Goal: Contribute content: Contribute content

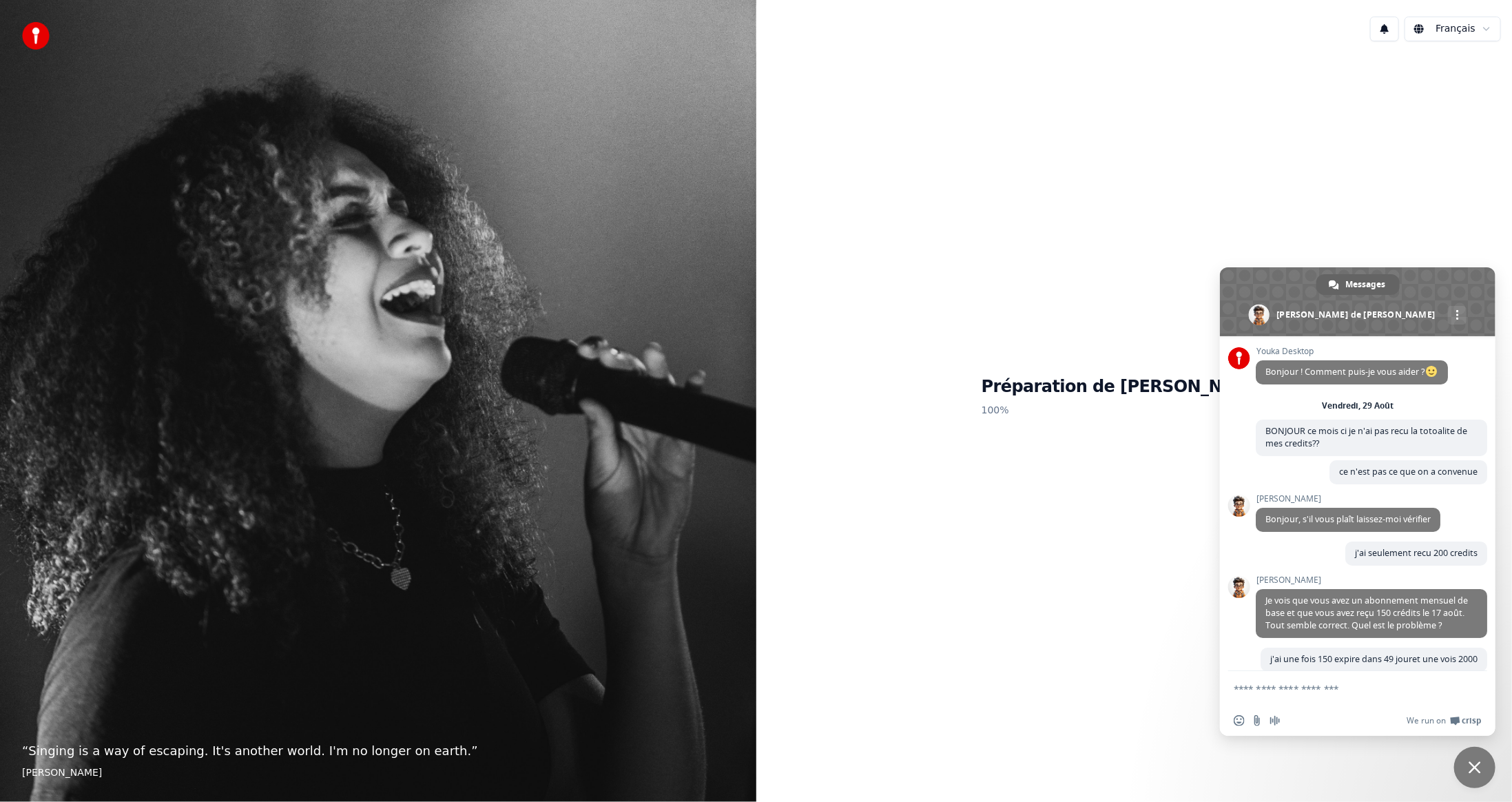
scroll to position [491, 0]
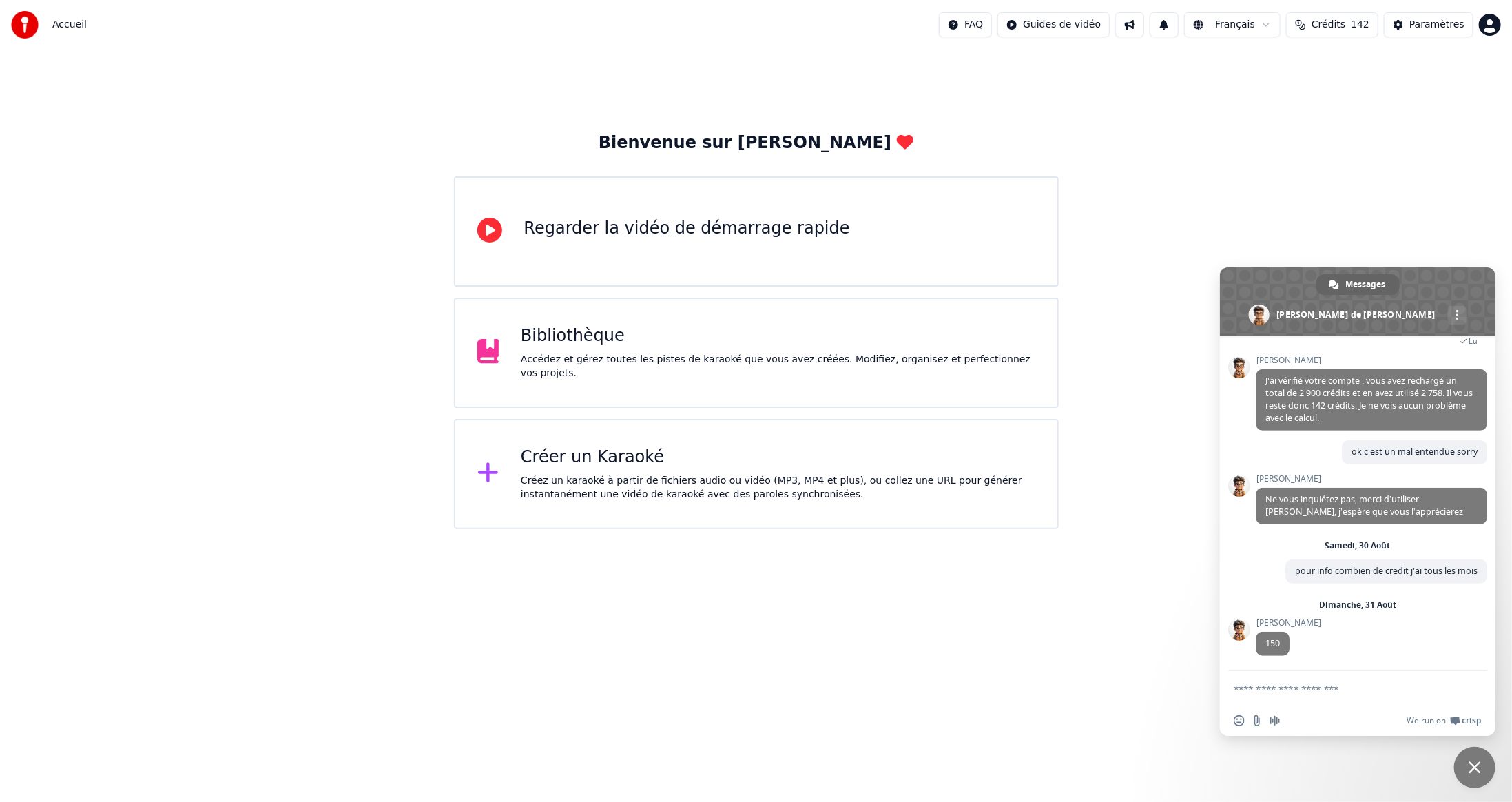
click at [1478, 769] on span "Fermer le chat" at bounding box center [1474, 767] width 12 height 12
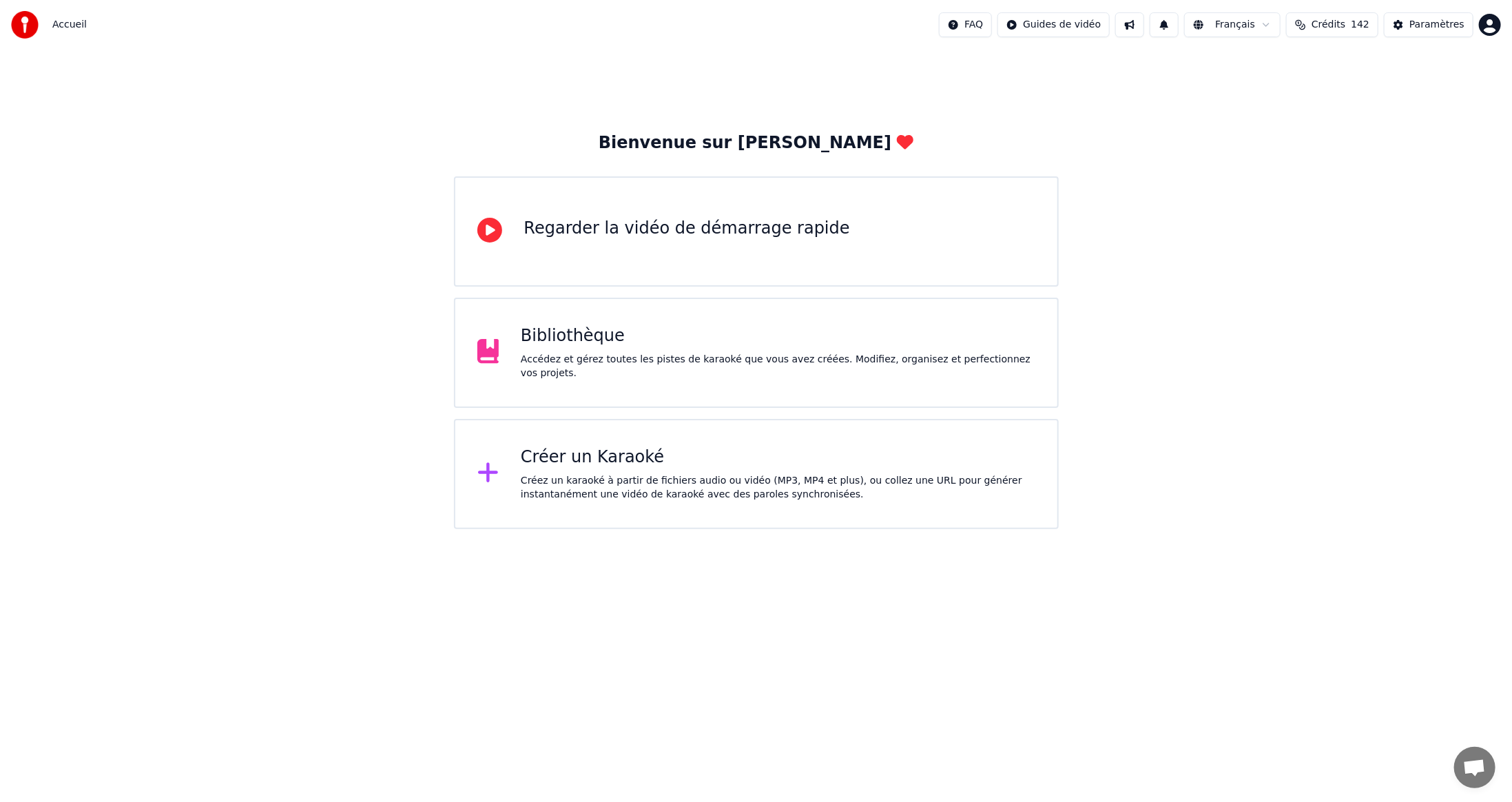
click at [573, 461] on div "Créer un Karaoké" at bounding box center [777, 457] width 514 height 22
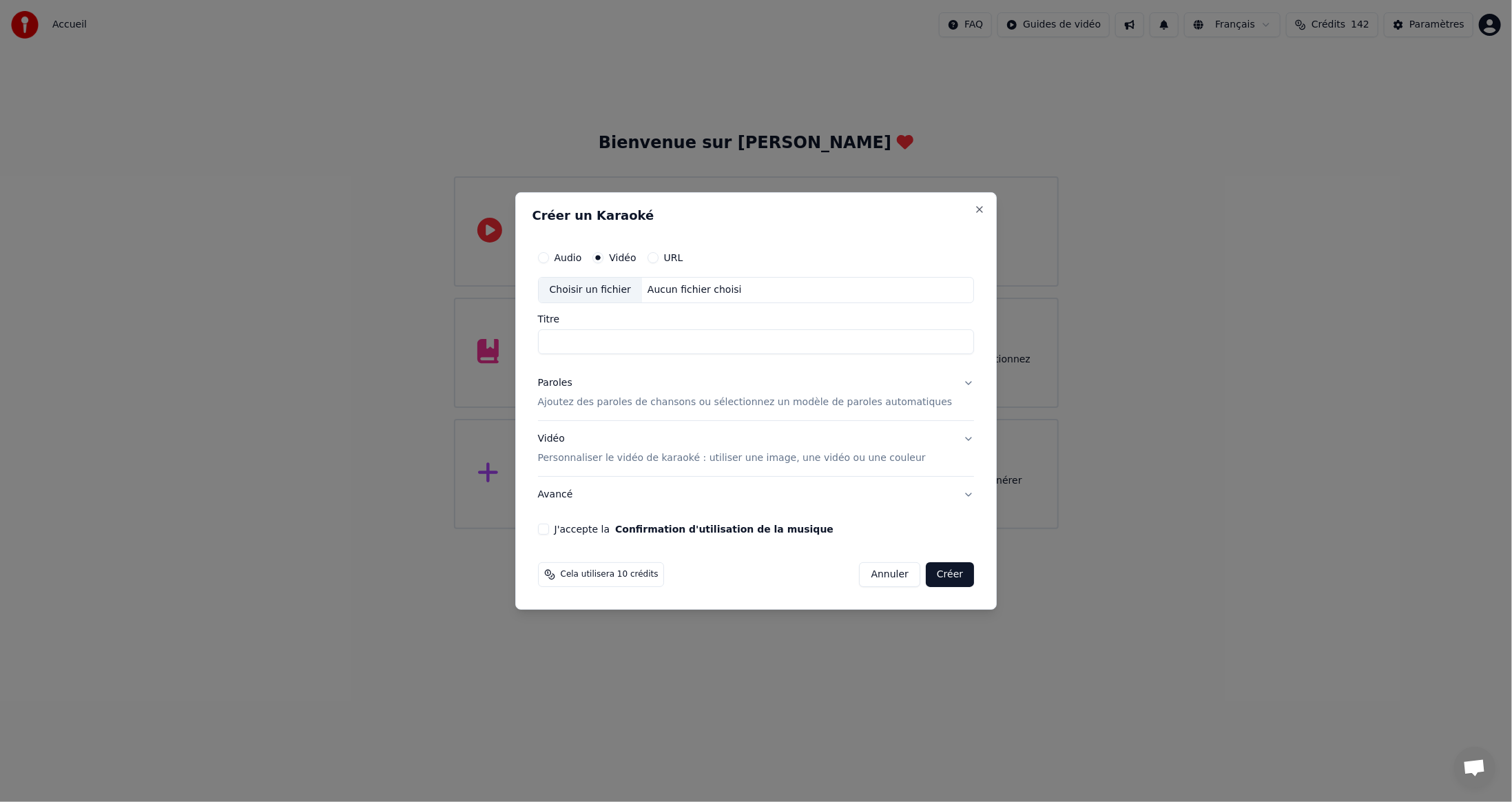
click at [612, 289] on div "Choisir un fichier" at bounding box center [590, 290] width 104 height 25
click at [549, 526] on button "J'accepte la Confirmation d'utilisation de la musique" at bounding box center [544, 529] width 11 height 11
click at [797, 343] on input "**********" at bounding box center [756, 341] width 437 height 25
type input "**********"
click at [937, 573] on button "Créer" at bounding box center [949, 574] width 48 height 25
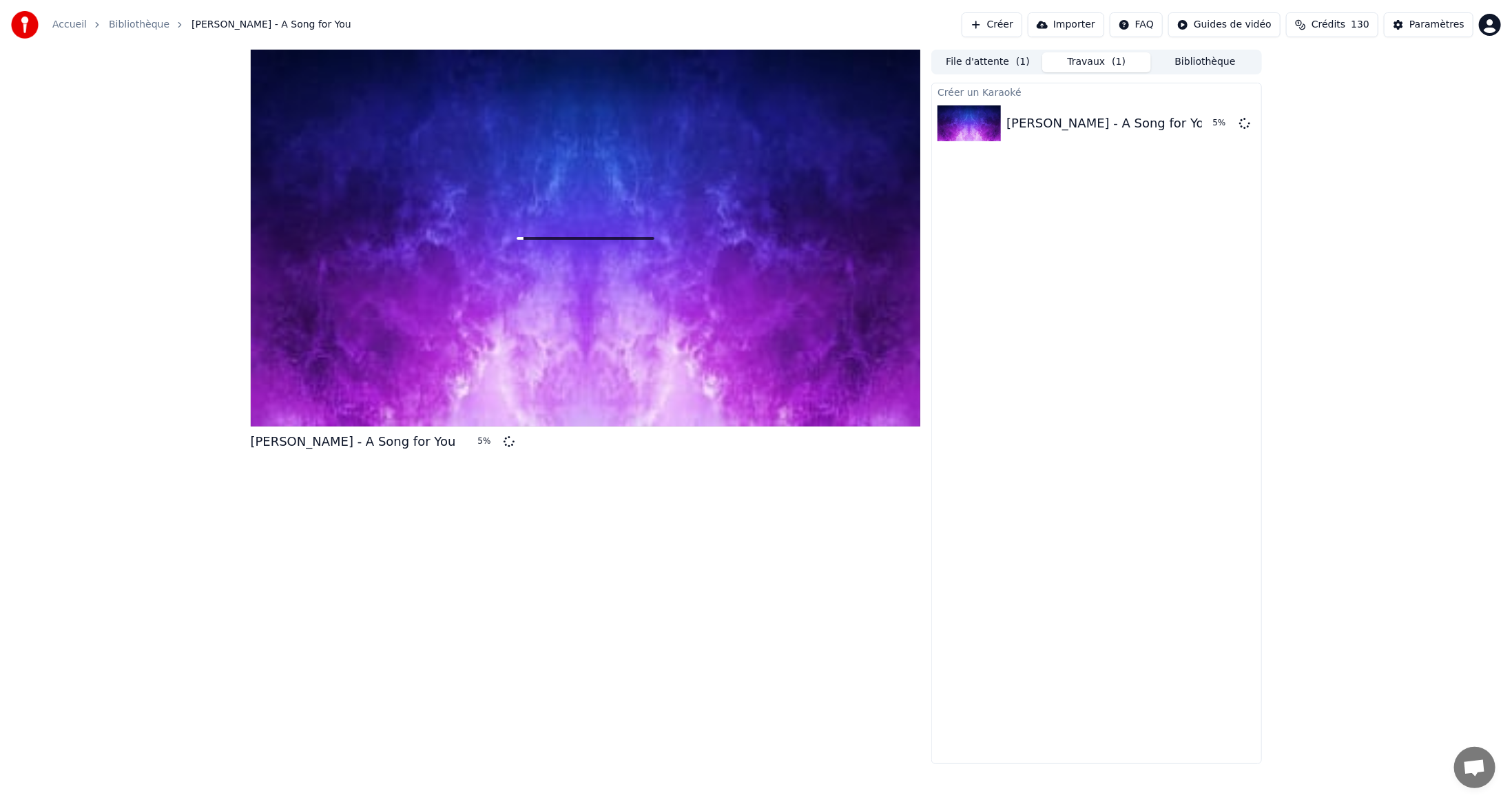
click at [1023, 23] on button "Créer" at bounding box center [992, 25] width 61 height 25
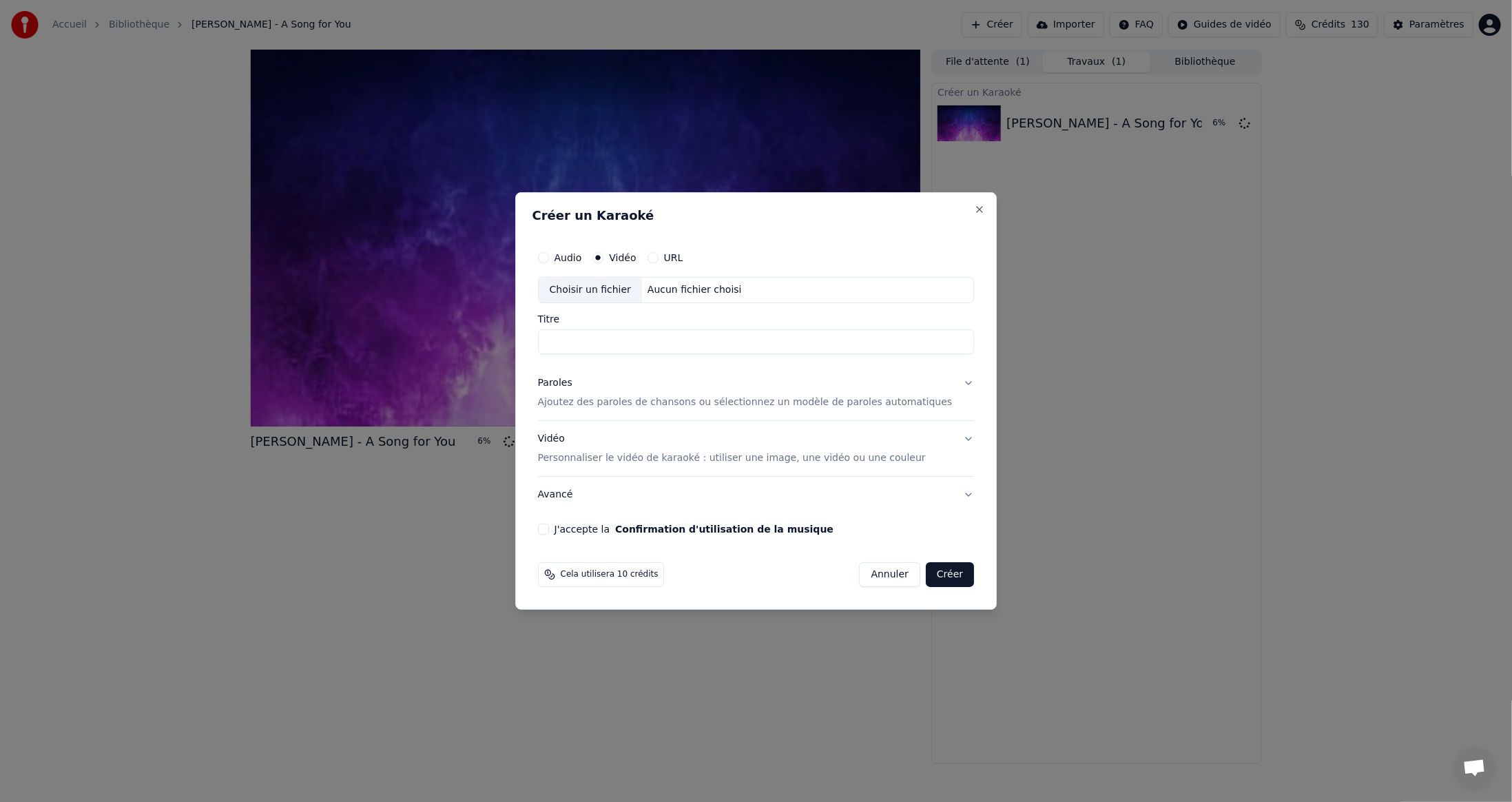
click at [603, 283] on div "Choisir un fichier" at bounding box center [590, 290] width 104 height 25
type input "**********"
click at [549, 526] on button "J'accepte la Confirmation d'utilisation de la musique" at bounding box center [544, 529] width 11 height 11
click at [926, 576] on button "Créer" at bounding box center [949, 574] width 48 height 25
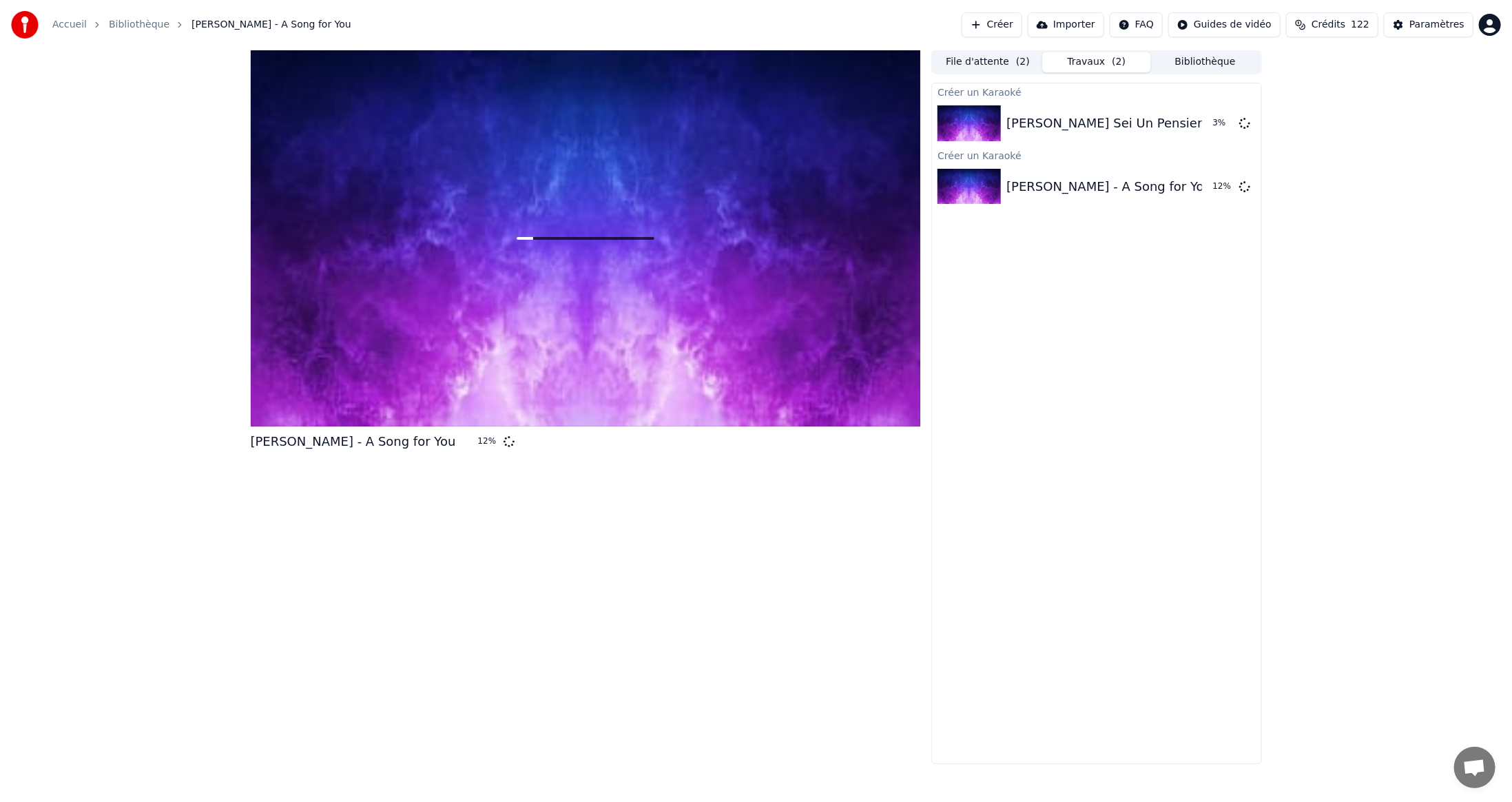
click at [1023, 22] on button "Créer" at bounding box center [992, 25] width 61 height 25
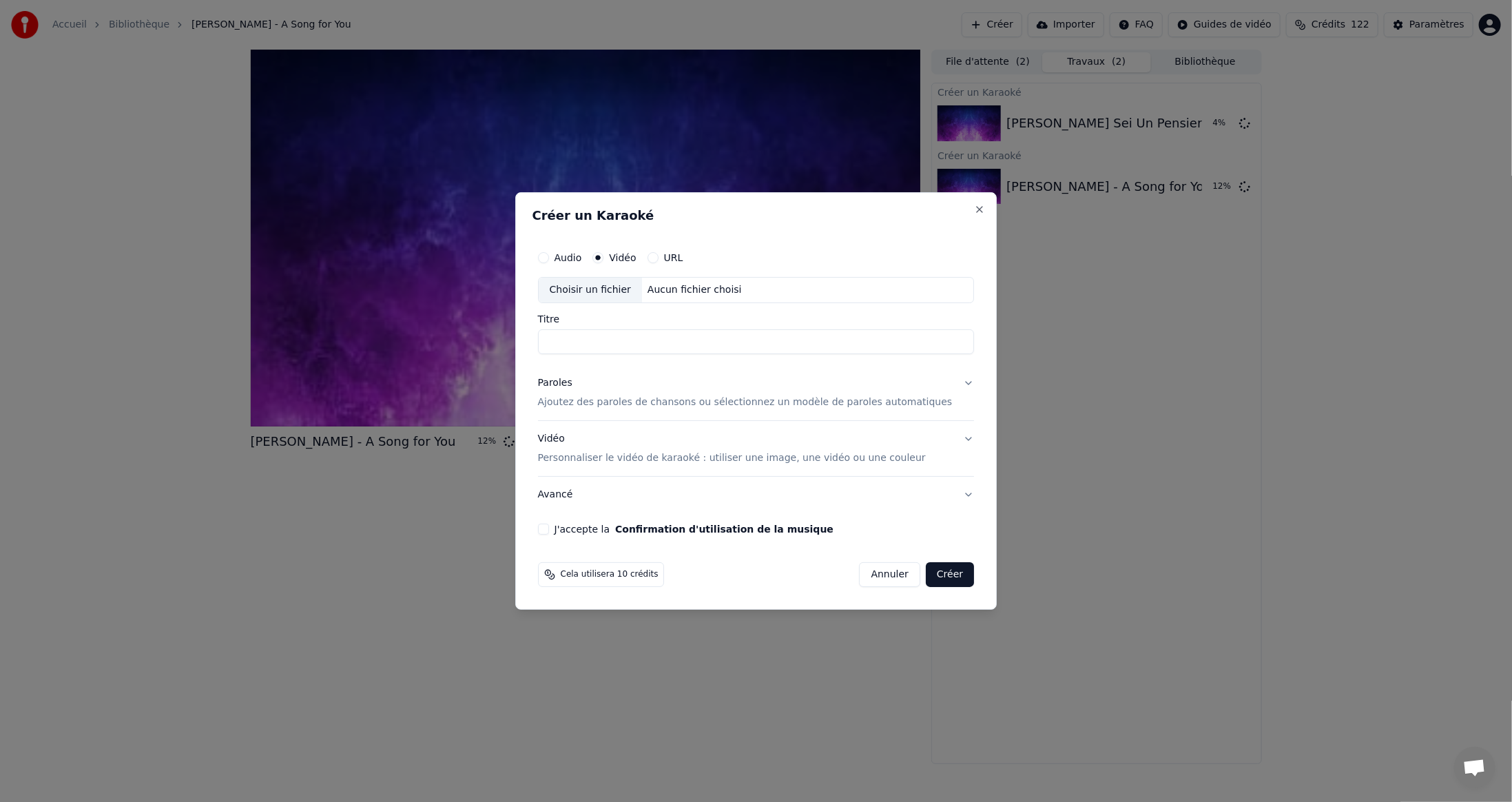
click at [616, 289] on div "Choisir un fichier" at bounding box center [590, 290] width 104 height 25
type input "**********"
click at [549, 525] on button "J'accepte la Confirmation d'utilisation de la musique" at bounding box center [544, 529] width 11 height 11
click at [926, 573] on button "Créer" at bounding box center [949, 574] width 48 height 25
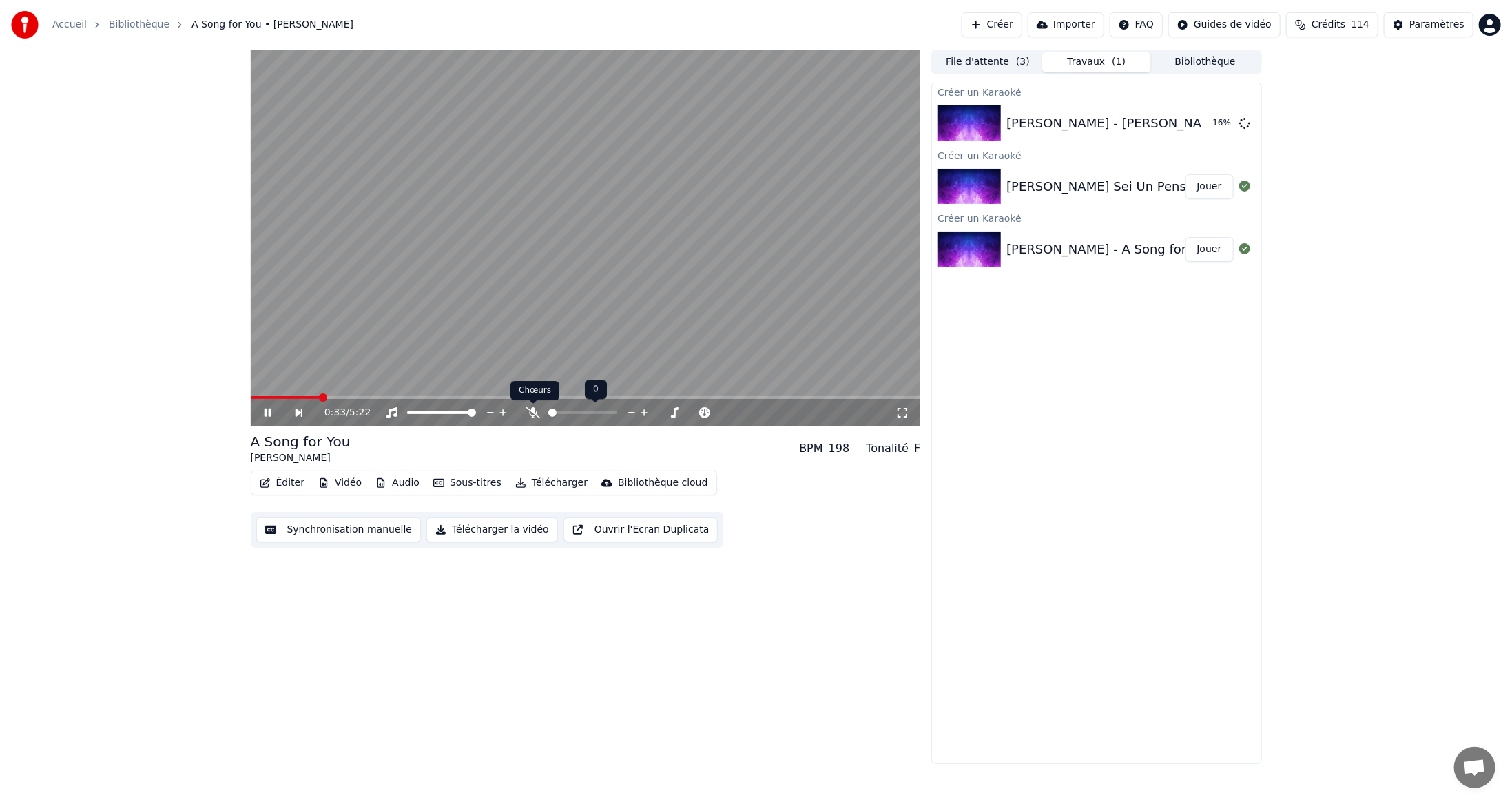
click at [530, 411] on icon at bounding box center [533, 412] width 13 height 11
click at [316, 397] on span at bounding box center [284, 397] width 67 height 3
click at [281, 396] on span at bounding box center [266, 397] width 31 height 3
click at [1020, 528] on div "Créer un Karaoké [PERSON_NAME] ft [PERSON_NAME], [PERSON_NAME] e Toy (Videoclip…" at bounding box center [1096, 423] width 330 height 681
click at [279, 480] on button "Éditer" at bounding box center [281, 483] width 56 height 19
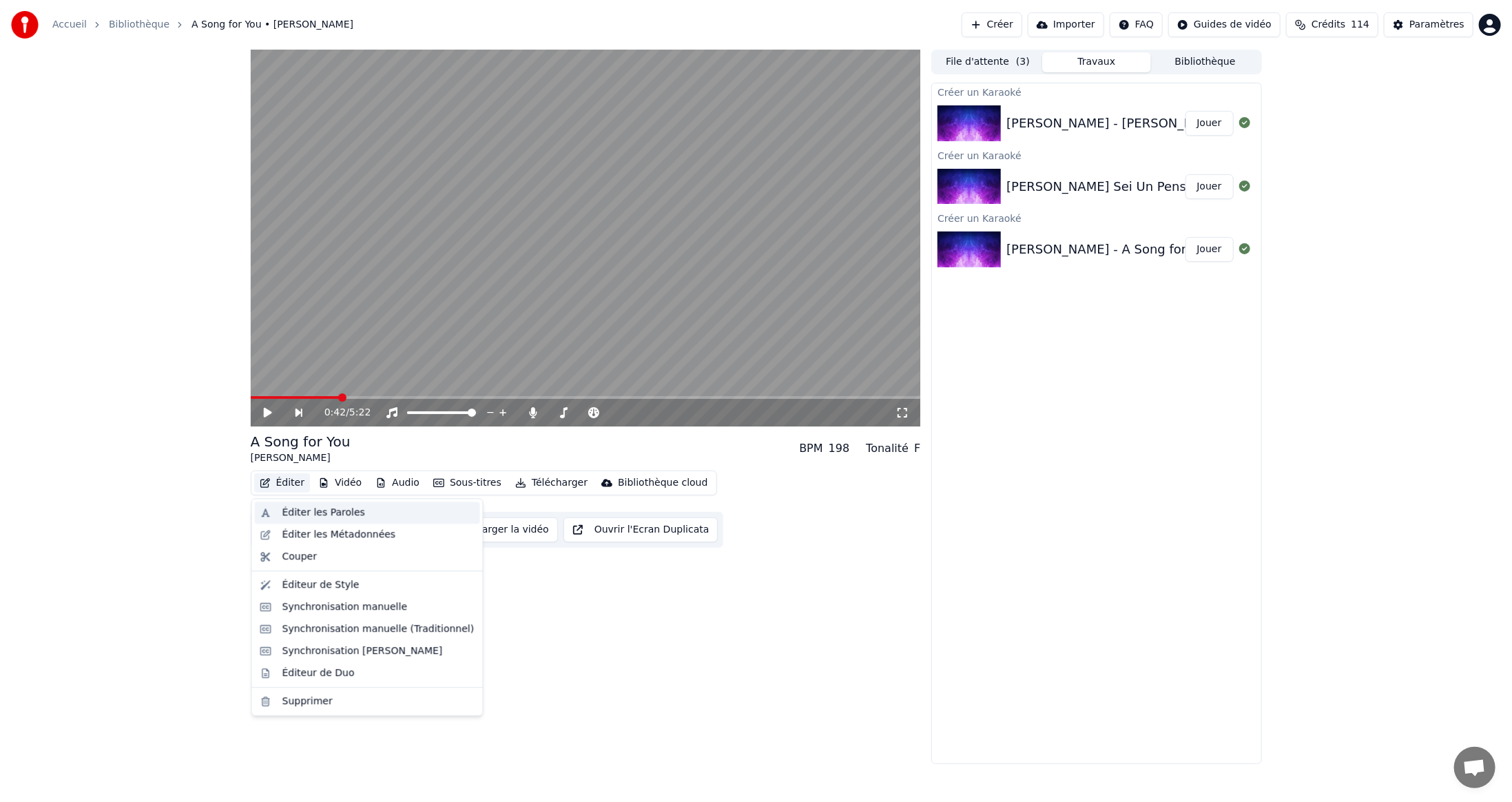
click at [281, 502] on div "Éditer les Paroles" at bounding box center [367, 512] width 225 height 22
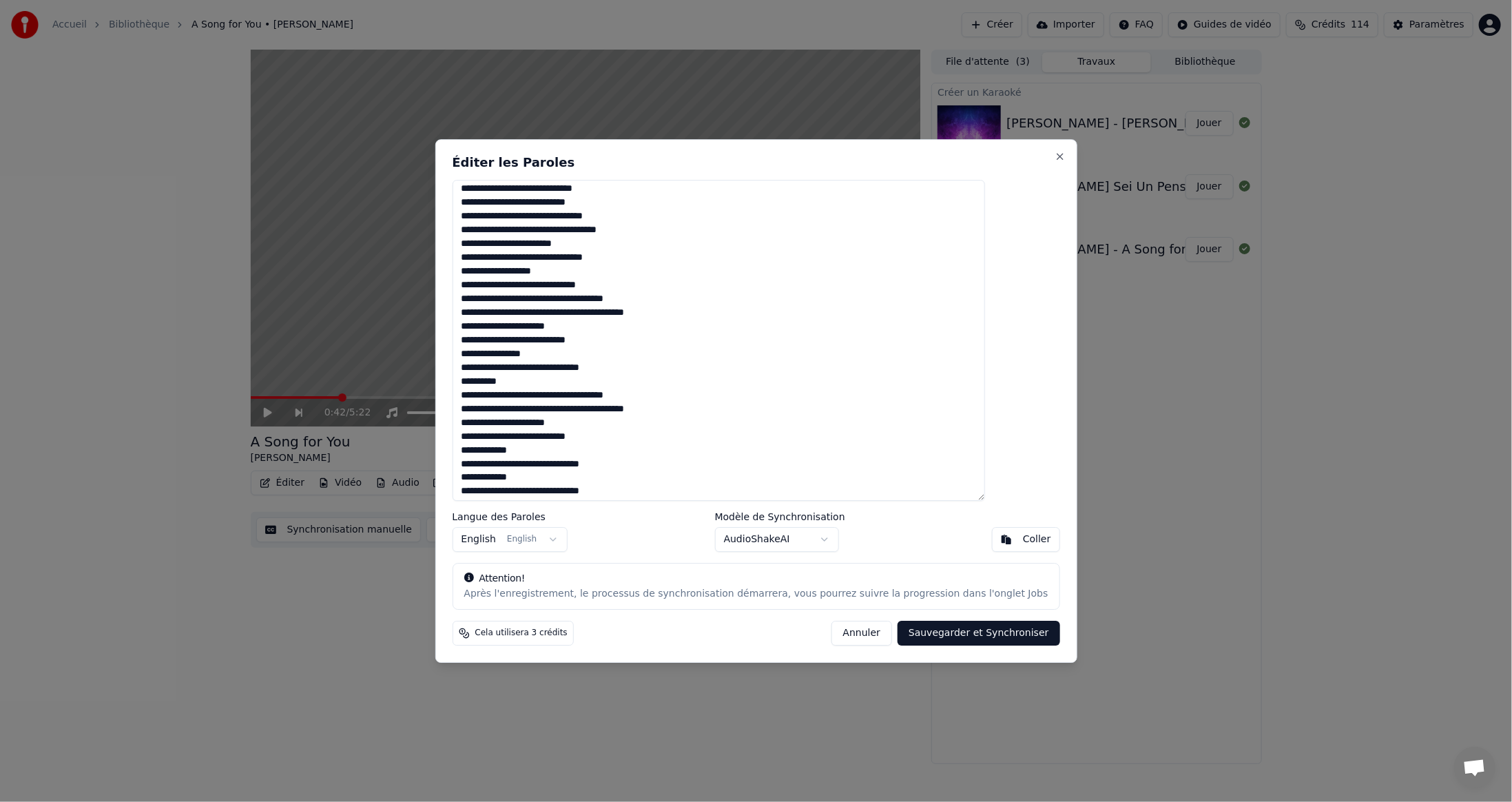
scroll to position [214, 0]
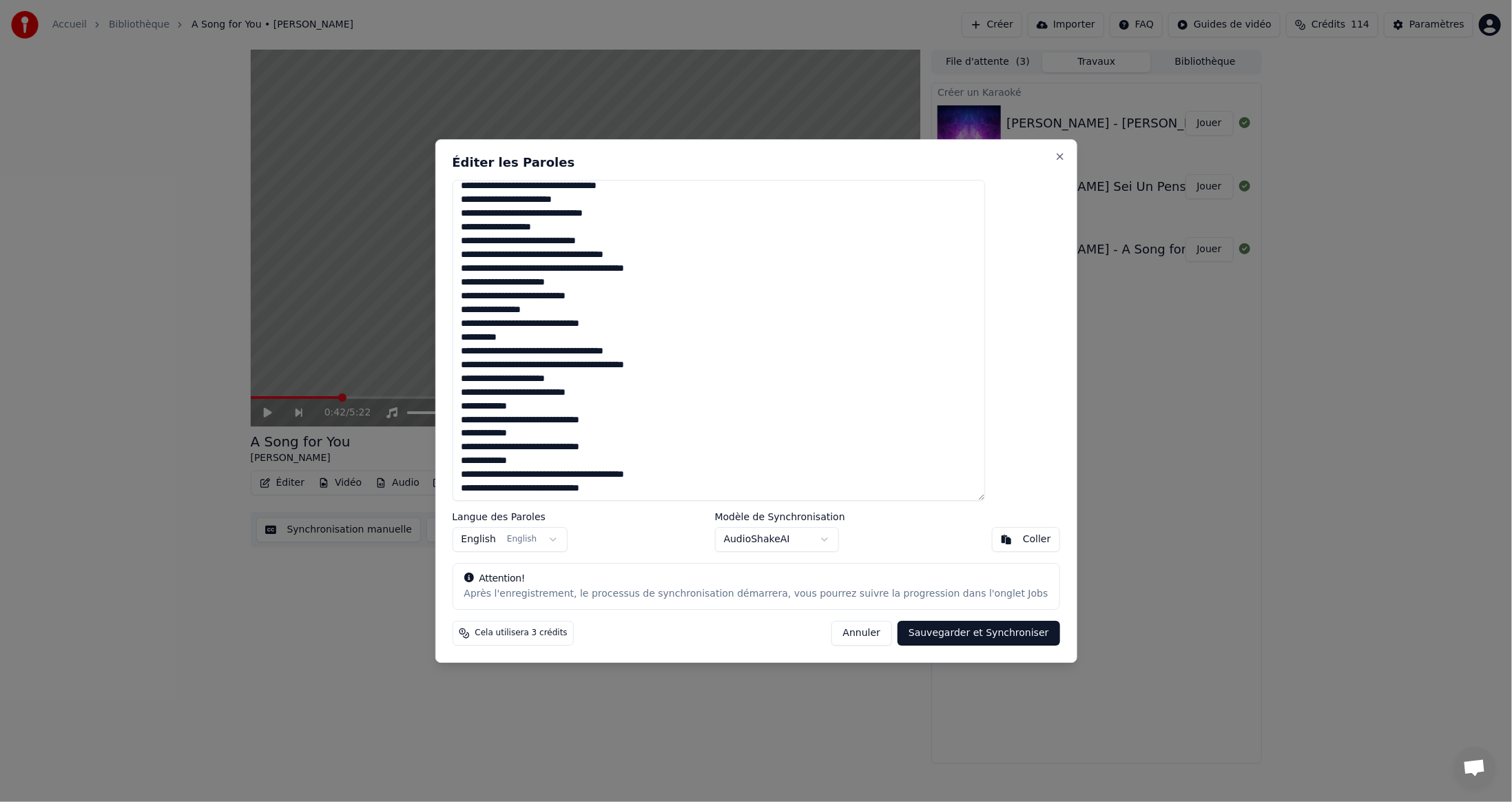
drag, startPoint x: 496, startPoint y: 189, endPoint x: 1002, endPoint y: 584, distance: 641.9
click at [1002, 584] on div "Éditer les Paroles Langue des Paroles English English Modèle de Synchronisation…" at bounding box center [755, 400] width 641 height 524
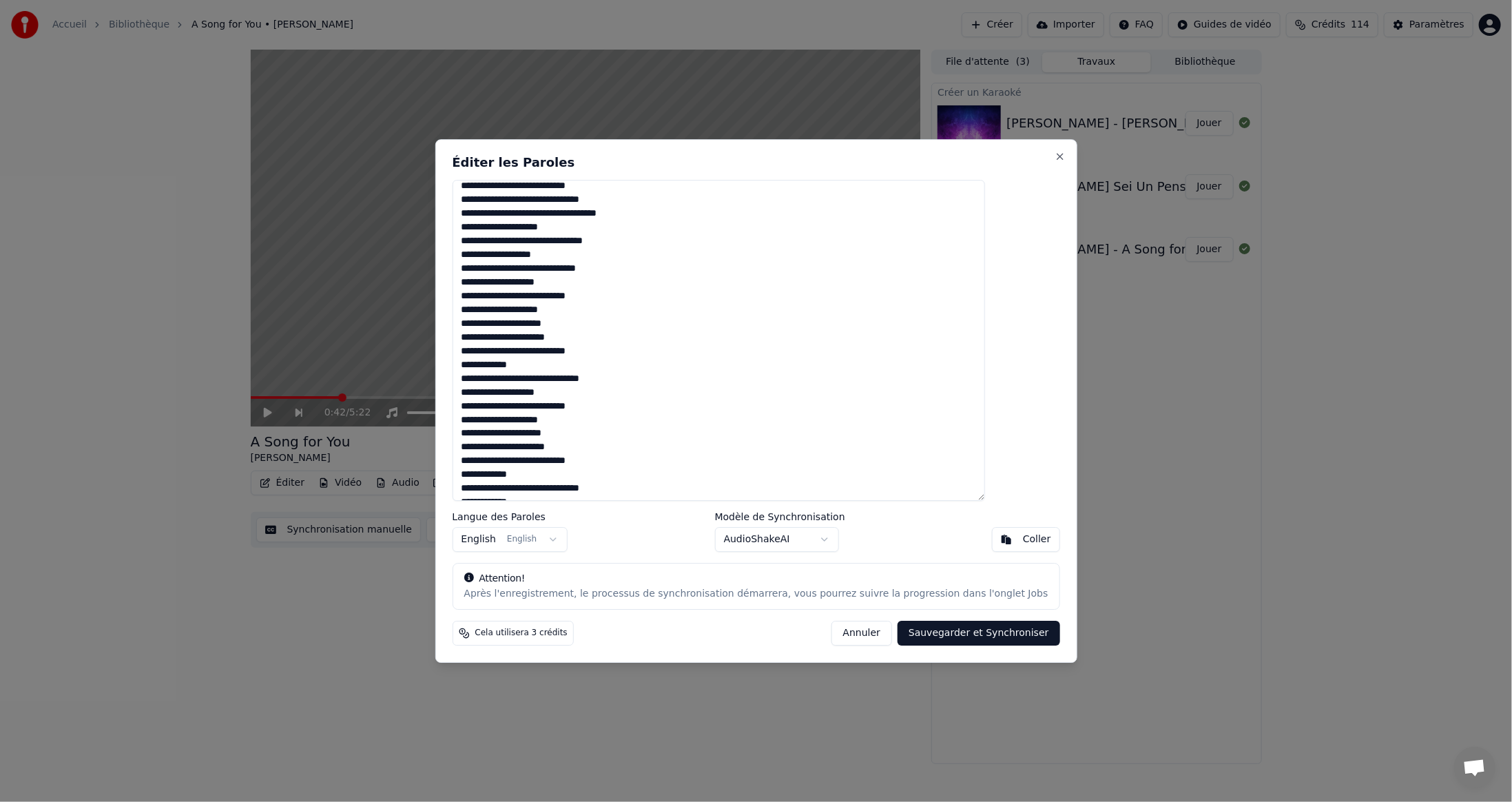
scroll to position [277, 0]
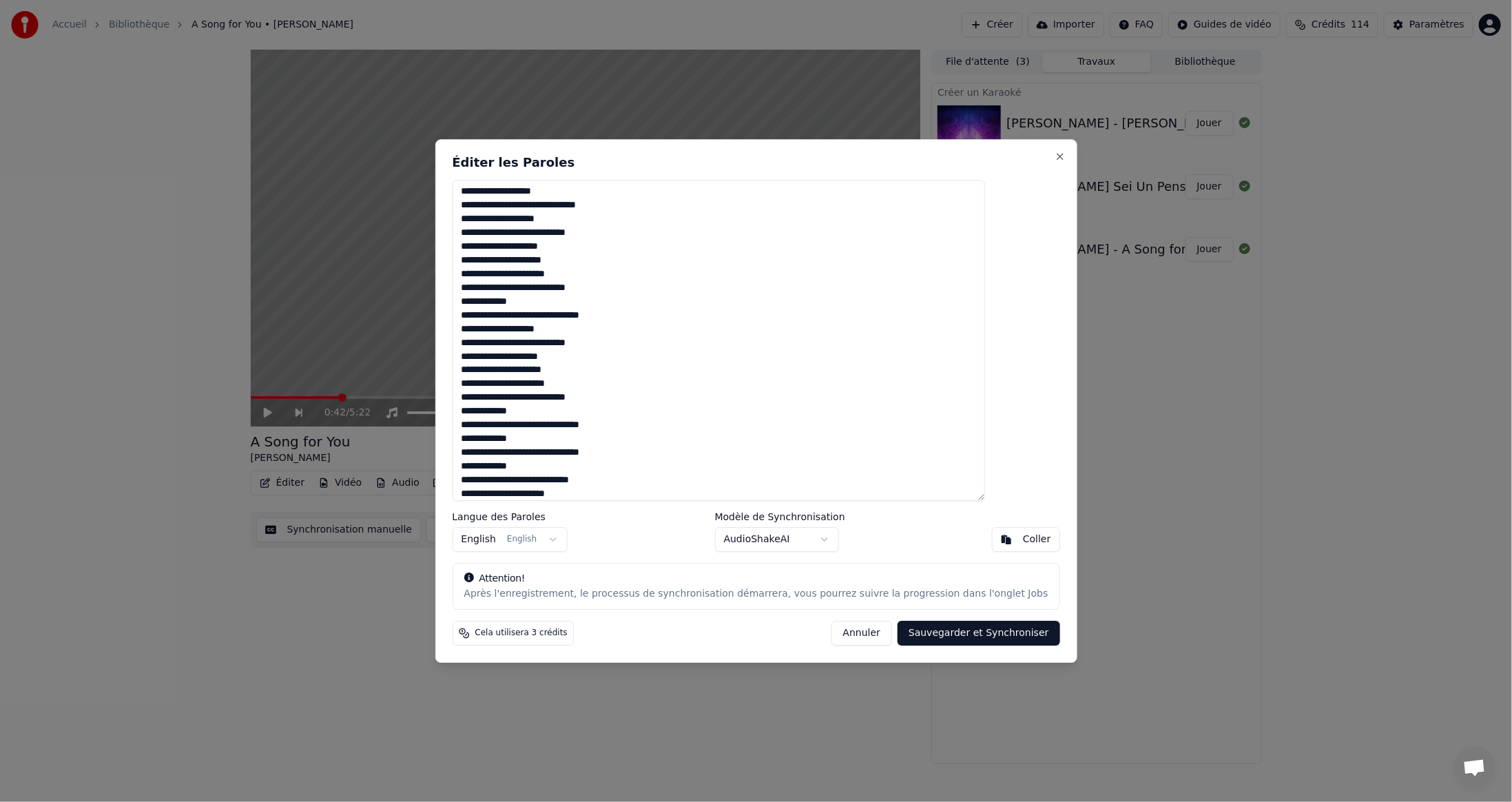
type textarea "**********"
click at [952, 632] on button "Sauvegarder et Synchroniser" at bounding box center [978, 633] width 163 height 25
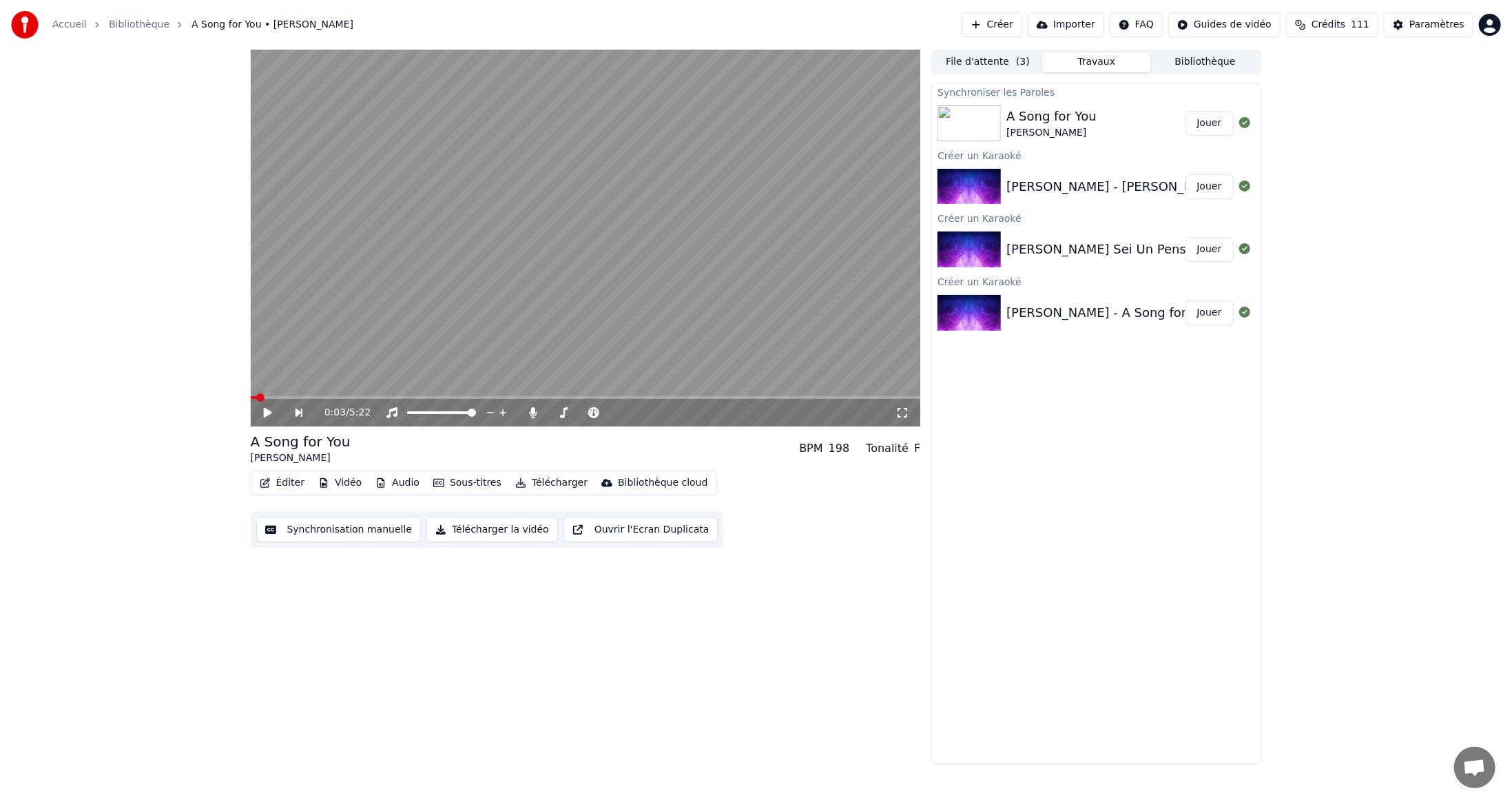
click at [257, 396] on span at bounding box center [254, 397] width 7 height 3
click at [252, 399] on span at bounding box center [256, 397] width 9 height 9
click at [534, 413] on icon at bounding box center [533, 412] width 8 height 11
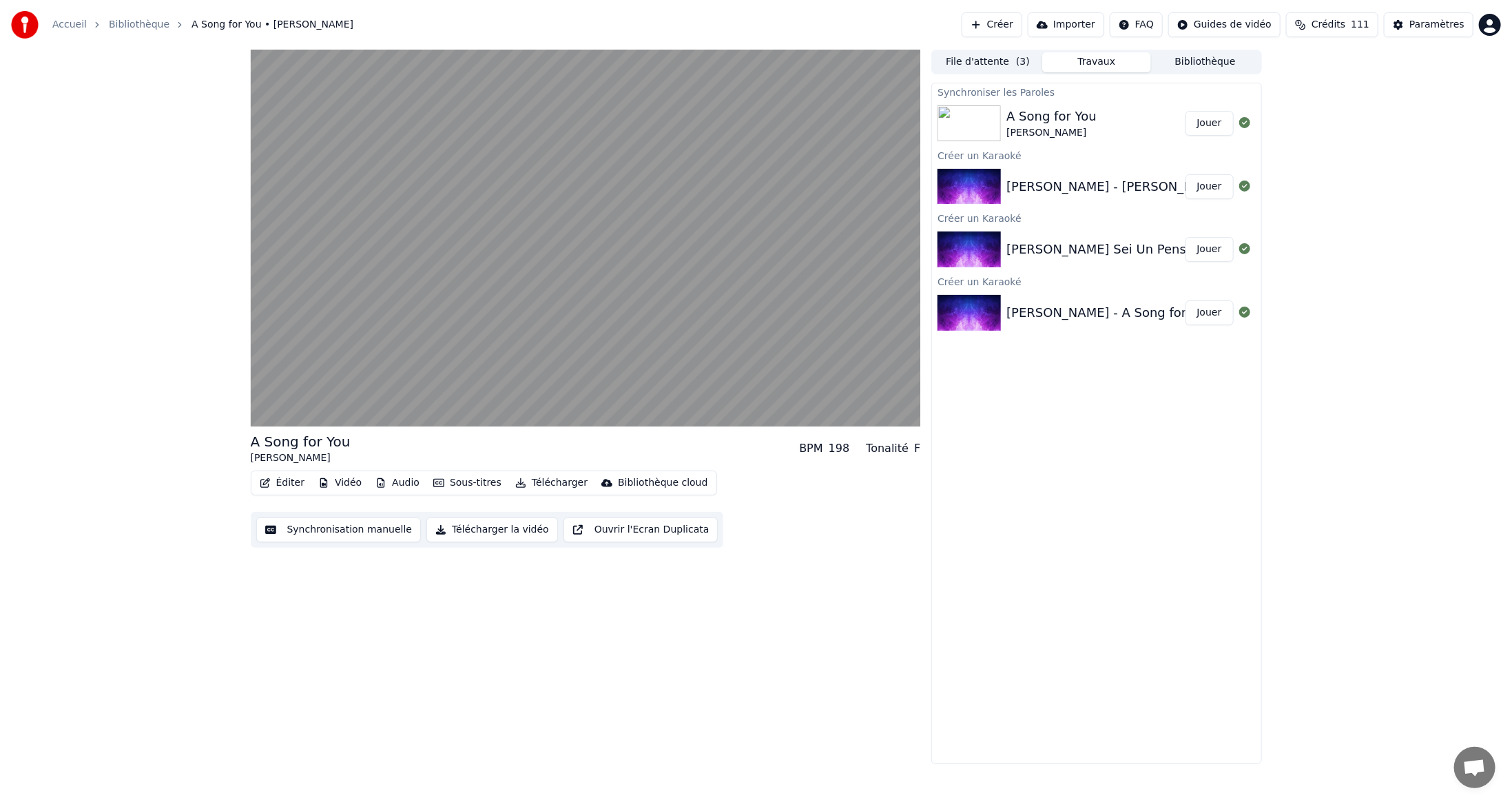
click at [549, 485] on button "Télécharger" at bounding box center [551, 483] width 84 height 19
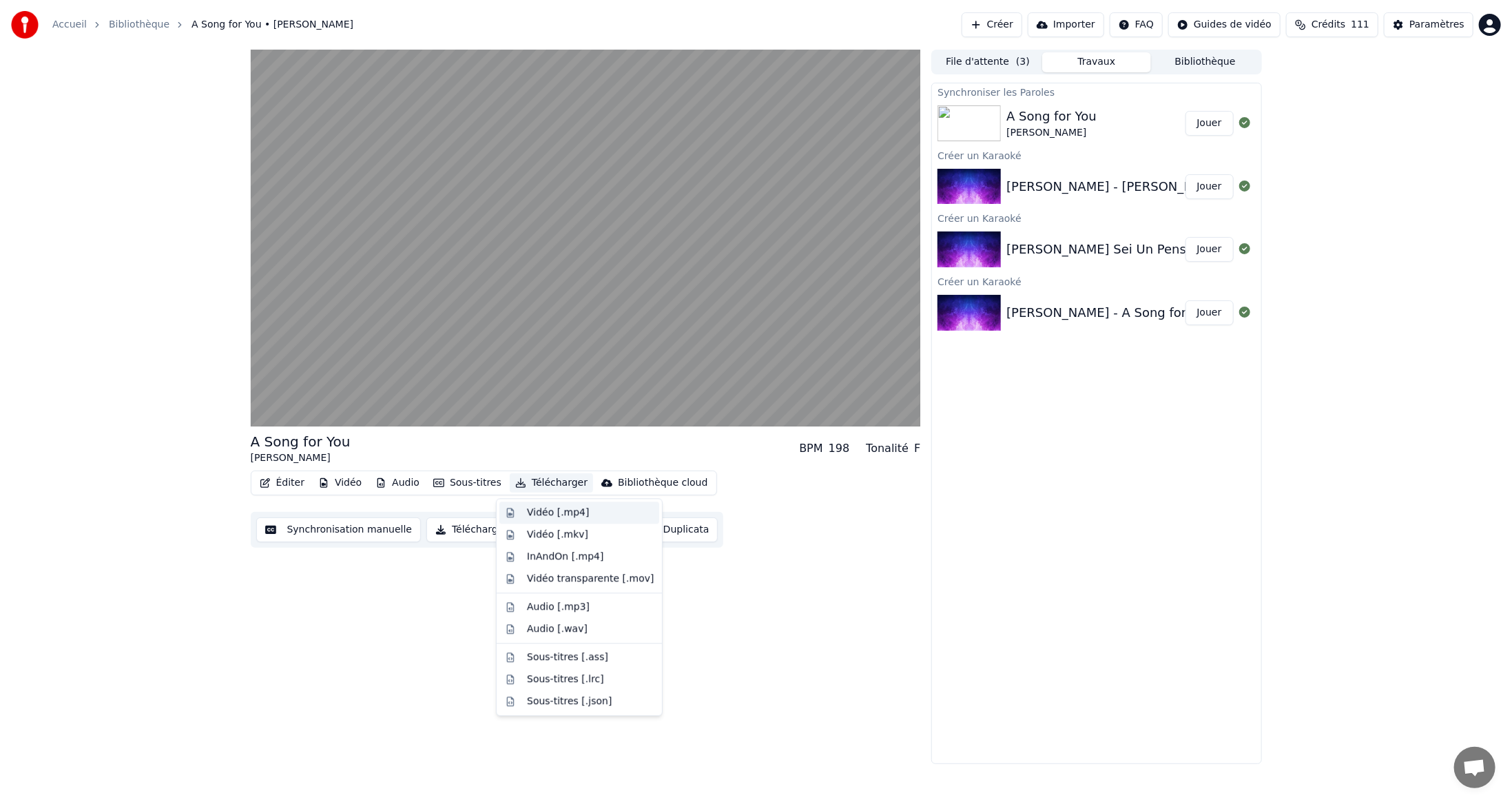
click at [537, 512] on div "Vidéo [.mp4]" at bounding box center [557, 512] width 62 height 13
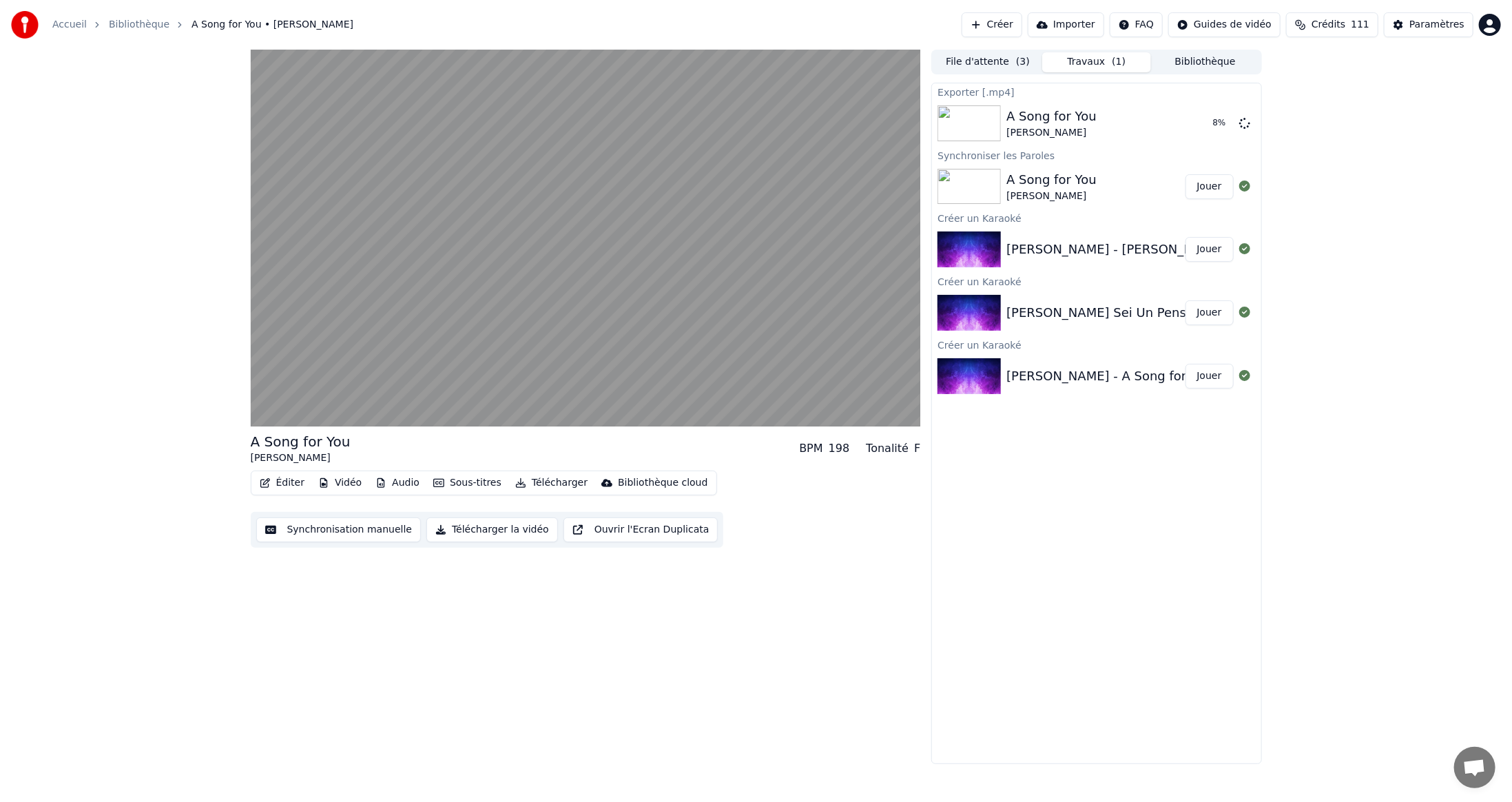
click at [1211, 309] on button "Jouer" at bounding box center [1209, 313] width 48 height 25
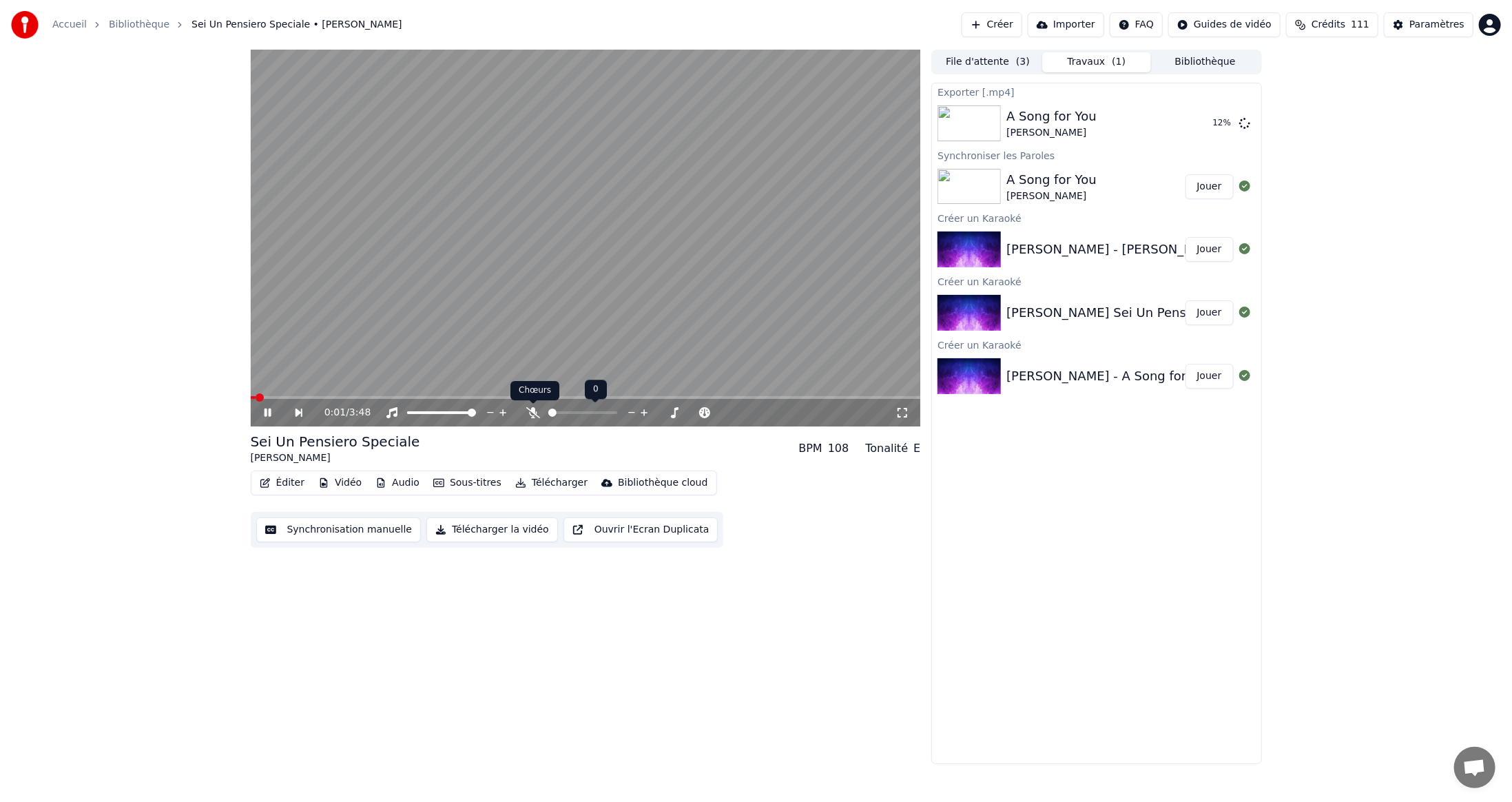
click at [534, 413] on icon at bounding box center [533, 412] width 13 height 11
click at [444, 396] on span at bounding box center [585, 397] width 670 height 3
click at [524, 396] on span at bounding box center [585, 397] width 670 height 3
click at [634, 398] on span at bounding box center [585, 397] width 670 height 3
click at [534, 413] on icon at bounding box center [533, 412] width 8 height 11
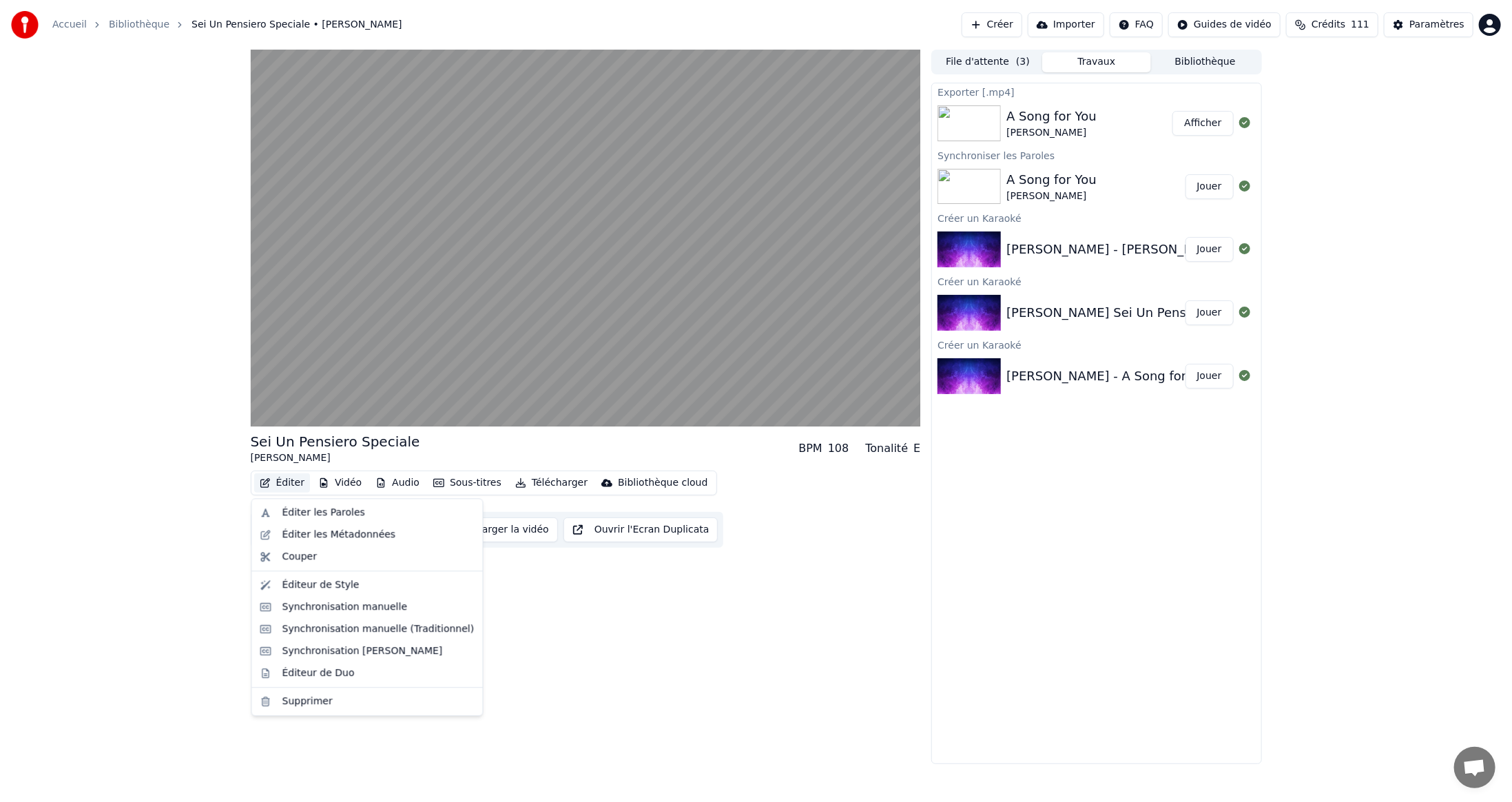
click at [296, 483] on button "Éditer" at bounding box center [281, 483] width 56 height 19
click at [303, 509] on div "Éditer les Paroles" at bounding box center [323, 512] width 83 height 13
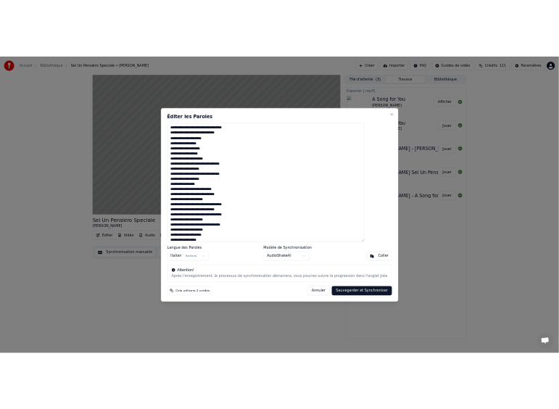
scroll to position [326, 0]
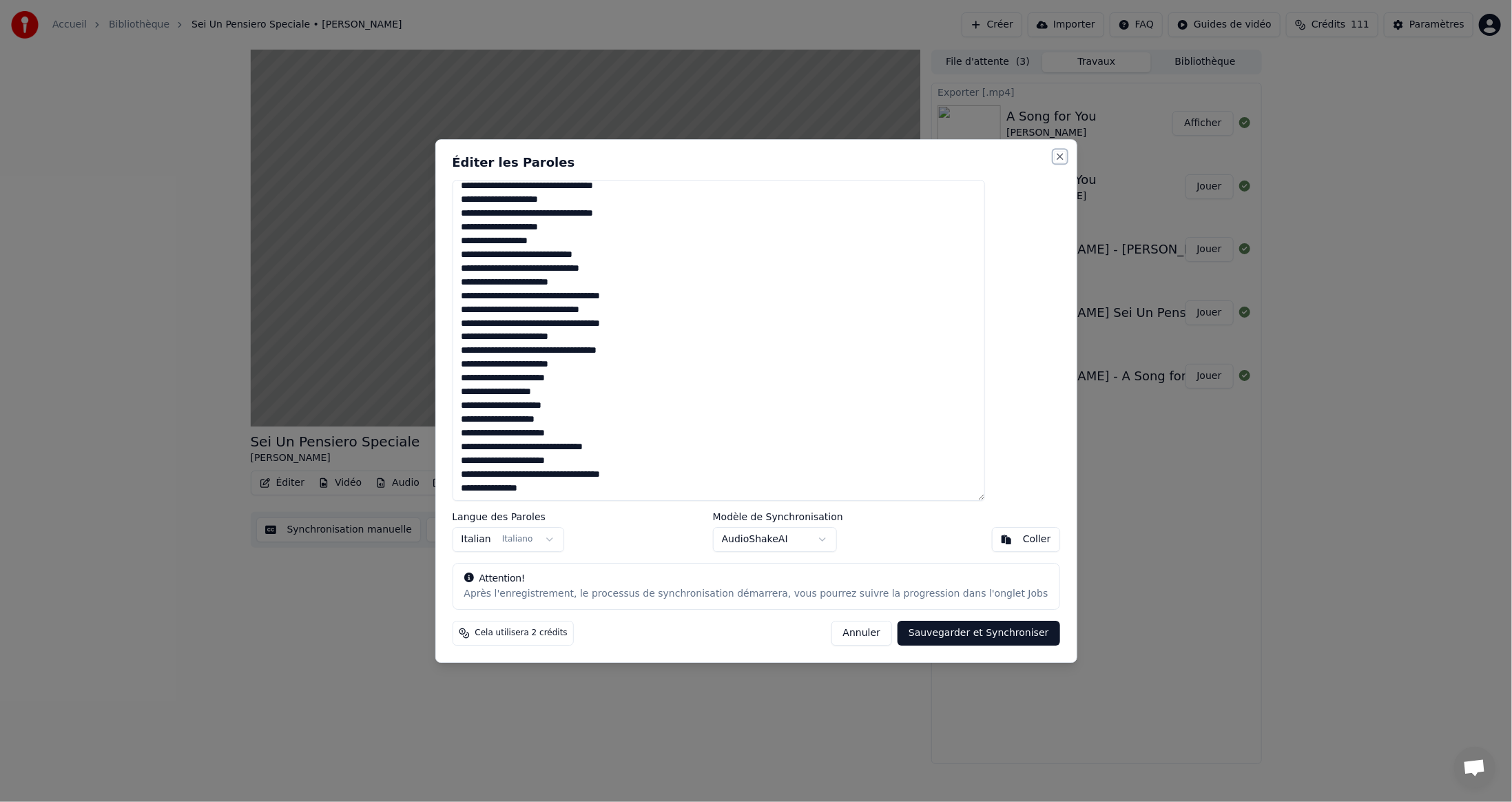
click at [1055, 155] on button "Close" at bounding box center [1061, 157] width 11 height 11
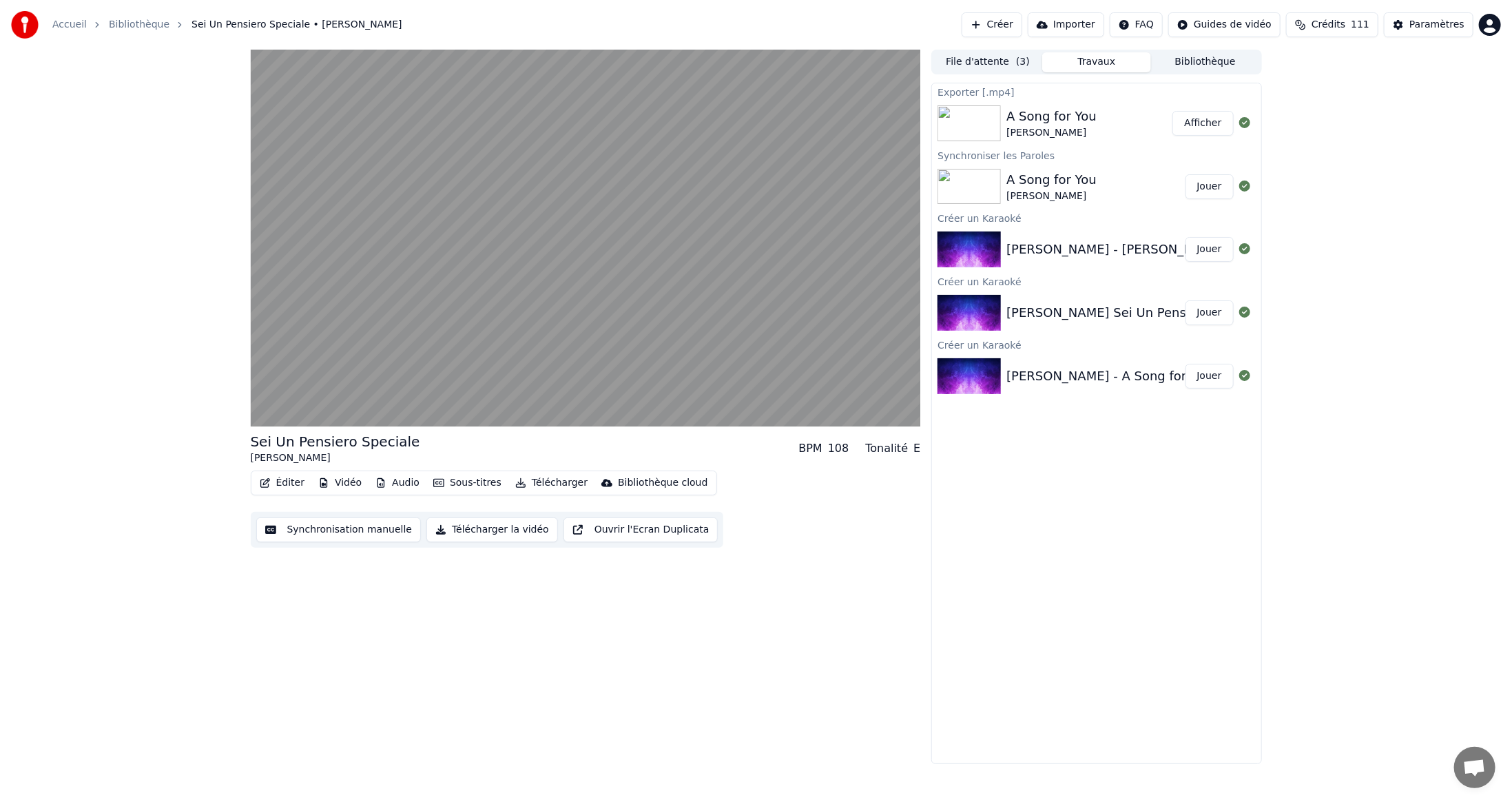
click at [461, 480] on button "Sous-titres" at bounding box center [467, 483] width 79 height 19
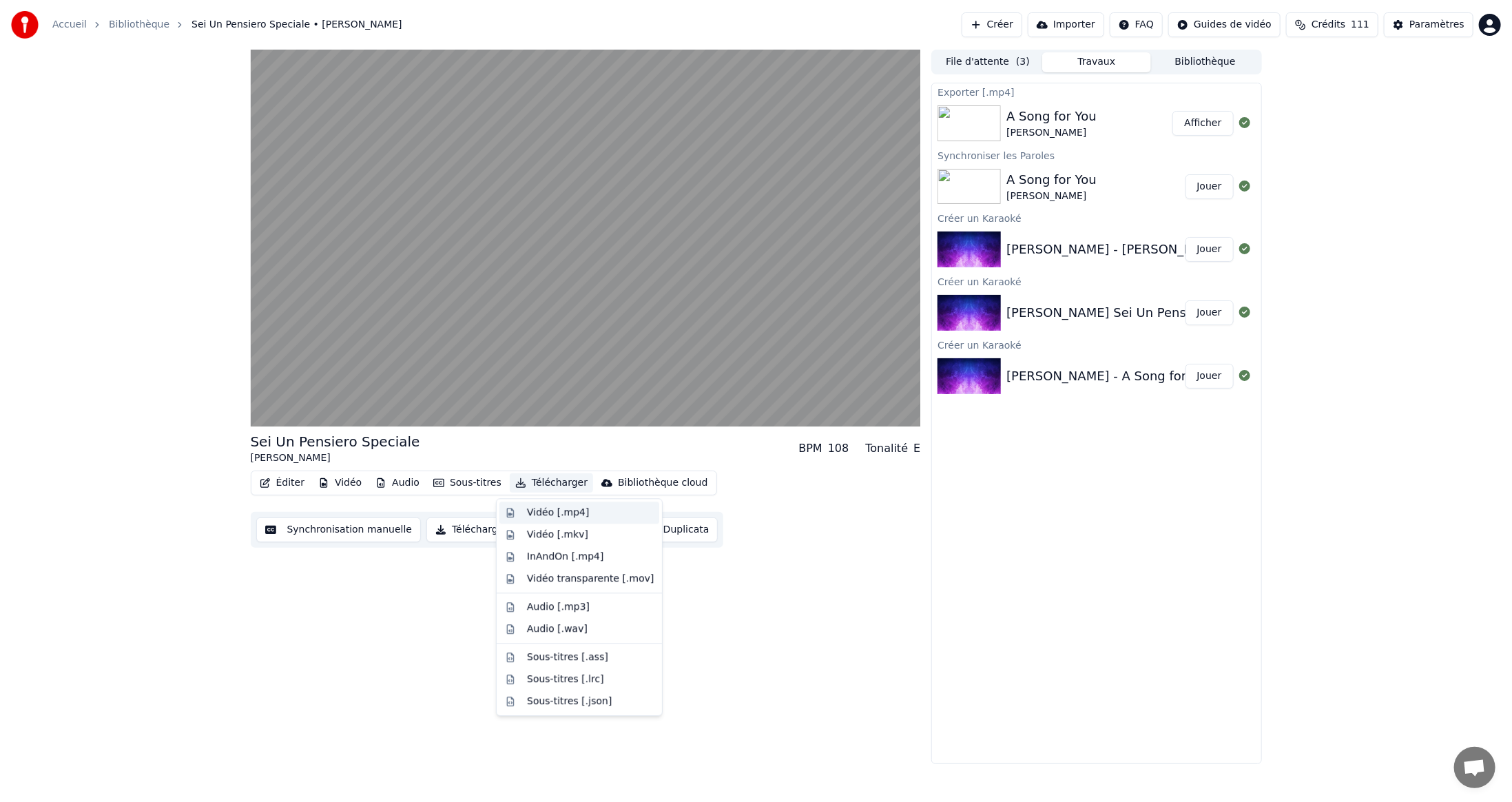
click at [539, 513] on div "Vidéo [.mp4]" at bounding box center [557, 512] width 62 height 13
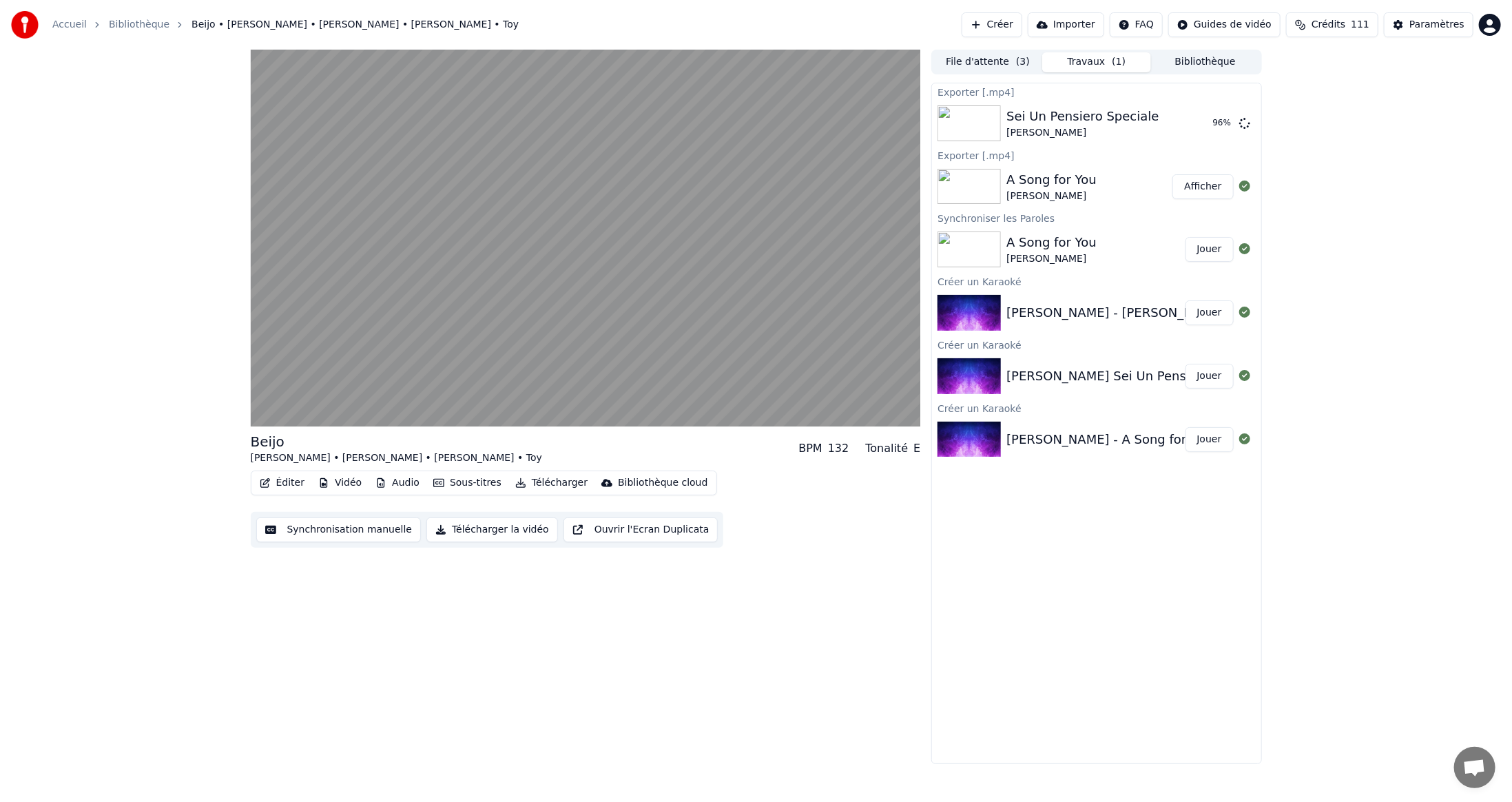
click at [284, 485] on button "Éditer" at bounding box center [281, 483] width 56 height 19
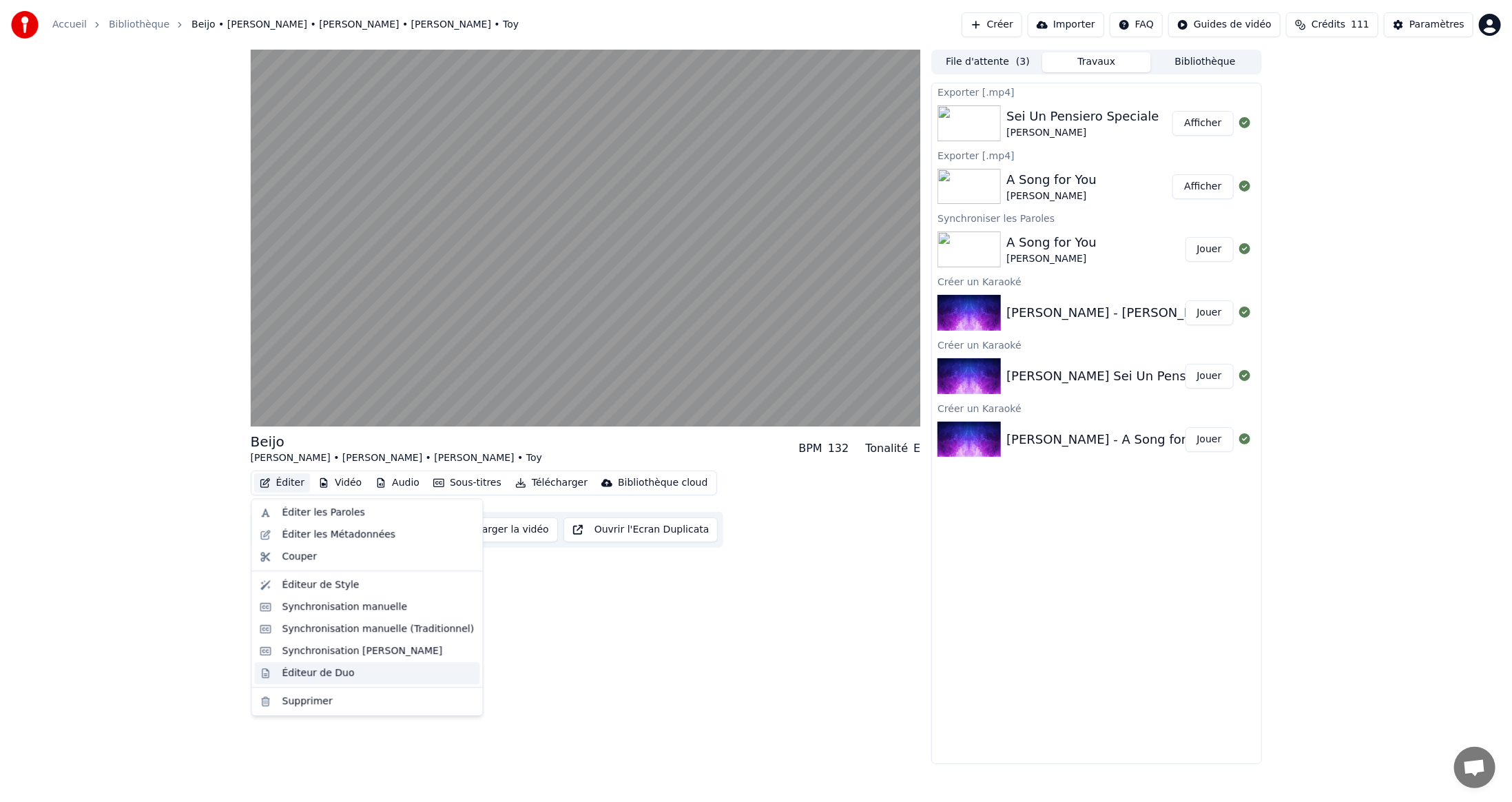
click at [336, 672] on div "Éditeur de Duo" at bounding box center [318, 673] width 72 height 13
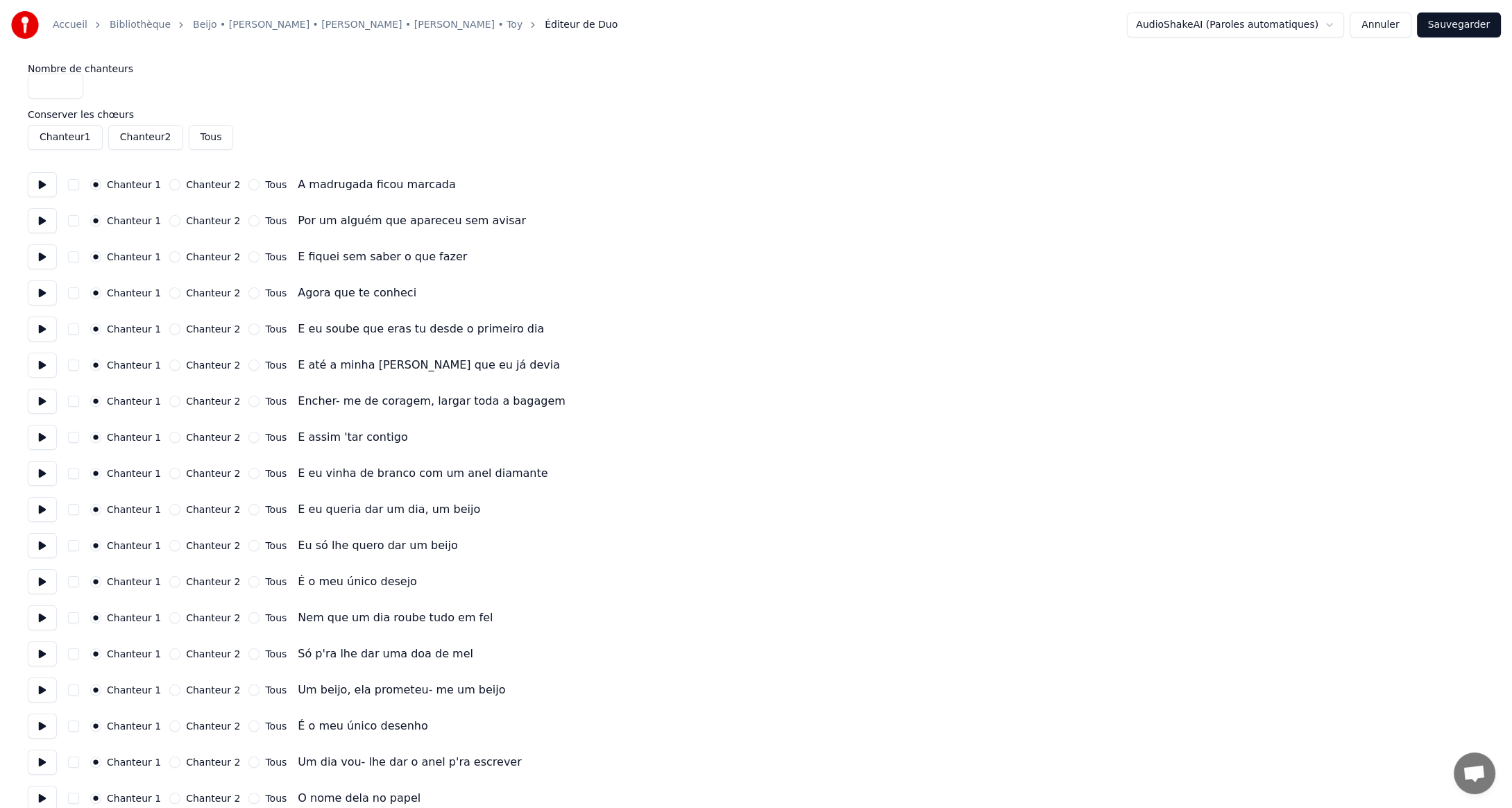
click at [46, 185] on button at bounding box center [42, 185] width 29 height 25
click at [39, 219] on button at bounding box center [42, 220] width 29 height 25
click at [40, 259] on button at bounding box center [42, 257] width 29 height 25
click at [43, 294] on button at bounding box center [42, 293] width 29 height 25
click at [40, 329] on button at bounding box center [42, 328] width 29 height 25
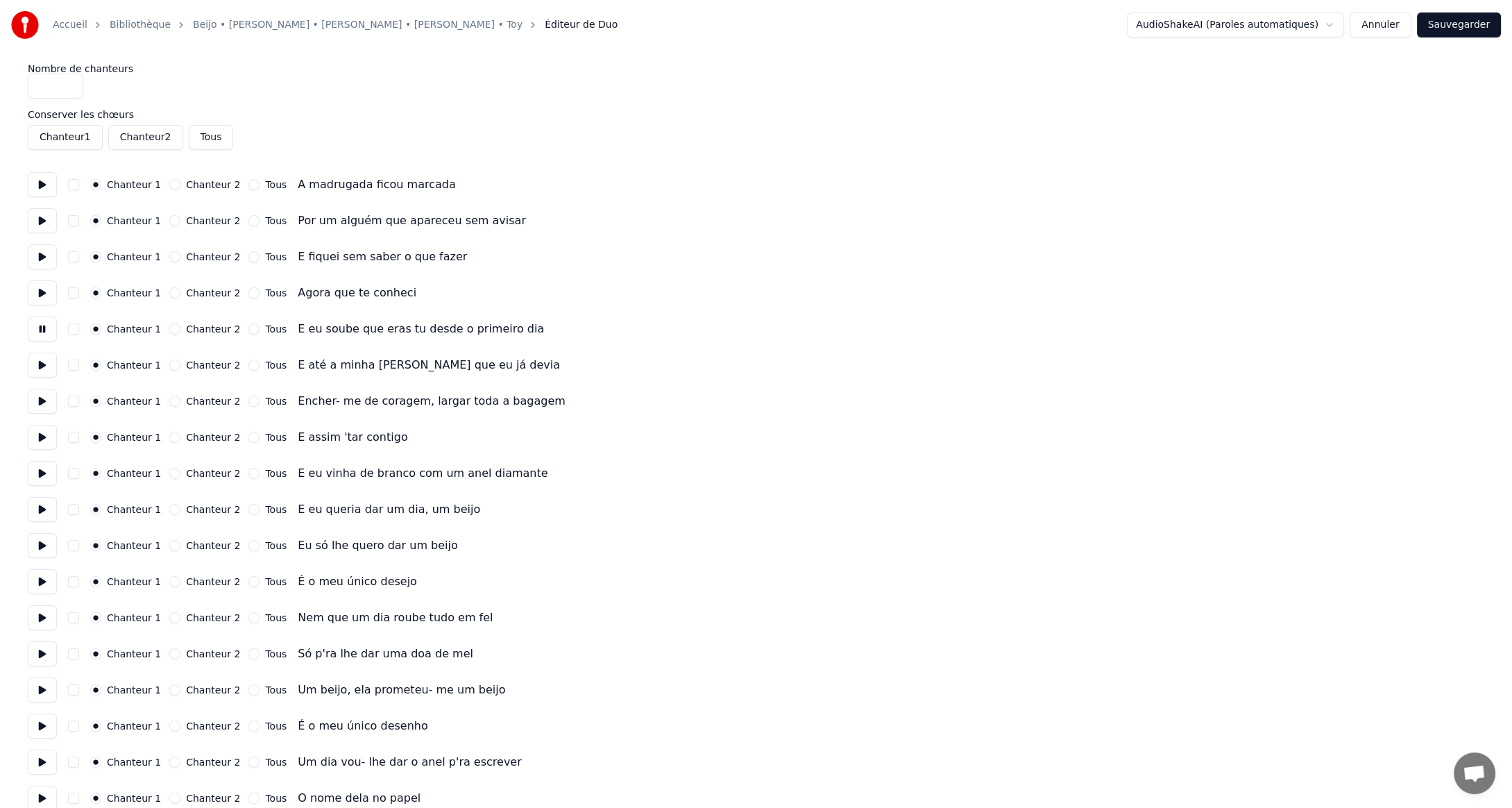
click at [40, 362] on button at bounding box center [42, 365] width 29 height 25
click at [39, 402] on button at bounding box center [42, 401] width 29 height 25
click at [41, 438] on button at bounding box center [42, 438] width 29 height 25
click at [40, 472] on button at bounding box center [42, 473] width 29 height 25
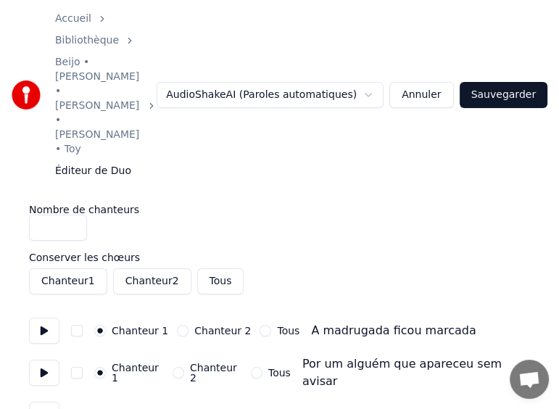
scroll to position [504, 0]
click at [259, 325] on button "Tous" at bounding box center [265, 331] width 12 height 12
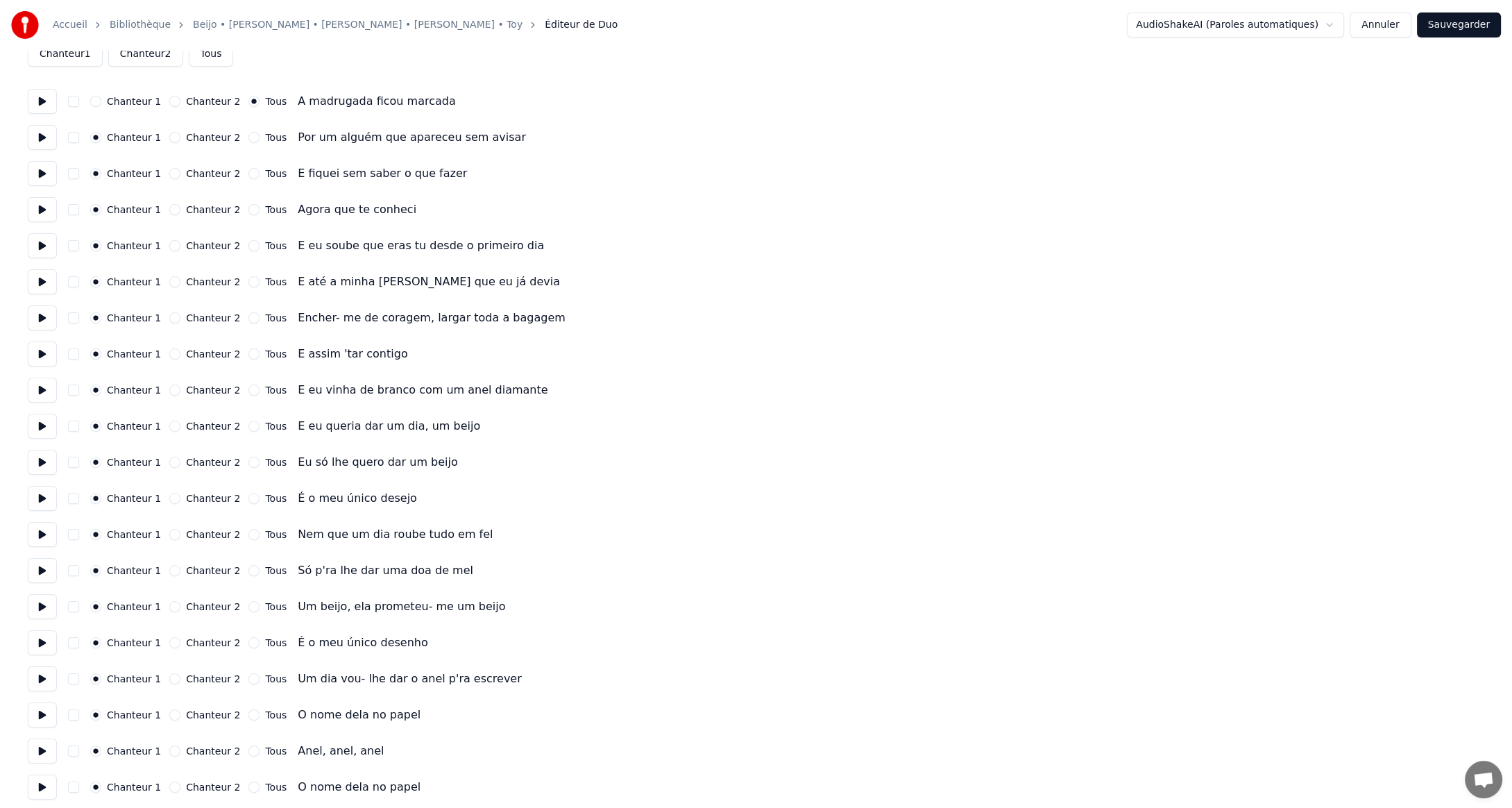
scroll to position [495, 0]
click at [1184, 322] on div "Chanteur 1 Chanteur 2 Tous Encher- me de coragem, largar toda a bagagem" at bounding box center [756, 318] width 1456 height 25
click at [1388, 26] on button "Annuler" at bounding box center [1381, 25] width 61 height 25
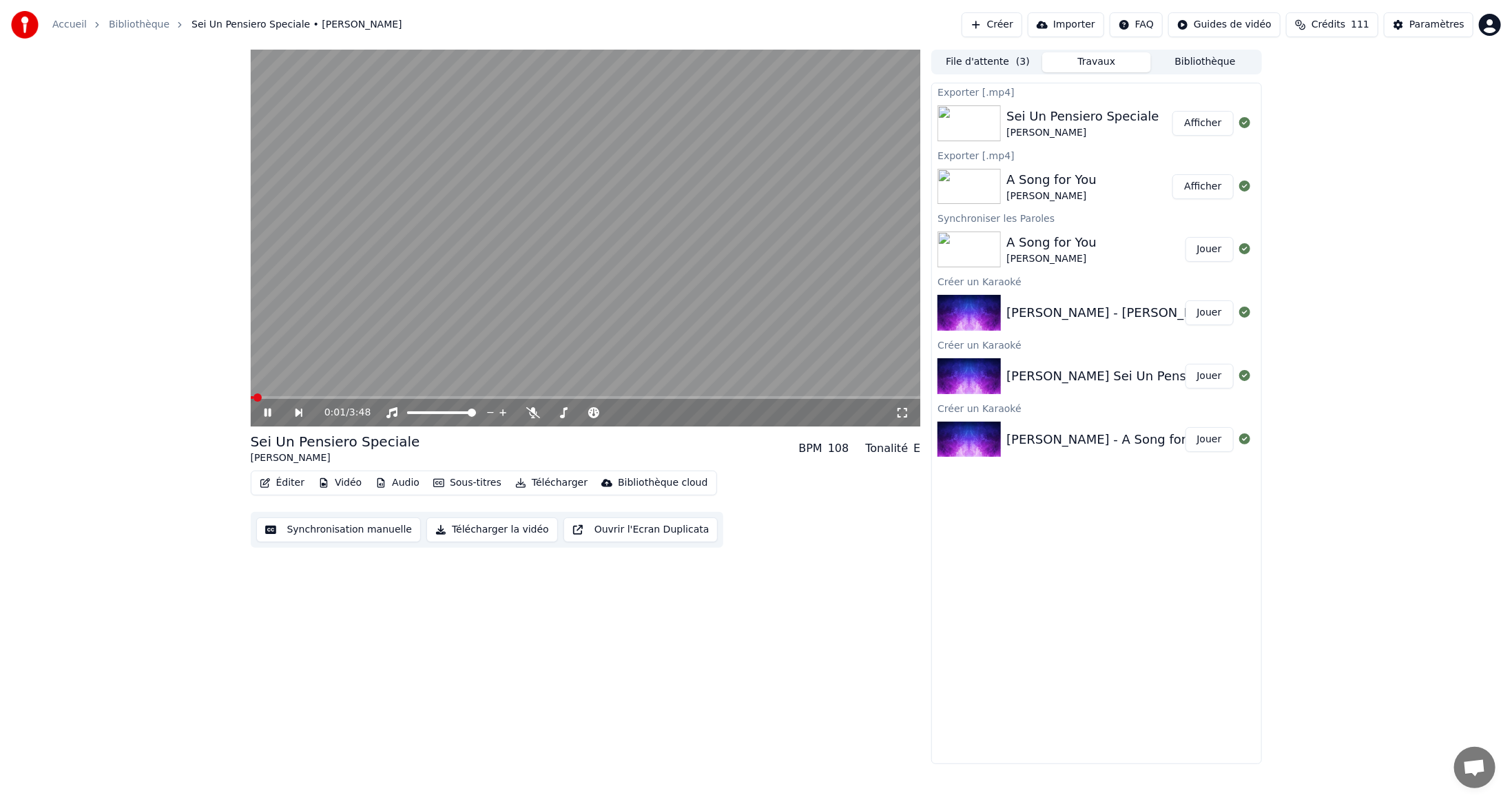
click at [555, 237] on video at bounding box center [585, 238] width 670 height 376
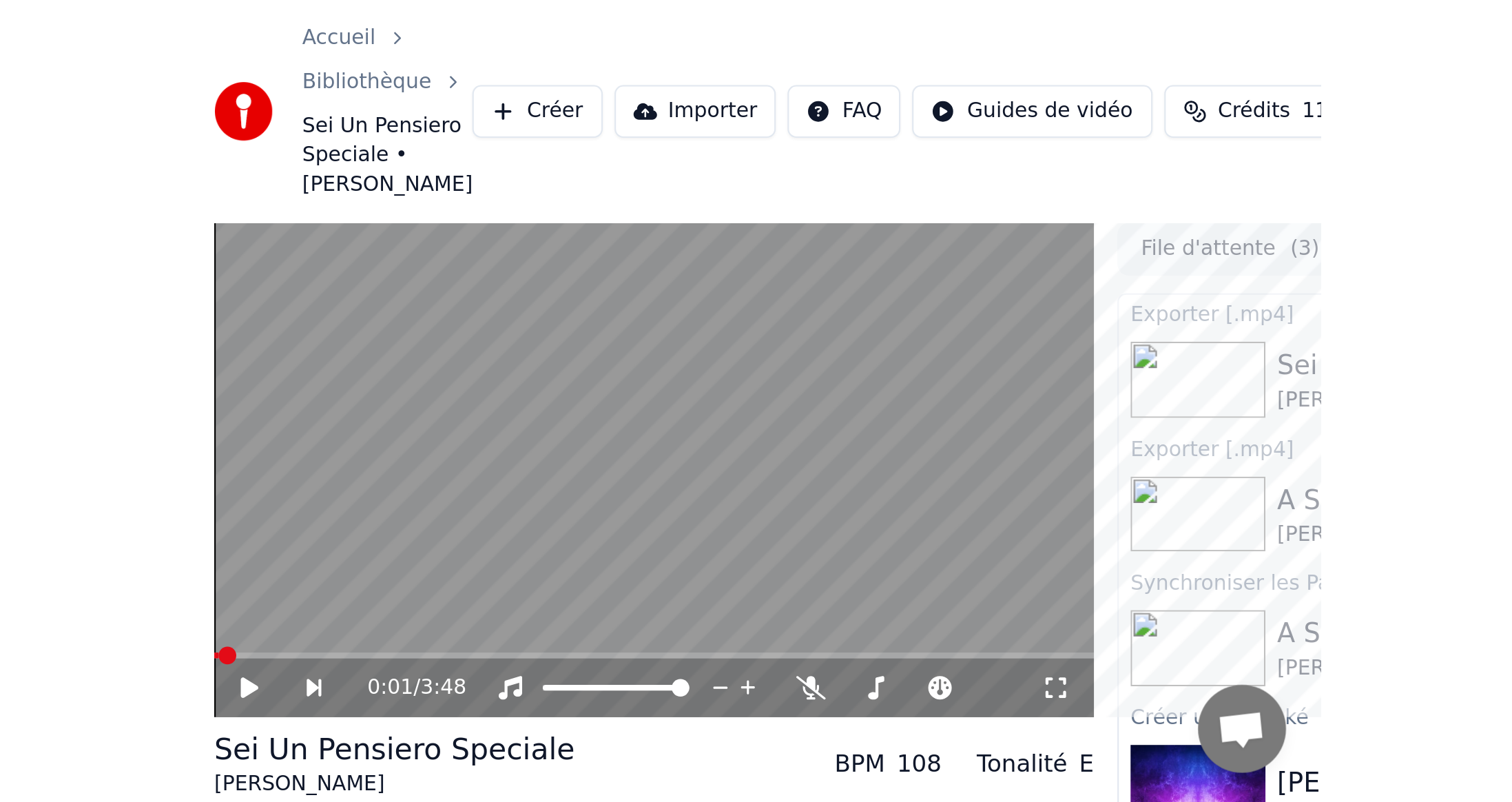
scroll to position [491, 0]
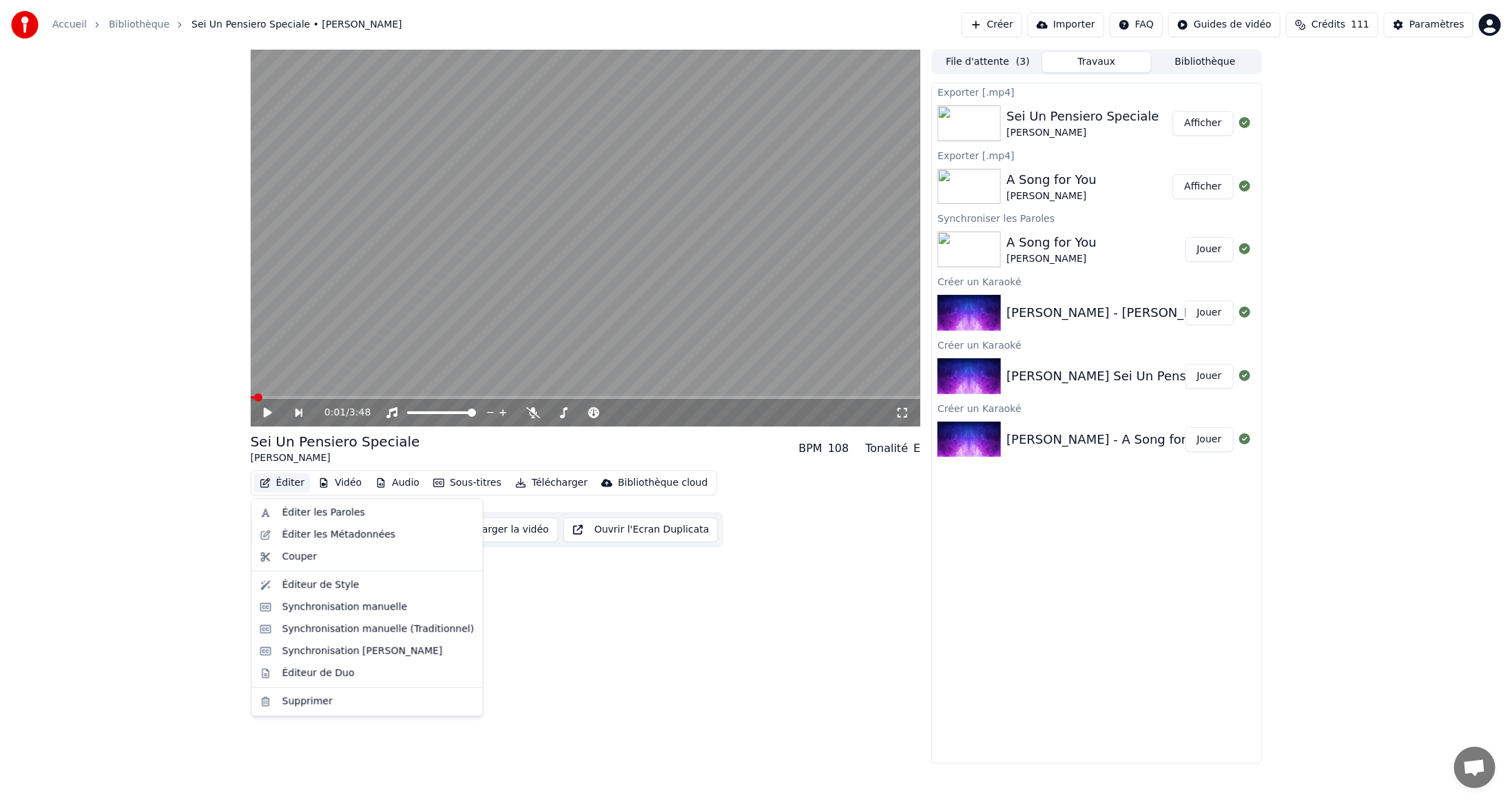
click at [285, 486] on button "Éditer" at bounding box center [281, 483] width 56 height 19
click at [297, 513] on div "Éditer les Paroles" at bounding box center [323, 512] width 83 height 13
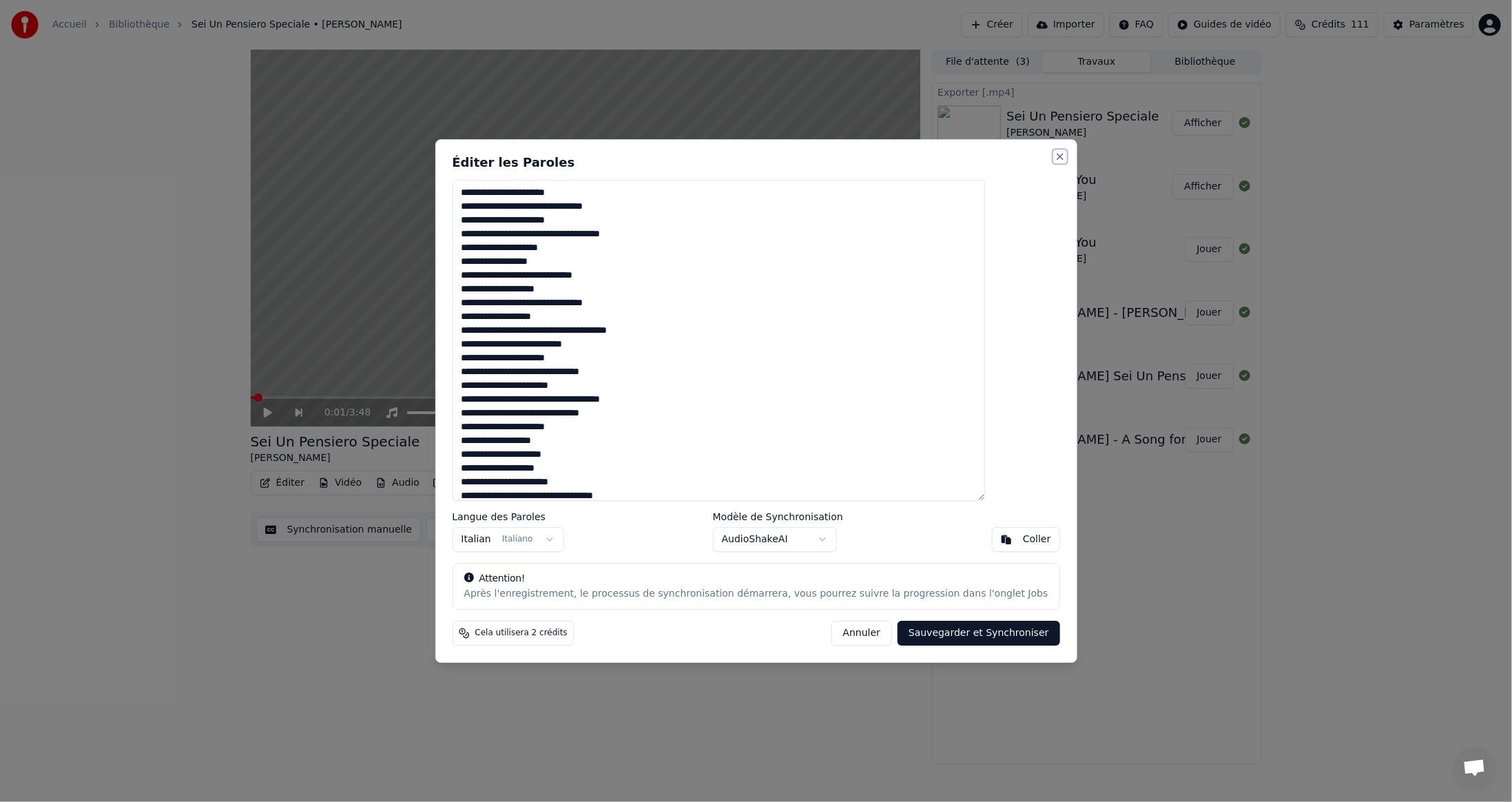
click at [1055, 156] on button "Close" at bounding box center [1061, 157] width 11 height 11
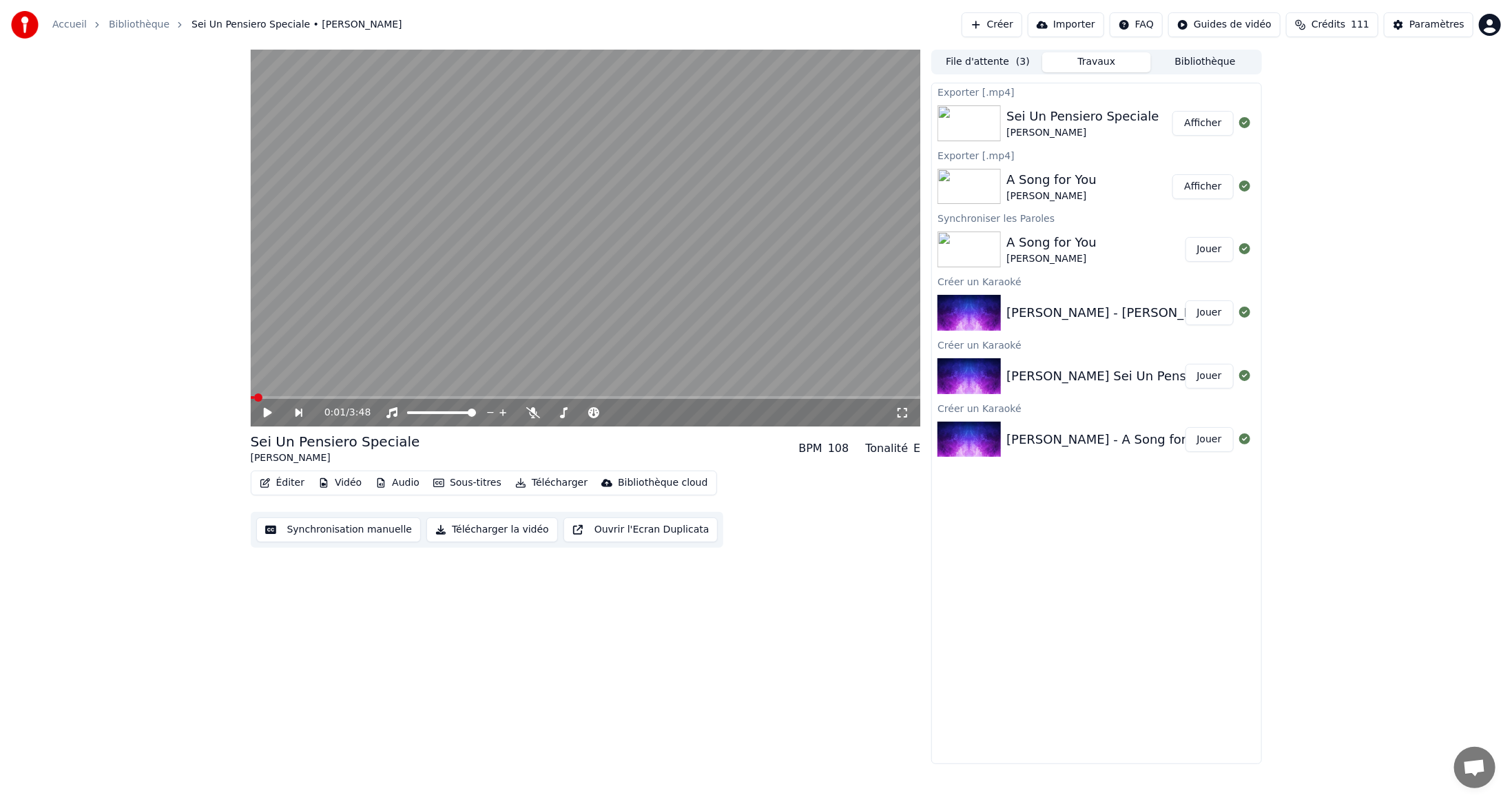
click at [979, 313] on img at bounding box center [968, 313] width 64 height 36
click at [1210, 310] on button "Jouer" at bounding box center [1209, 313] width 48 height 25
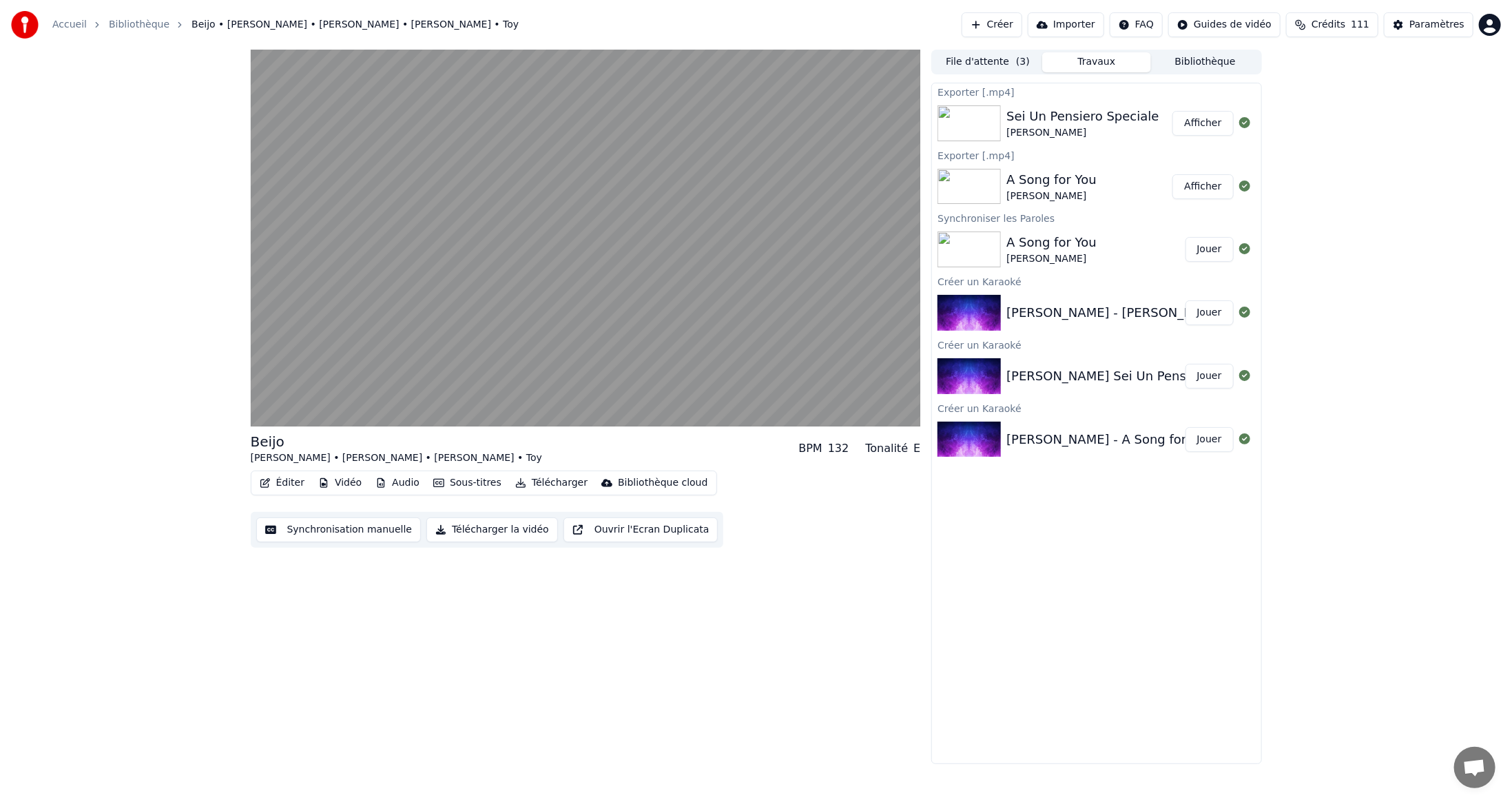
click at [1185, 300] on button "Jouer" at bounding box center [1209, 313] width 48 height 25
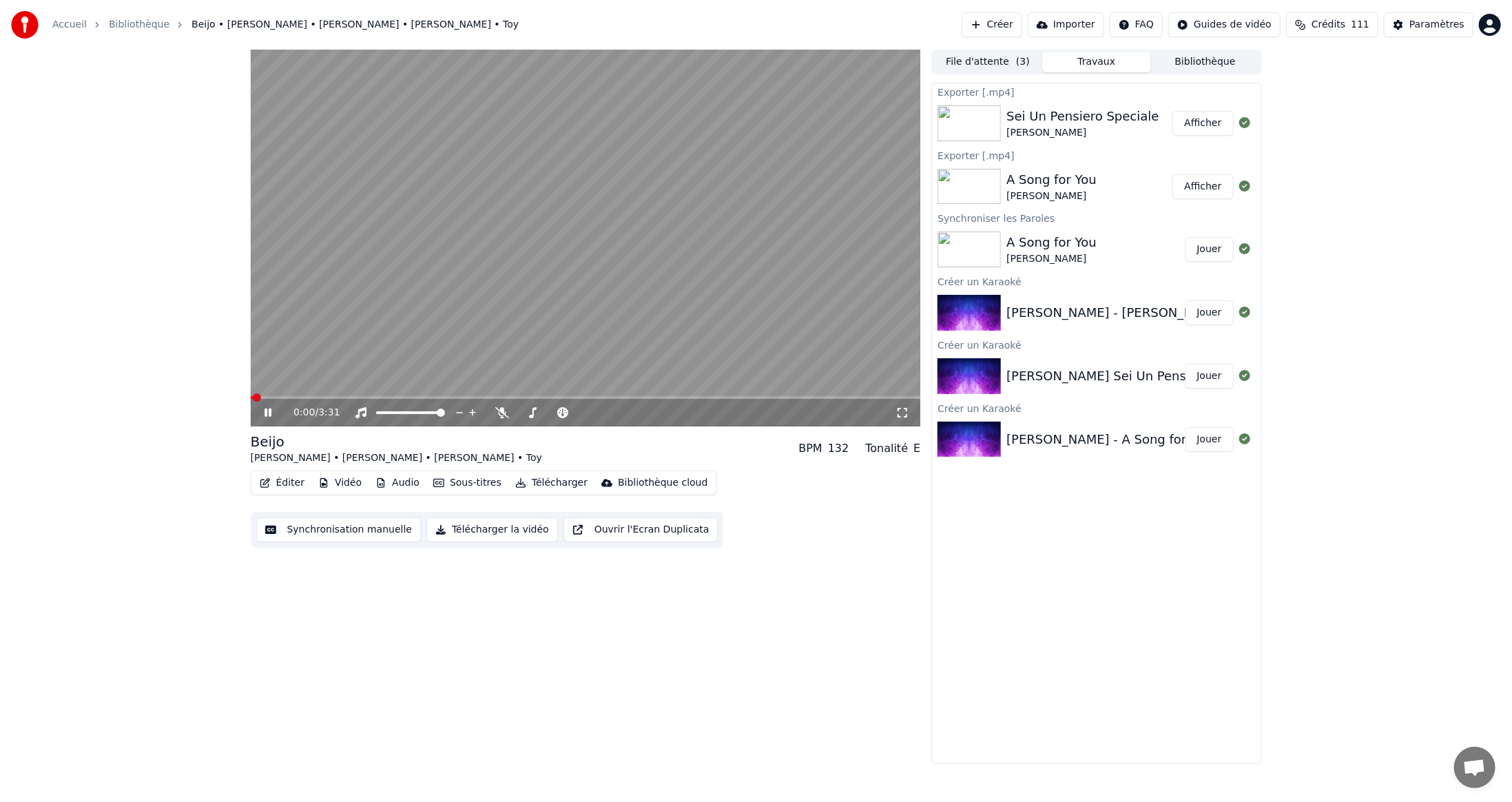
click at [1185, 300] on button "Jouer" at bounding box center [1209, 313] width 48 height 25
click at [270, 410] on icon at bounding box center [267, 412] width 7 height 9
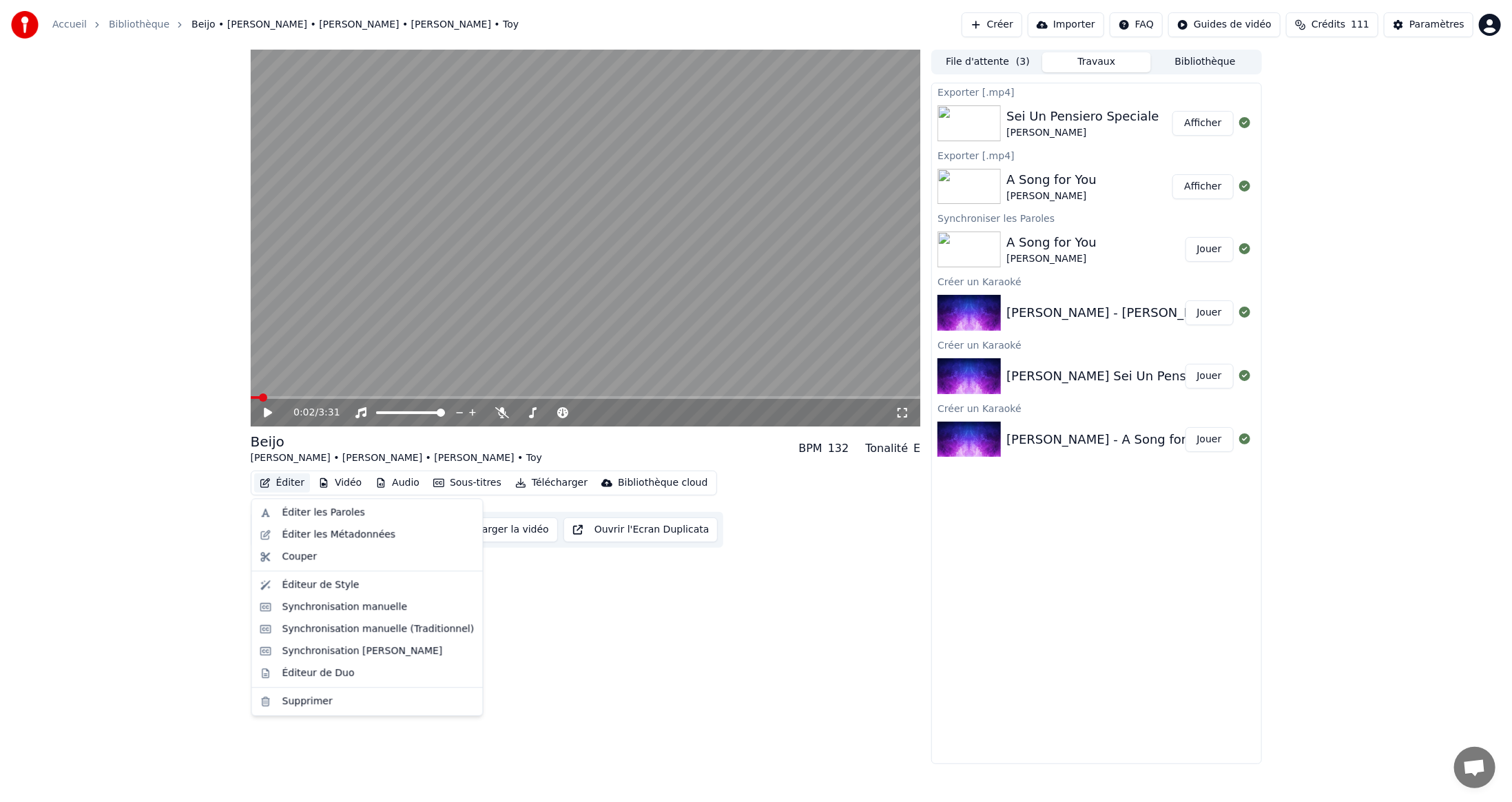
click at [279, 482] on button "Éditer" at bounding box center [281, 483] width 56 height 19
click at [312, 509] on div "Éditer les Paroles" at bounding box center [323, 512] width 83 height 13
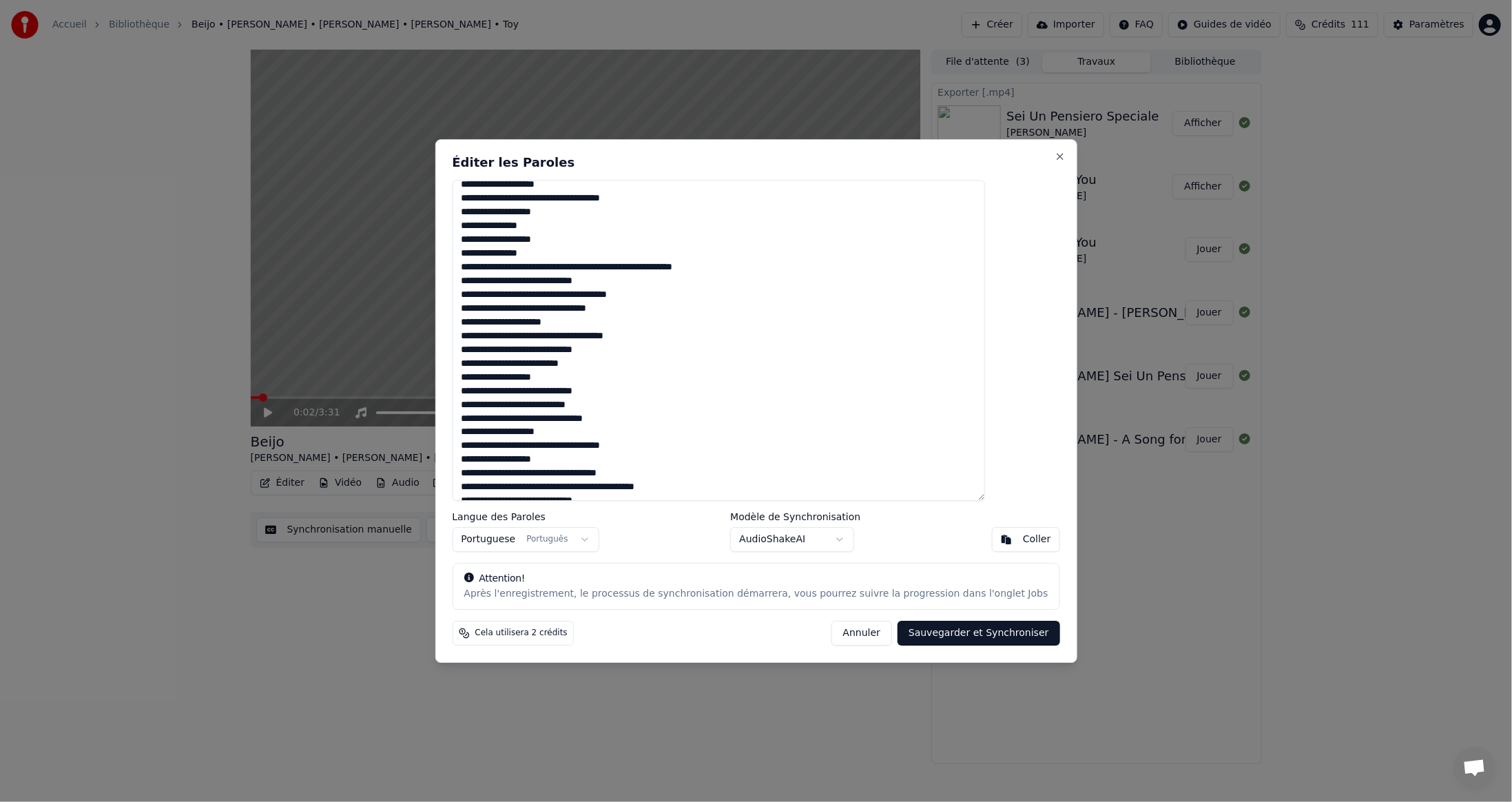
scroll to position [434, 0]
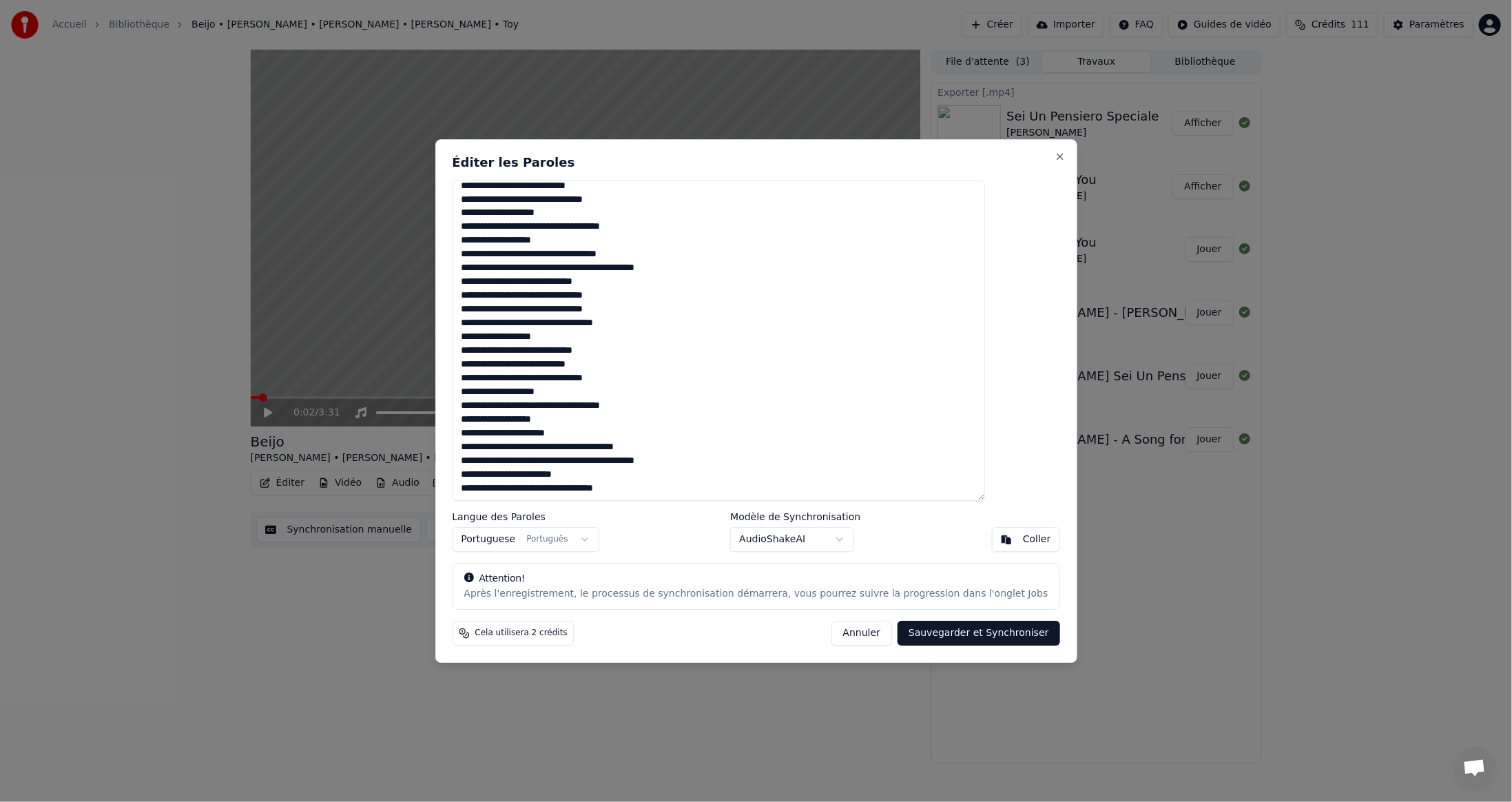
drag, startPoint x: 496, startPoint y: 196, endPoint x: 1061, endPoint y: 833, distance: 851.5
click at [1061, 801] on html "Accueil Bibliothèque Beijo • [PERSON_NAME] • [PERSON_NAME] • [PERSON_NAME] • To…" at bounding box center [756, 401] width 1512 height 802
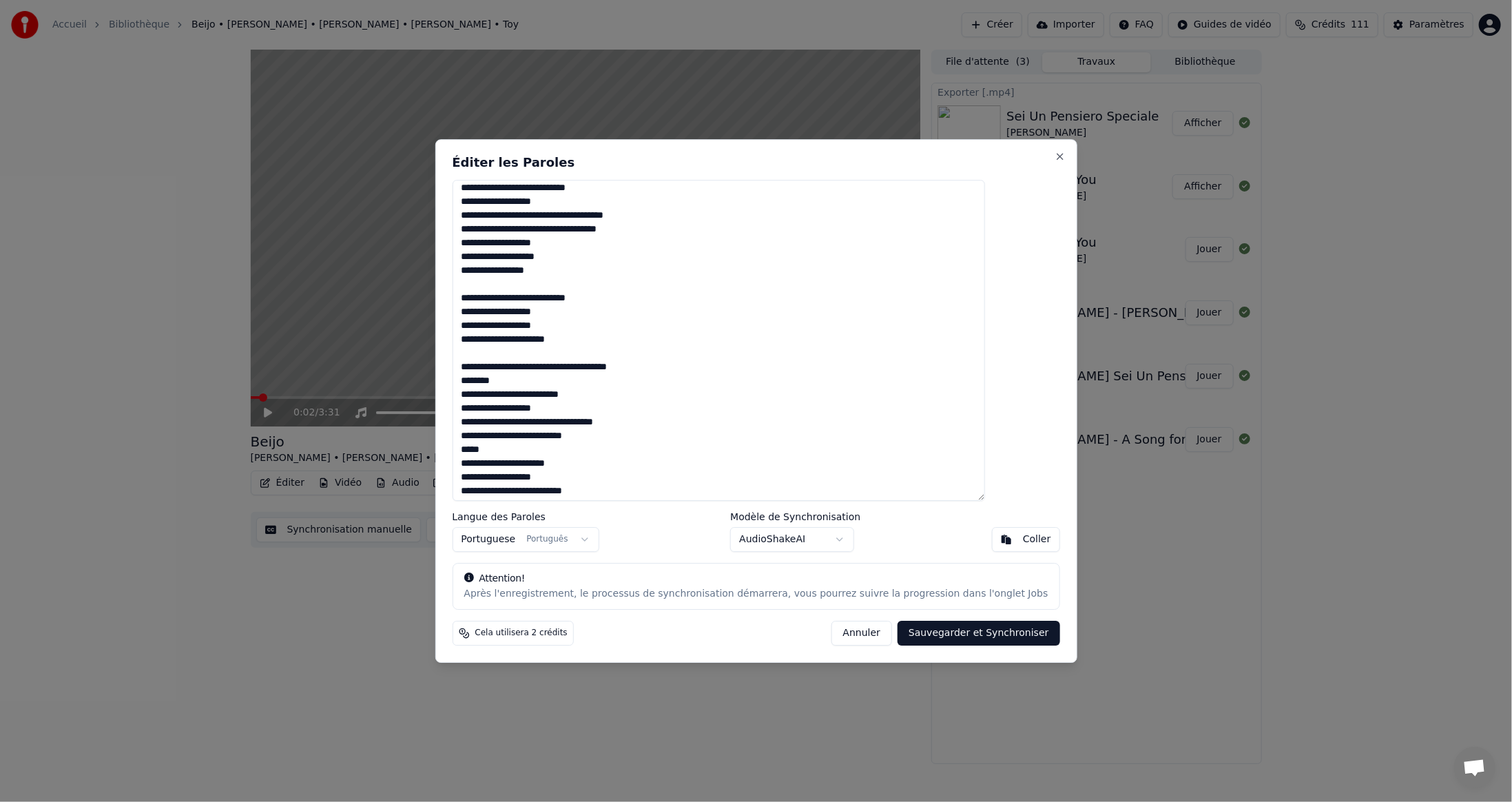
scroll to position [0, 0]
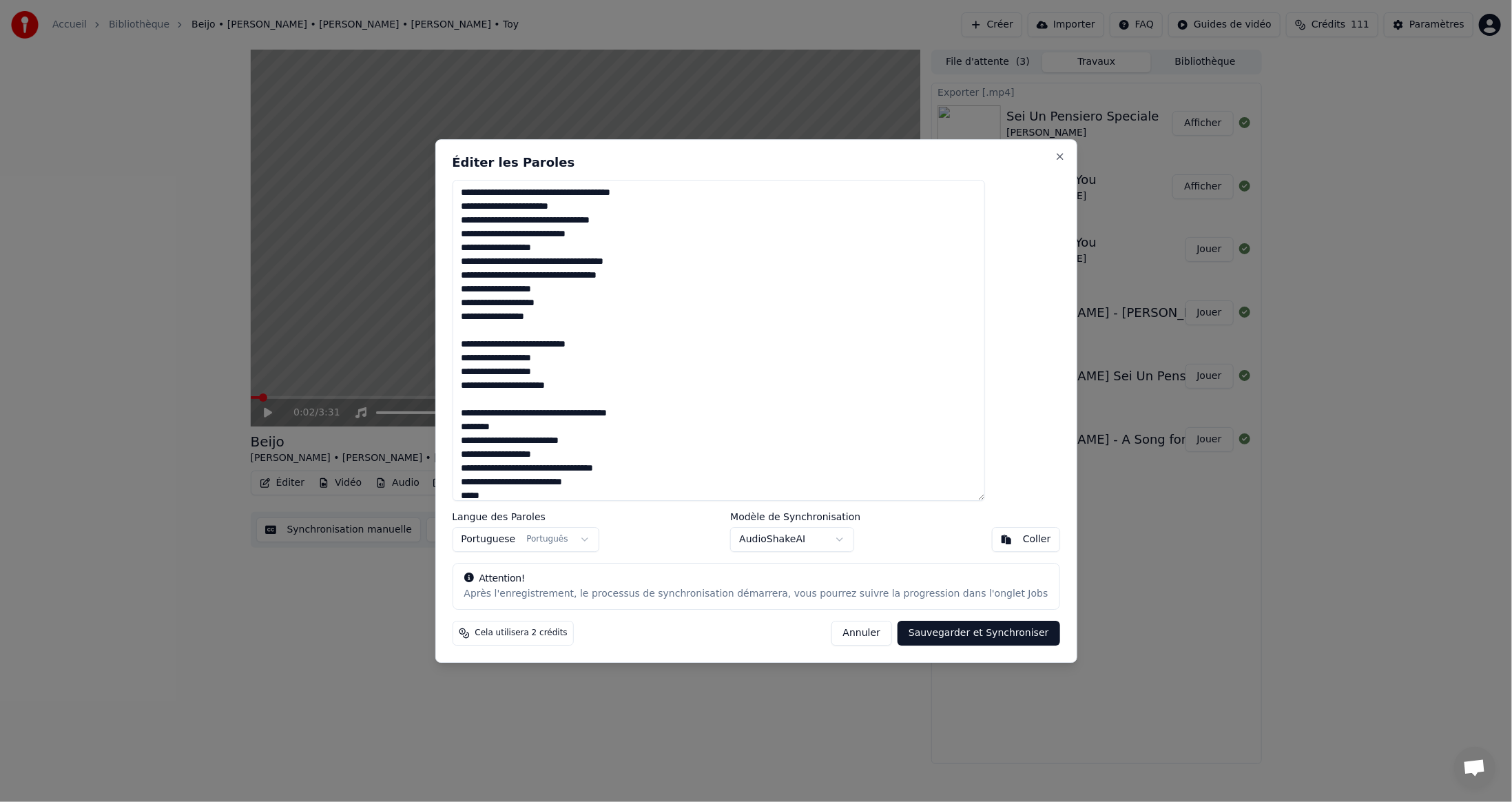
click at [715, 193] on textarea at bounding box center [718, 340] width 533 height 321
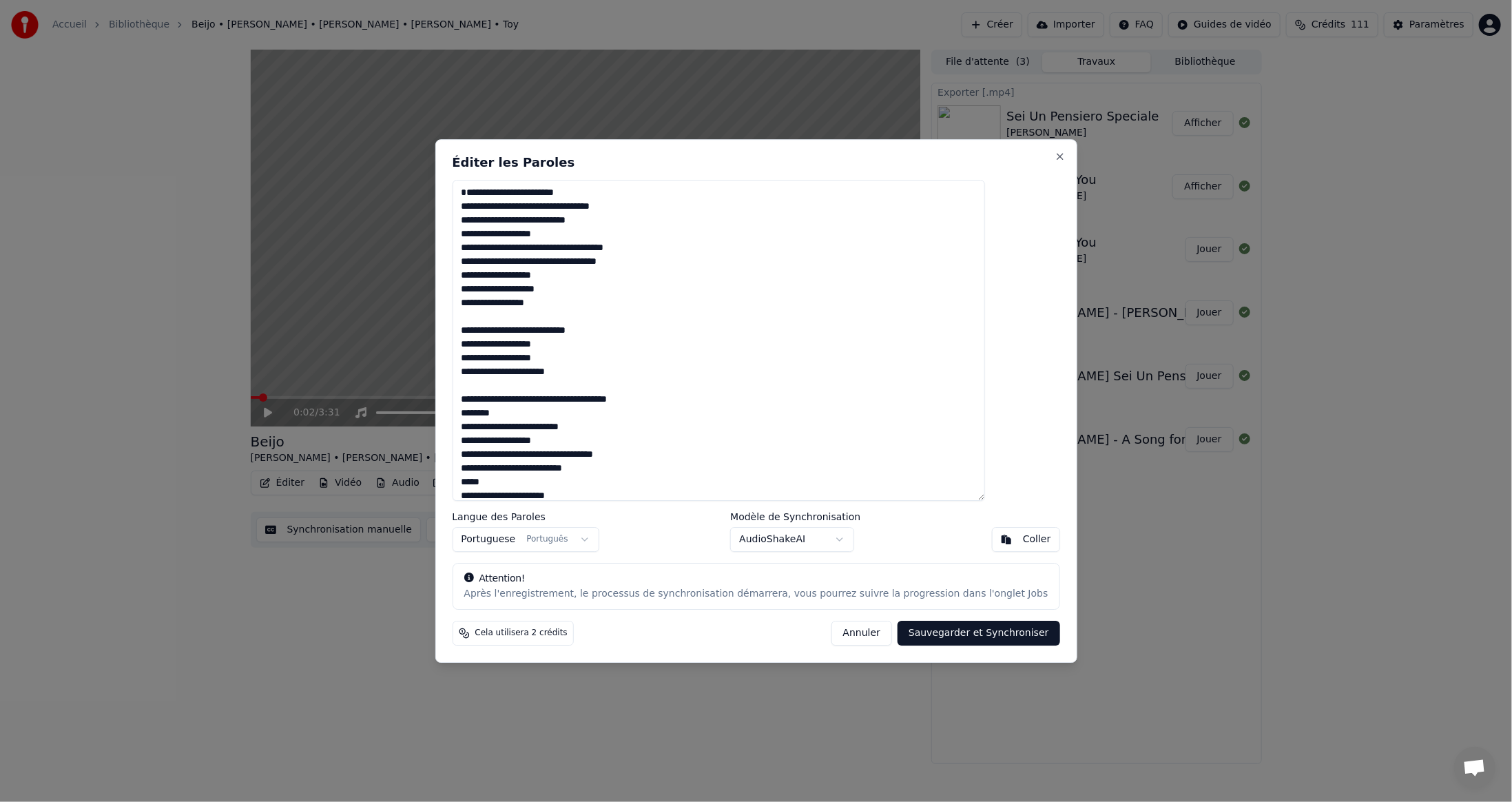
click at [626, 345] on textarea at bounding box center [718, 340] width 533 height 321
click at [709, 402] on textarea at bounding box center [718, 340] width 533 height 321
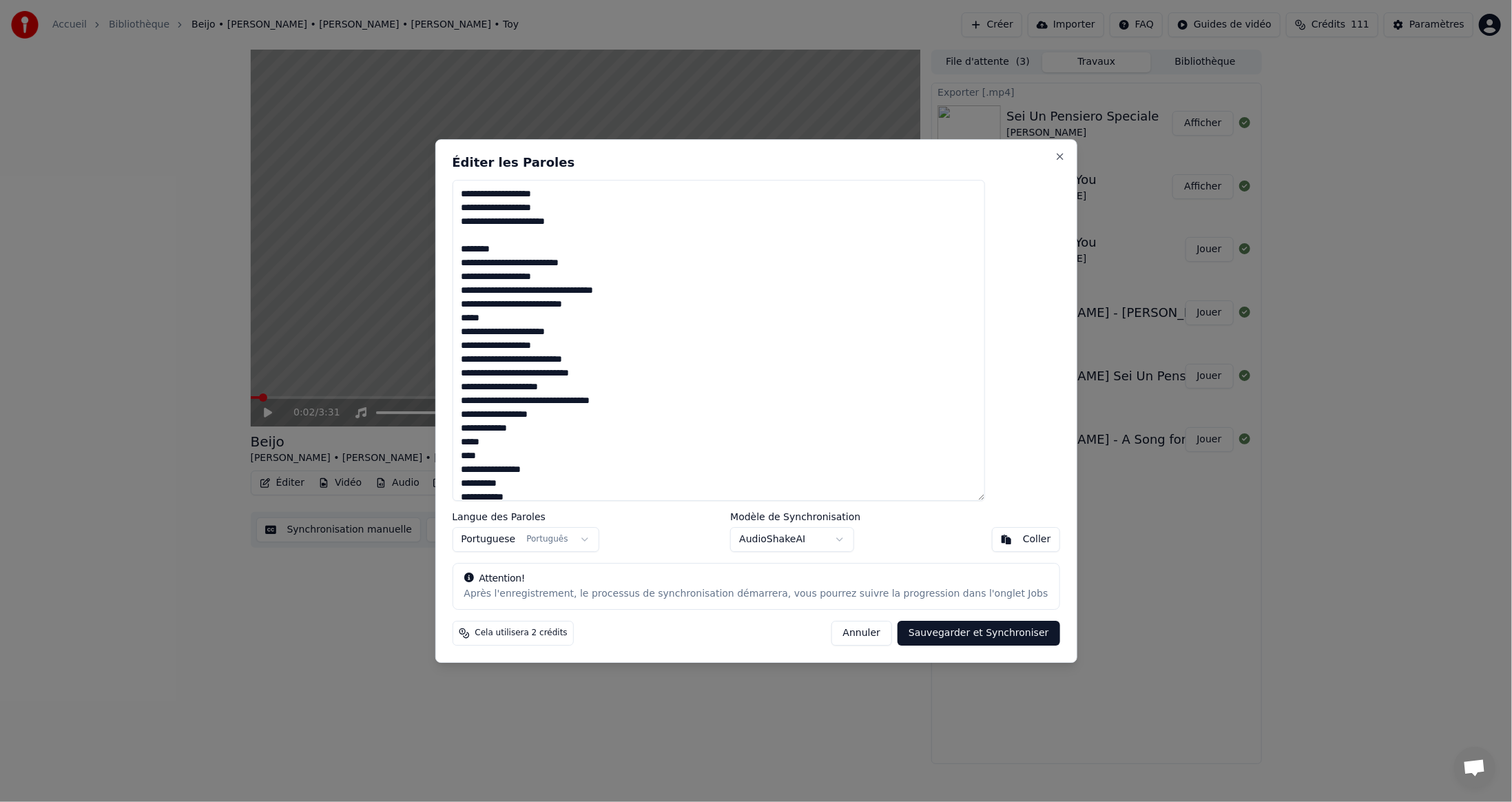
scroll to position [138, 0]
drag, startPoint x: 493, startPoint y: 401, endPoint x: 623, endPoint y: 483, distance: 153.7
click at [623, 483] on textarea at bounding box center [718, 340] width 533 height 321
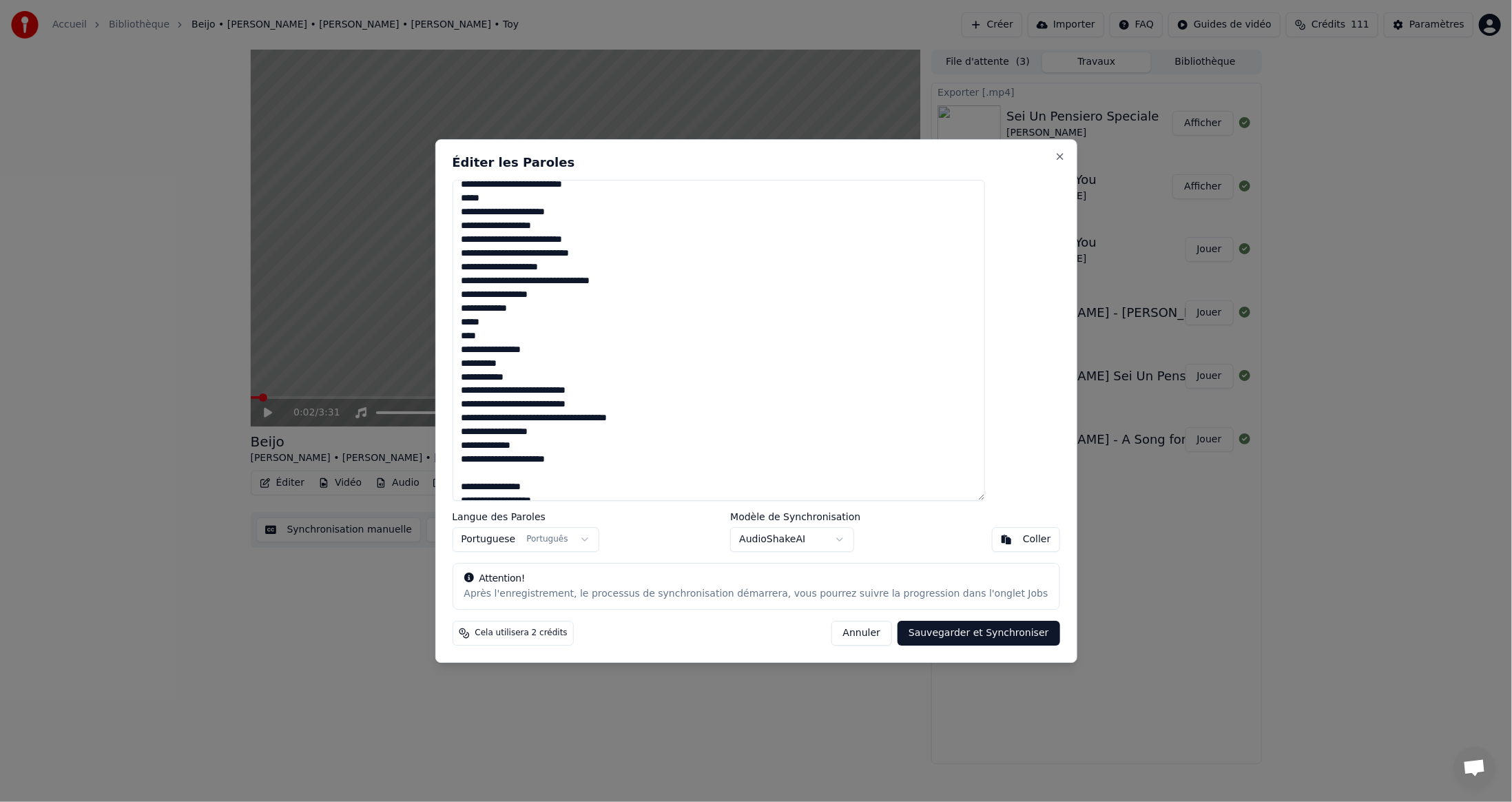
scroll to position [276, 0]
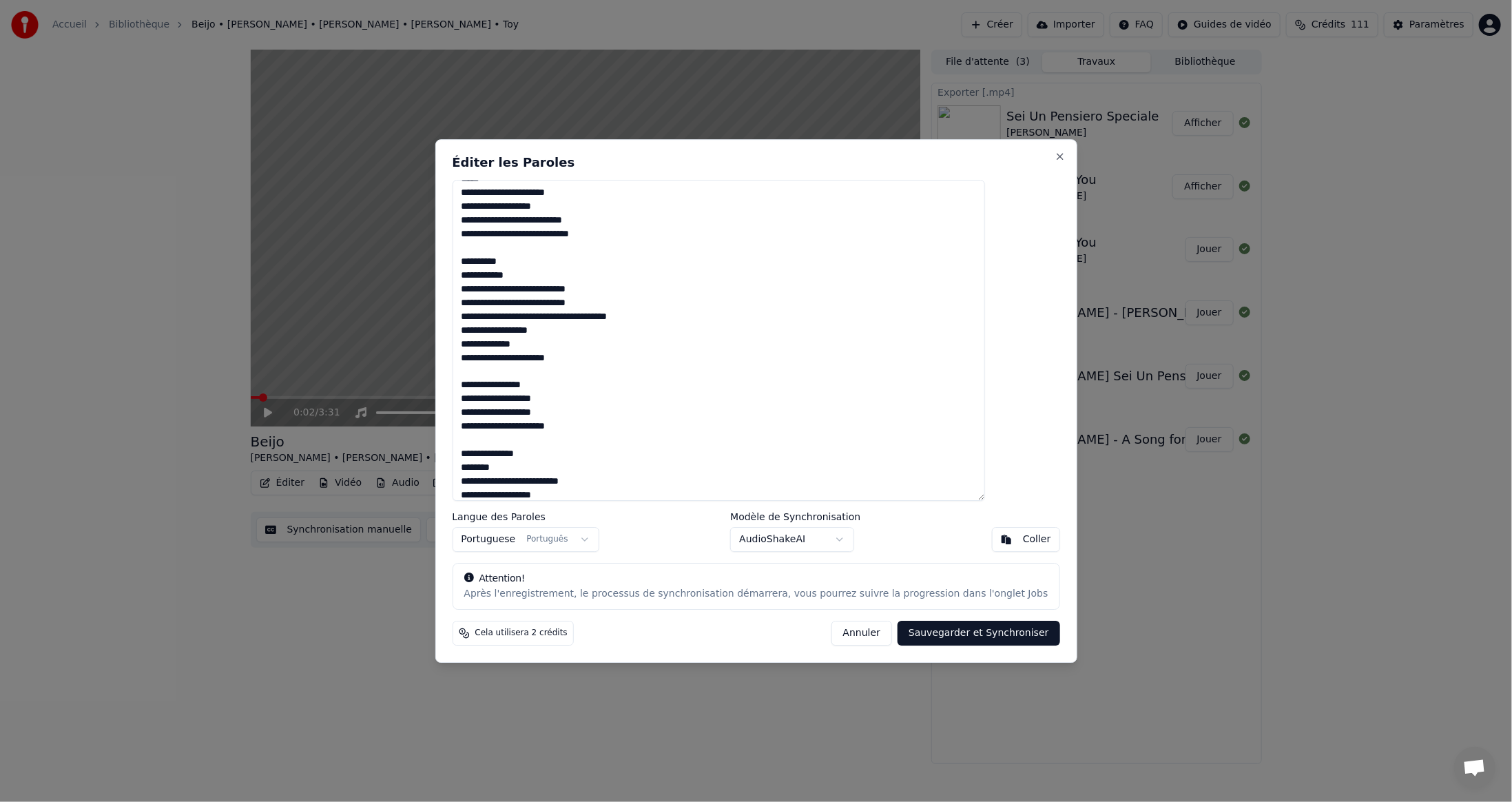
drag, startPoint x: 649, startPoint y: 301, endPoint x: 496, endPoint y: 274, distance: 155.4
click at [496, 274] on textarea at bounding box center [718, 340] width 533 height 321
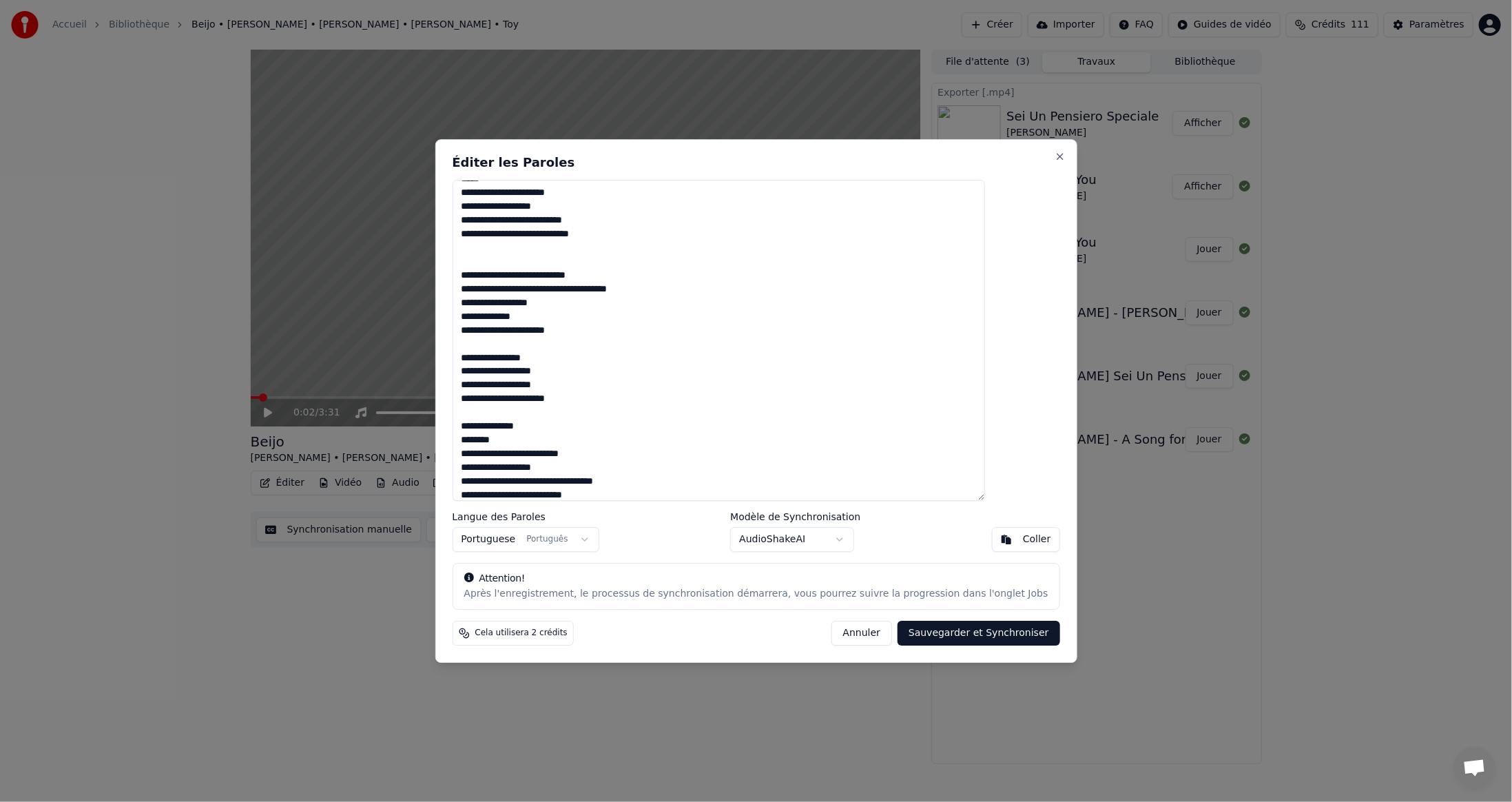
click at [601, 369] on textarea at bounding box center [718, 340] width 533 height 321
click at [620, 425] on textarea at bounding box center [718, 340] width 533 height 321
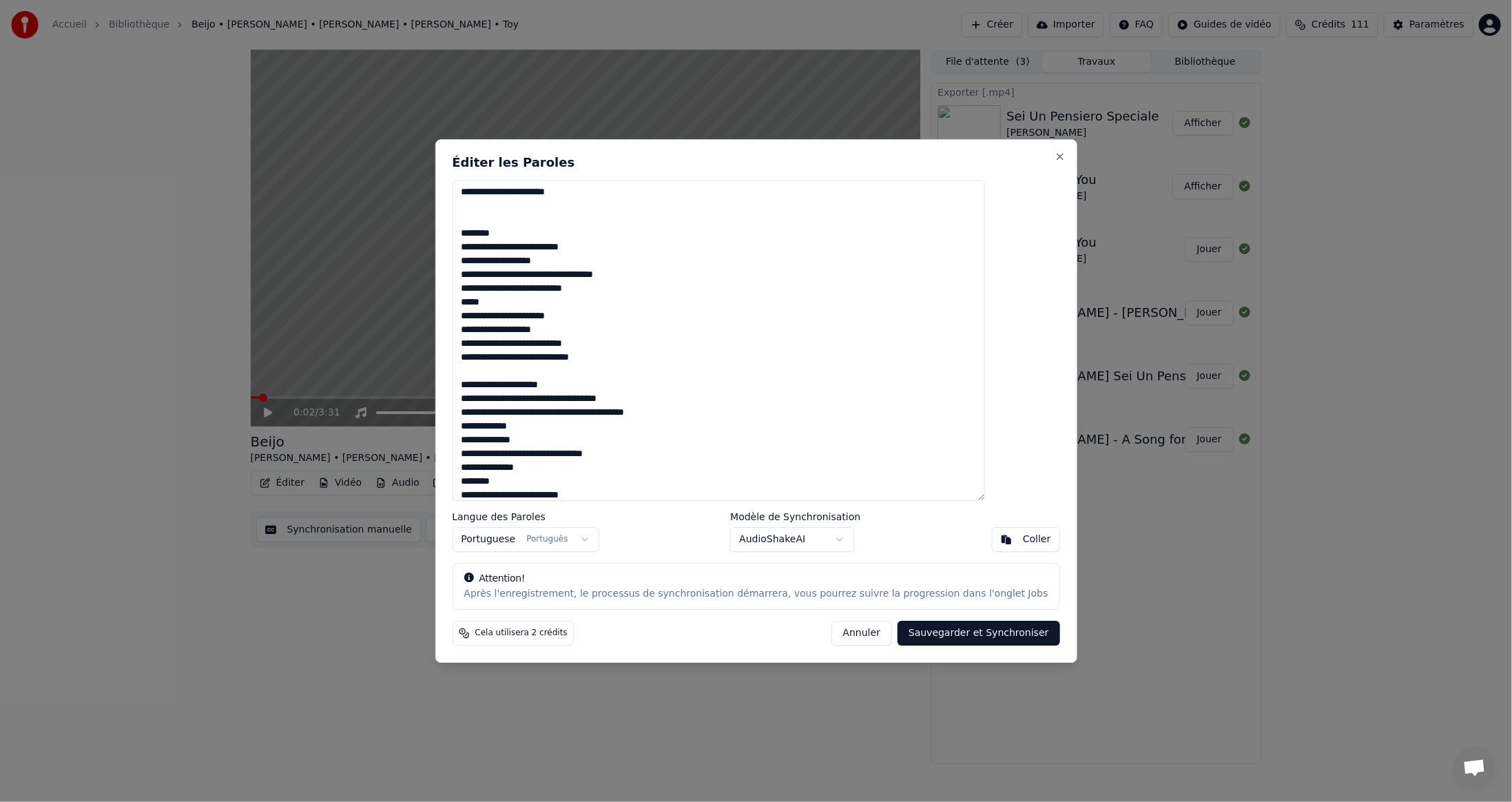
scroll to position [482, 0]
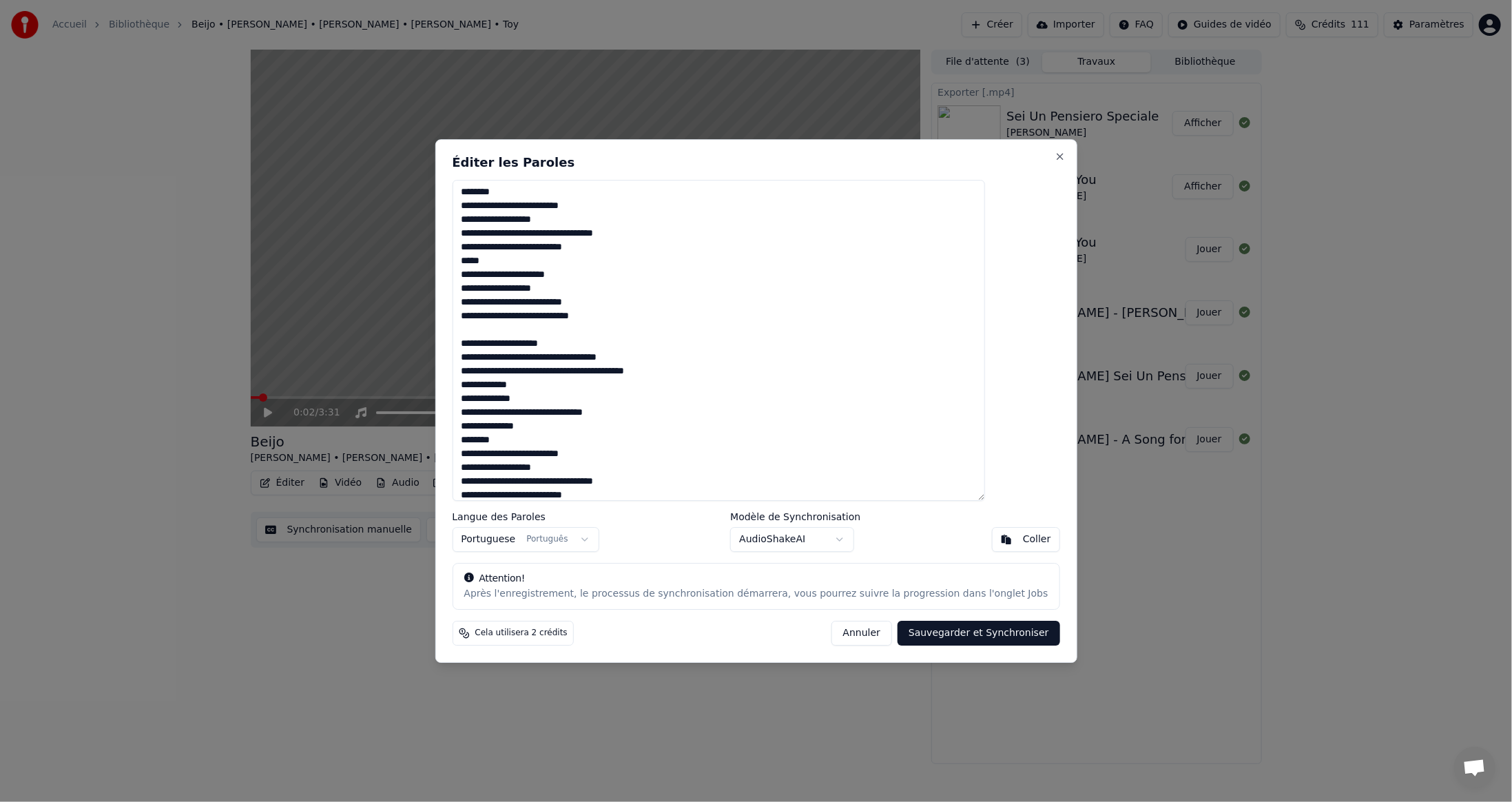
click at [624, 356] on textarea at bounding box center [718, 340] width 533 height 321
click at [569, 430] on textarea at bounding box center [718, 340] width 533 height 321
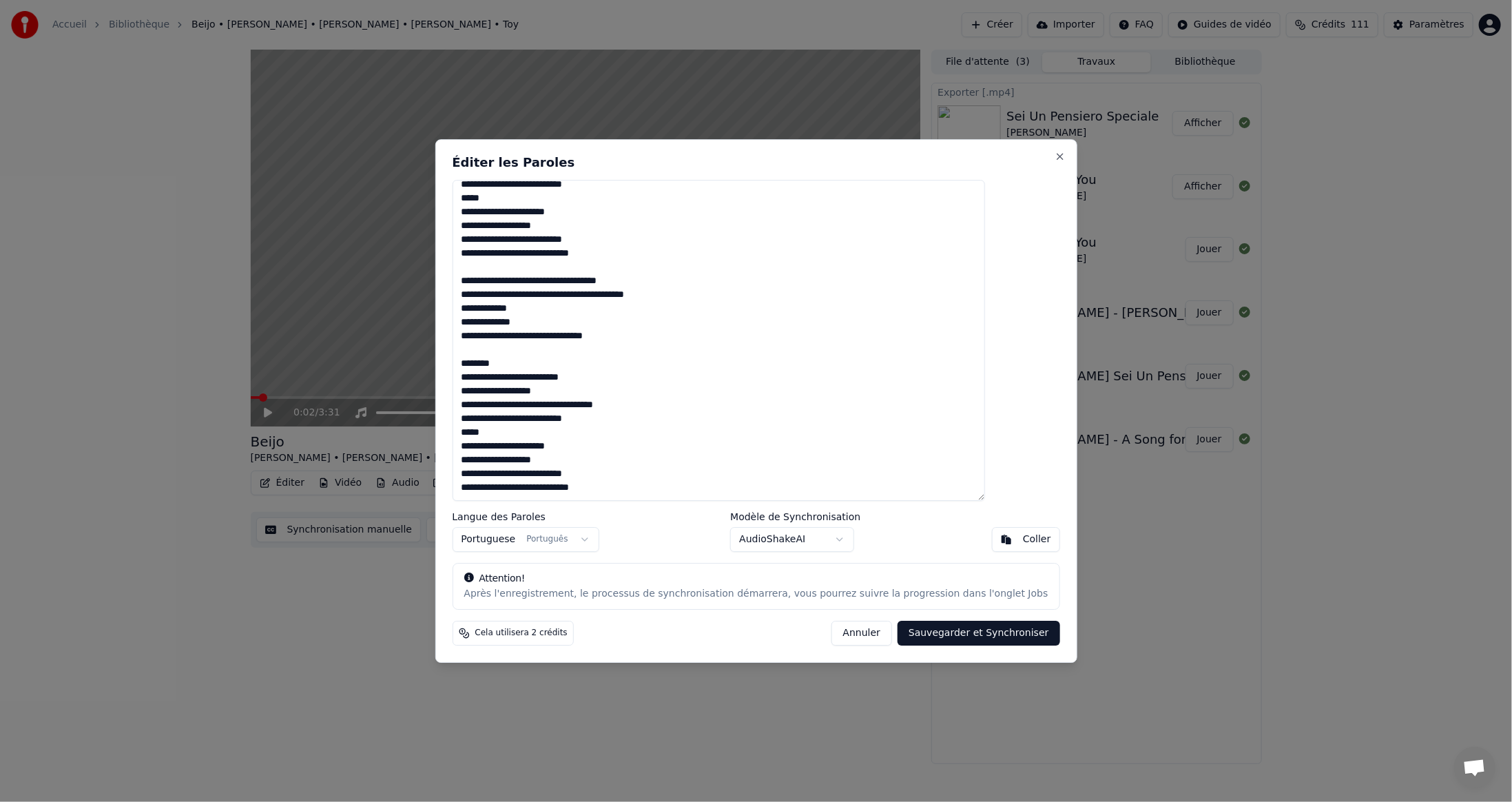
scroll to position [558, 0]
click at [942, 634] on button "Sauvegarder et Synchroniser" at bounding box center [978, 633] width 163 height 25
type textarea "**********"
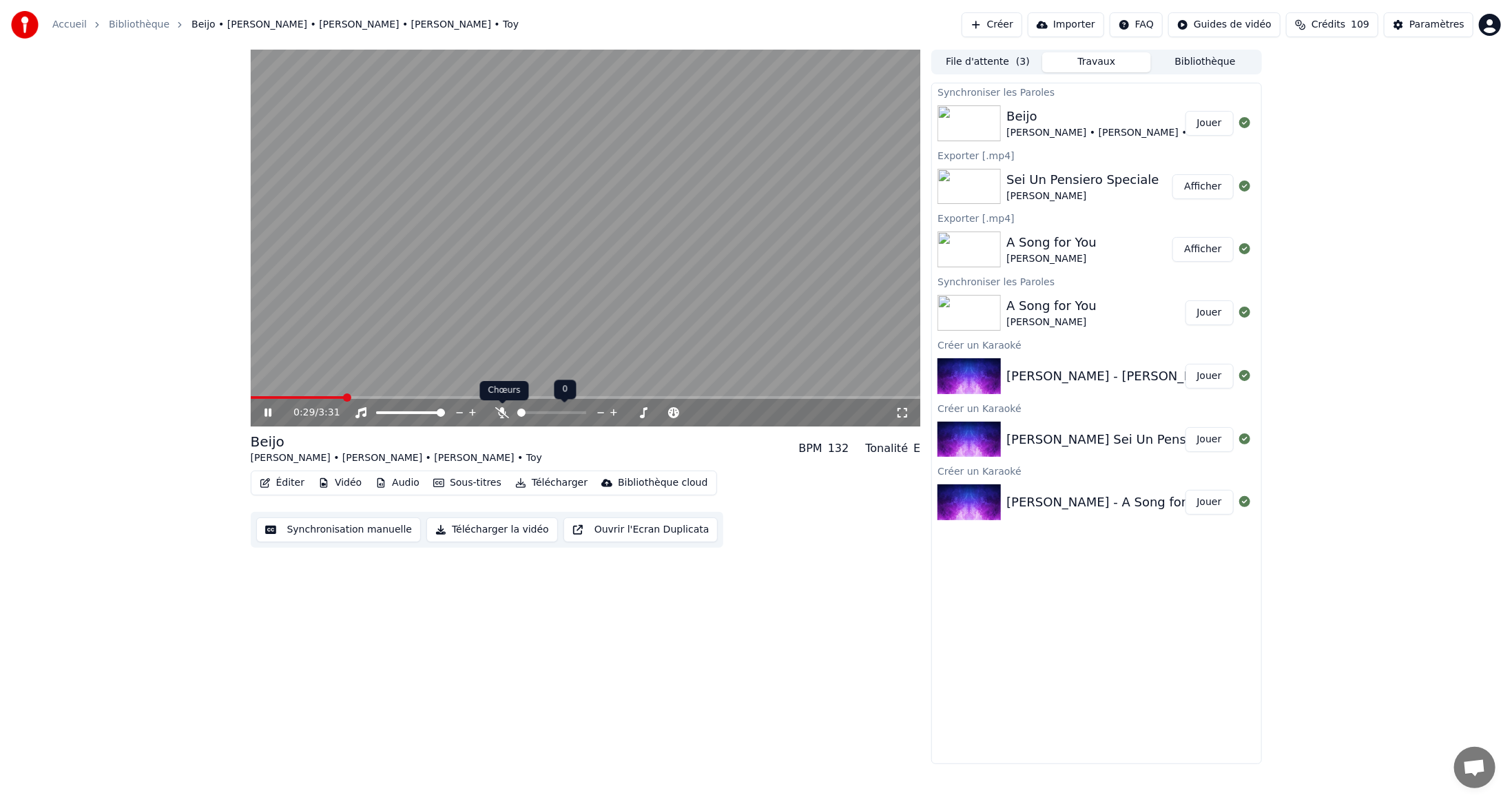
click at [499, 411] on icon at bounding box center [502, 412] width 13 height 11
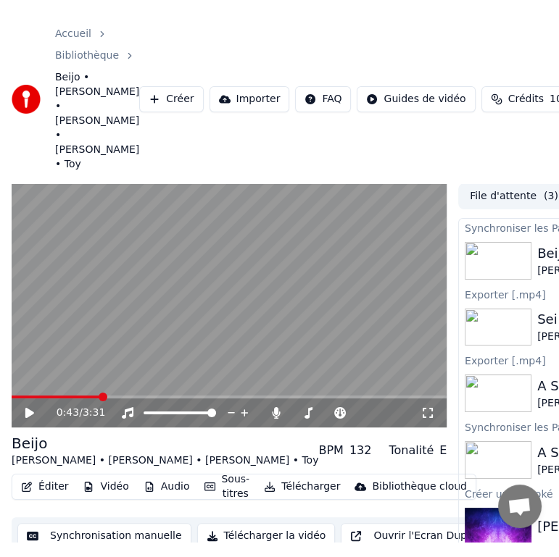
scroll to position [628, 0]
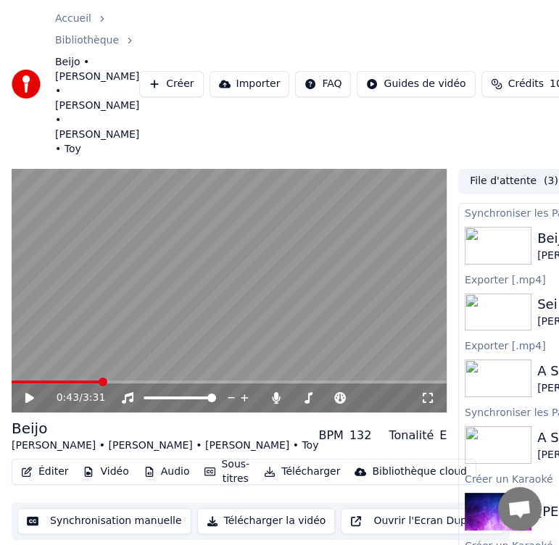
click at [43, 462] on button "Éditer" at bounding box center [44, 472] width 59 height 20
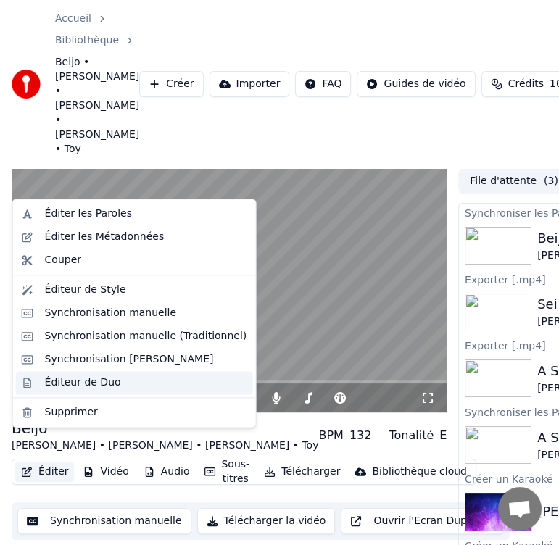
click at [87, 383] on div "Éditeur de Duo" at bounding box center [83, 382] width 76 height 14
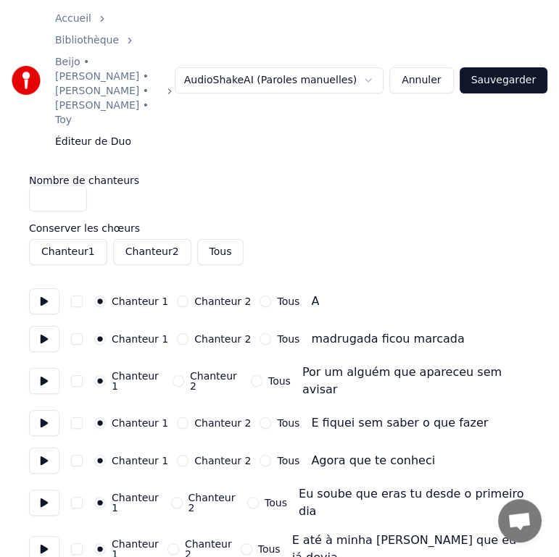
click at [259, 296] on button "Tous" at bounding box center [265, 302] width 12 height 12
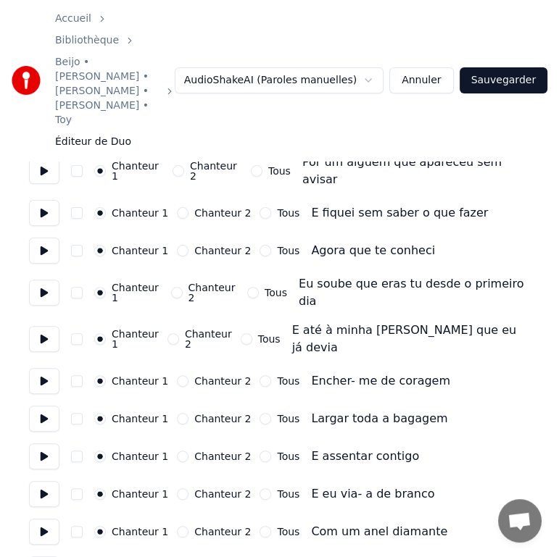
scroll to position [217, 0]
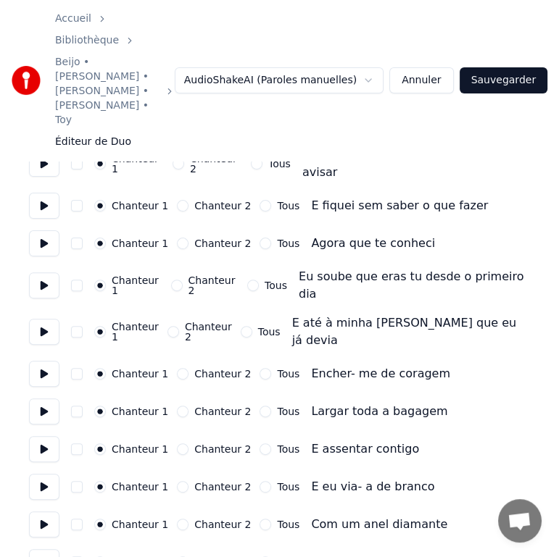
click at [259, 444] on button "Tous" at bounding box center [265, 450] width 12 height 12
click at [259, 368] on button "Tous" at bounding box center [265, 374] width 12 height 12
click at [259, 406] on button "Tous" at bounding box center [265, 412] width 12 height 12
click at [251, 326] on button "Tous" at bounding box center [247, 332] width 12 height 12
click at [250, 280] on button "Tous" at bounding box center [253, 286] width 12 height 12
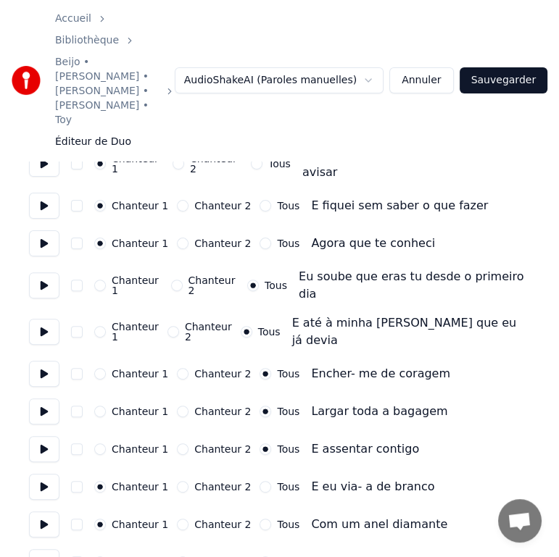
click at [259, 238] on button "Tous" at bounding box center [265, 244] width 12 height 12
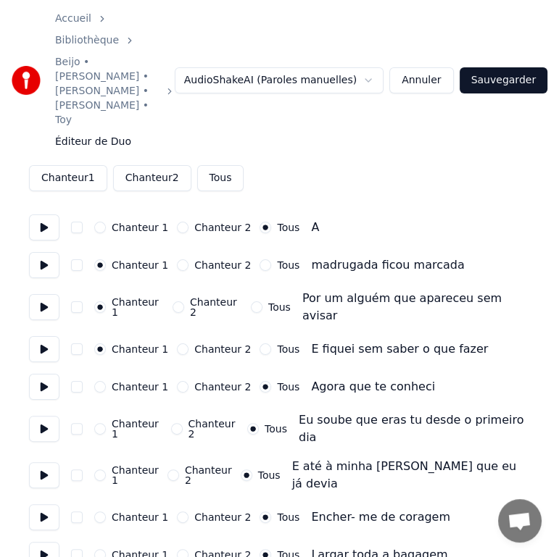
scroll to position [72, 0]
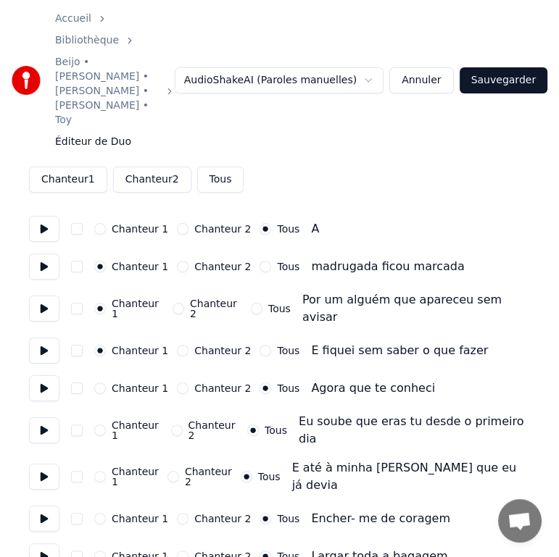
click at [259, 345] on button "Tous" at bounding box center [265, 351] width 12 height 12
click at [251, 303] on button "Tous" at bounding box center [257, 309] width 12 height 12
click at [259, 261] on button "Tous" at bounding box center [265, 267] width 12 height 12
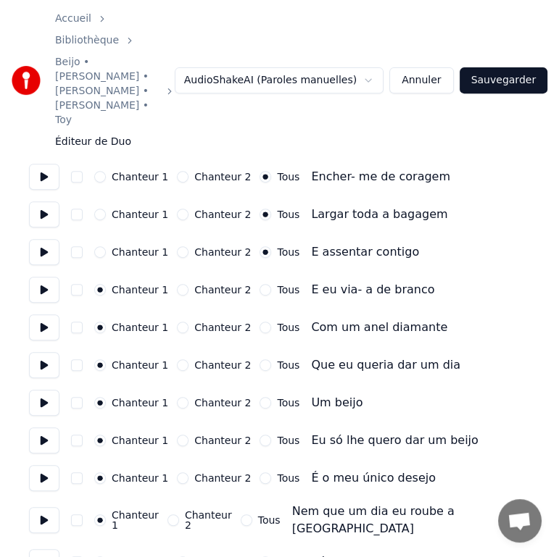
scroll to position [435, 0]
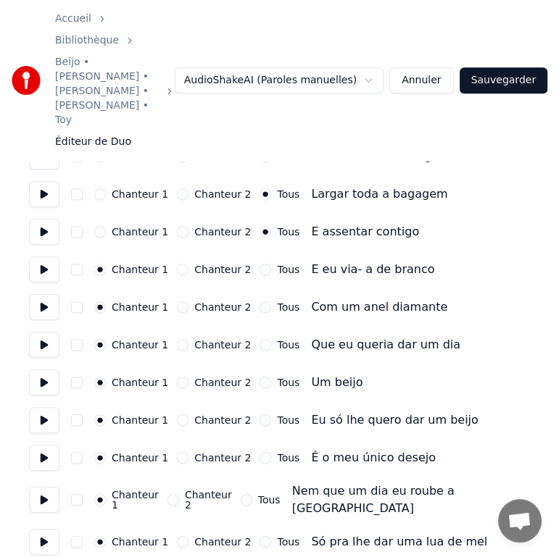
click at [259, 377] on button "Tous" at bounding box center [265, 383] width 12 height 12
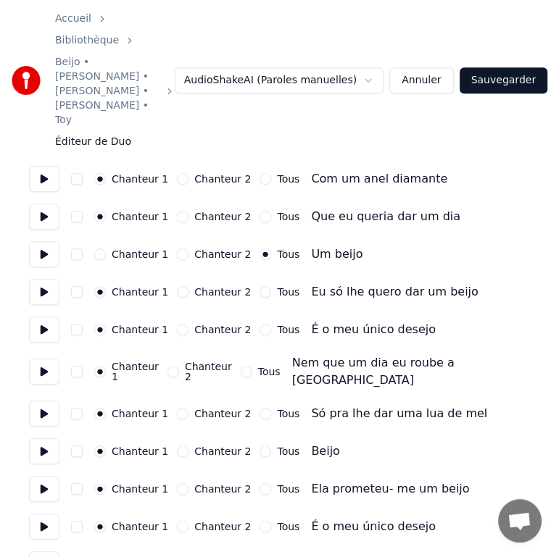
scroll to position [580, 0]
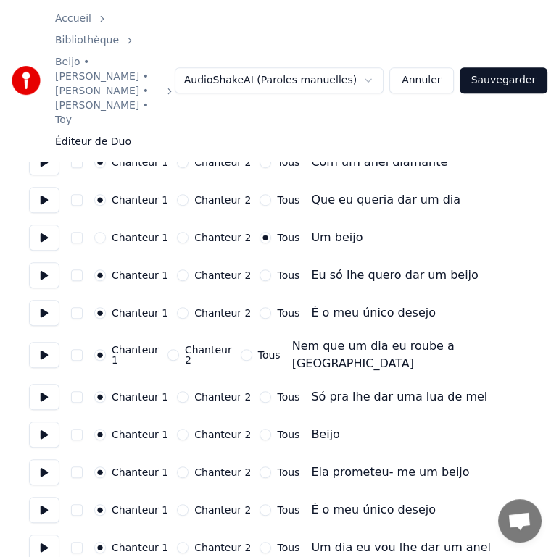
click at [259, 270] on button "Tous" at bounding box center [265, 276] width 12 height 12
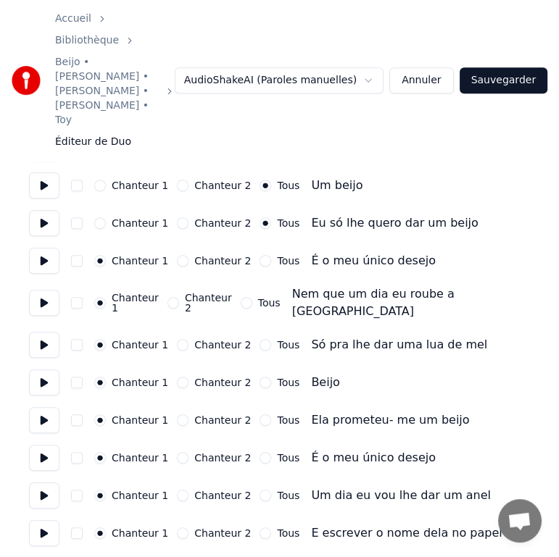
scroll to position [652, 0]
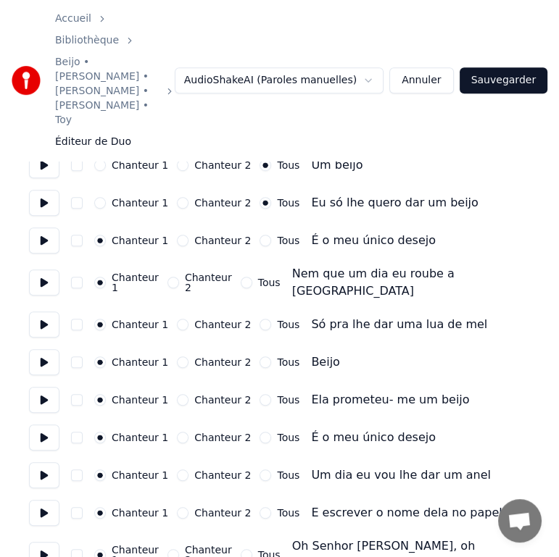
click at [259, 507] on button "Tous" at bounding box center [265, 513] width 12 height 12
click at [259, 470] on button "Tous" at bounding box center [265, 476] width 12 height 12
click at [259, 432] on button "Tous" at bounding box center [265, 438] width 12 height 12
click at [259, 357] on button "Tous" at bounding box center [265, 363] width 12 height 12
click at [259, 235] on button "Tous" at bounding box center [265, 241] width 12 height 12
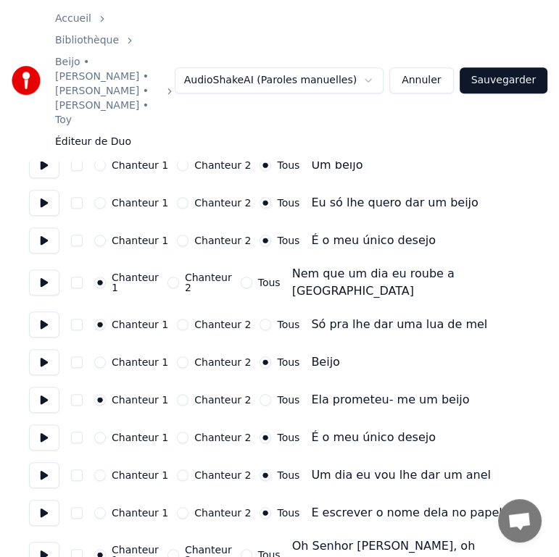
click at [251, 277] on button "Tous" at bounding box center [247, 283] width 12 height 12
click at [259, 319] on button "Tous" at bounding box center [265, 325] width 12 height 12
click at [259, 394] on button "Tous" at bounding box center [265, 400] width 12 height 12
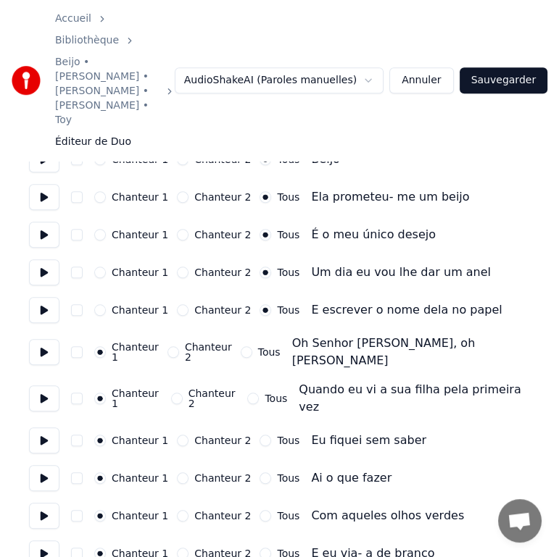
scroll to position [870, 0]
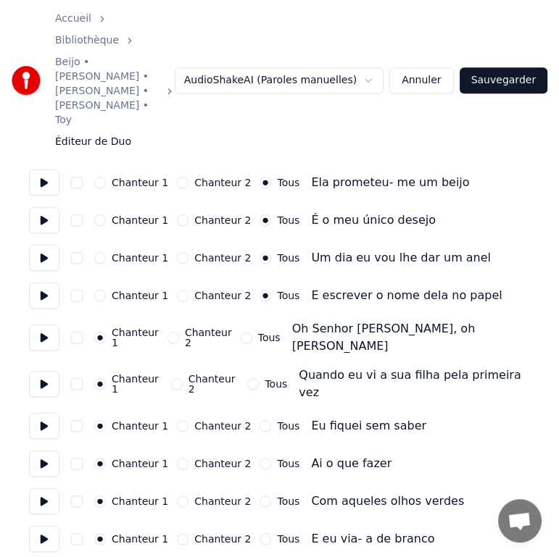
click at [251, 332] on button "Tous" at bounding box center [247, 338] width 12 height 12
click at [251, 378] on button "Tous" at bounding box center [253, 384] width 12 height 12
click at [259, 496] on button "Tous" at bounding box center [265, 502] width 12 height 12
click at [259, 458] on button "Tous" at bounding box center [265, 464] width 12 height 12
click at [259, 420] on button "Tous" at bounding box center [265, 426] width 12 height 12
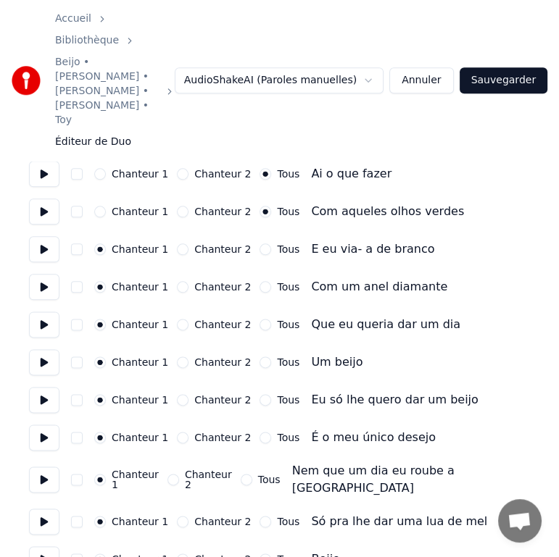
scroll to position [1087, 0]
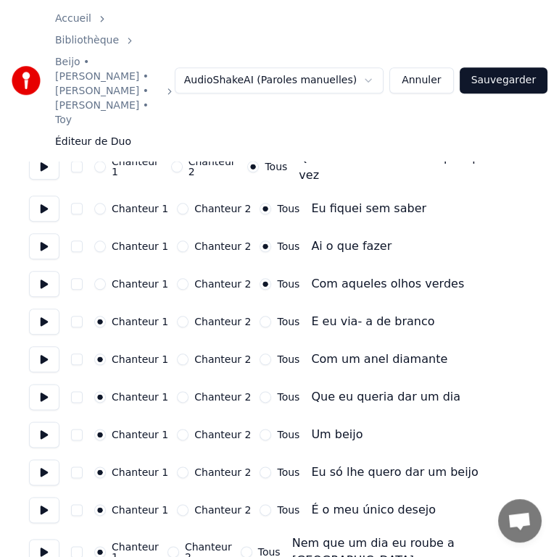
click at [259, 429] on button "Tous" at bounding box center [265, 435] width 12 height 12
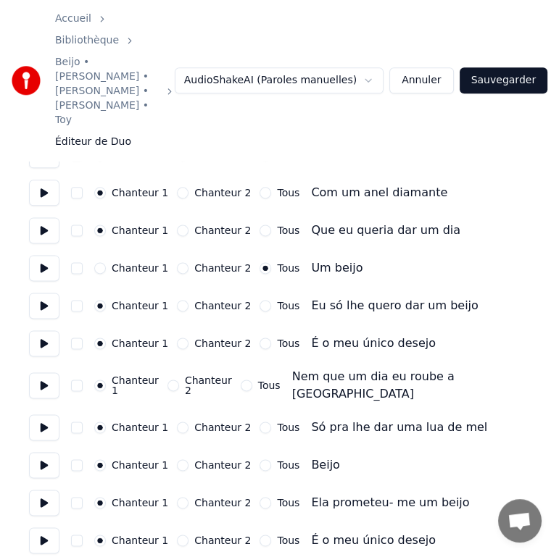
scroll to position [1305, 0]
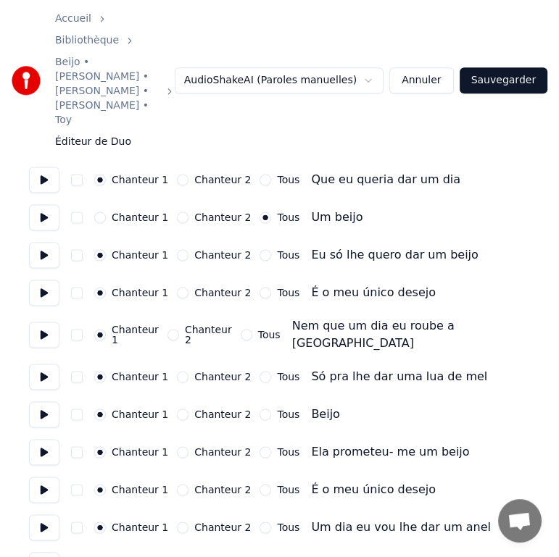
click at [259, 560] on button "Tous" at bounding box center [265, 566] width 12 height 12
click at [259, 522] on button "Tous" at bounding box center [265, 528] width 12 height 12
click at [259, 484] on button "Tous" at bounding box center [265, 490] width 12 height 12
click at [259, 446] on button "Tous" at bounding box center [265, 452] width 12 height 12
click at [259, 409] on button "Tous" at bounding box center [265, 415] width 12 height 12
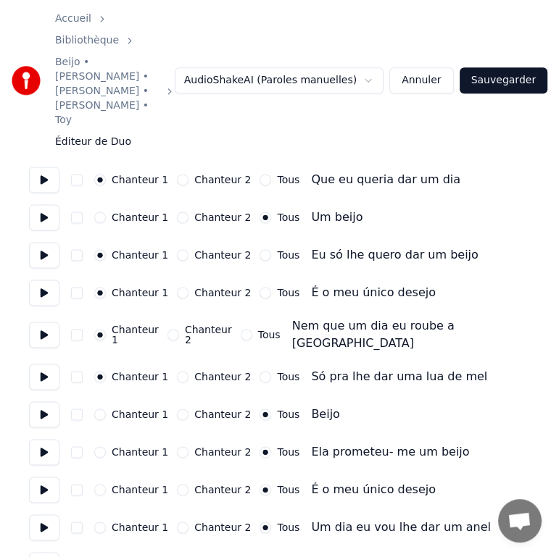
click at [259, 371] on button "Tous" at bounding box center [265, 377] width 12 height 12
click at [252, 329] on button "Tous" at bounding box center [247, 335] width 12 height 12
click at [259, 287] on button "Tous" at bounding box center [265, 293] width 12 height 12
click at [259, 249] on button "Tous" at bounding box center [265, 255] width 12 height 12
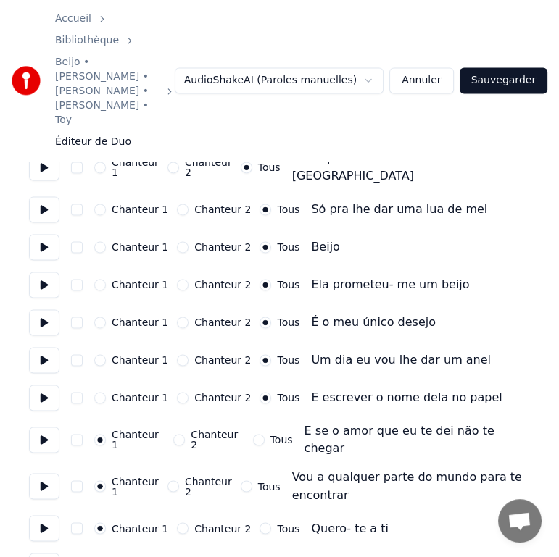
scroll to position [1522, 0]
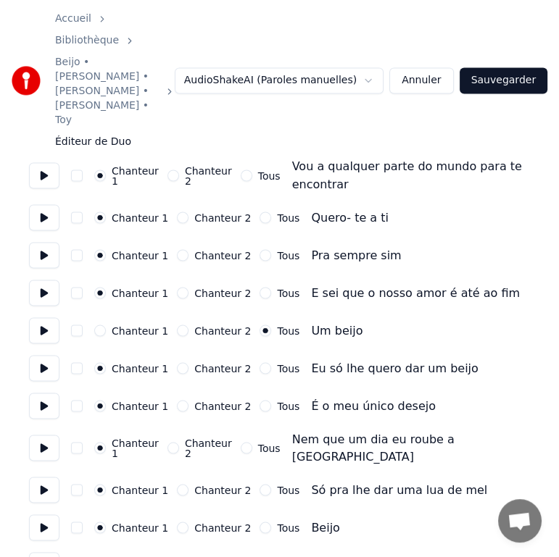
scroll to position [1802, 0]
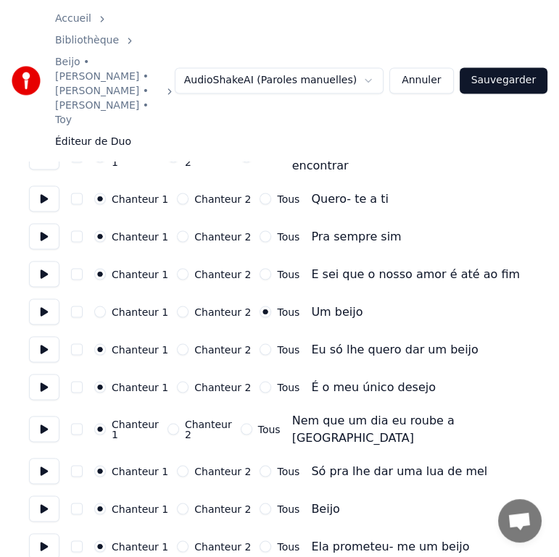
click at [259, 344] on button "Tous" at bounding box center [265, 350] width 12 height 12
click at [259, 381] on button "Tous" at bounding box center [265, 387] width 12 height 12
click at [251, 423] on button "Tous" at bounding box center [247, 429] width 12 height 12
click at [259, 465] on button "Tous" at bounding box center [265, 471] width 12 height 12
click at [259, 503] on button "Tous" at bounding box center [265, 509] width 12 height 12
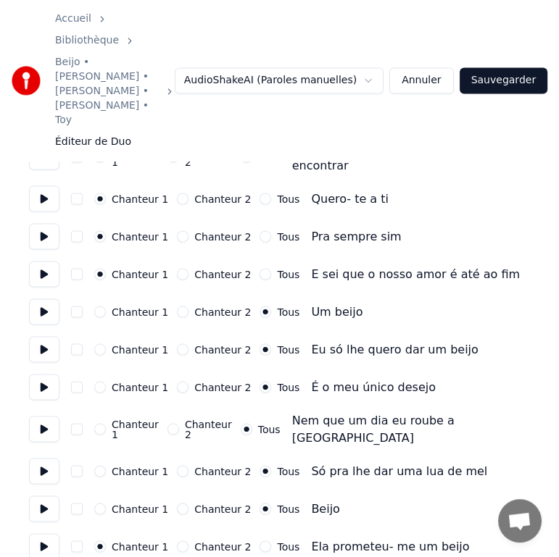
click at [259, 541] on button "Tous" at bounding box center [265, 547] width 12 height 12
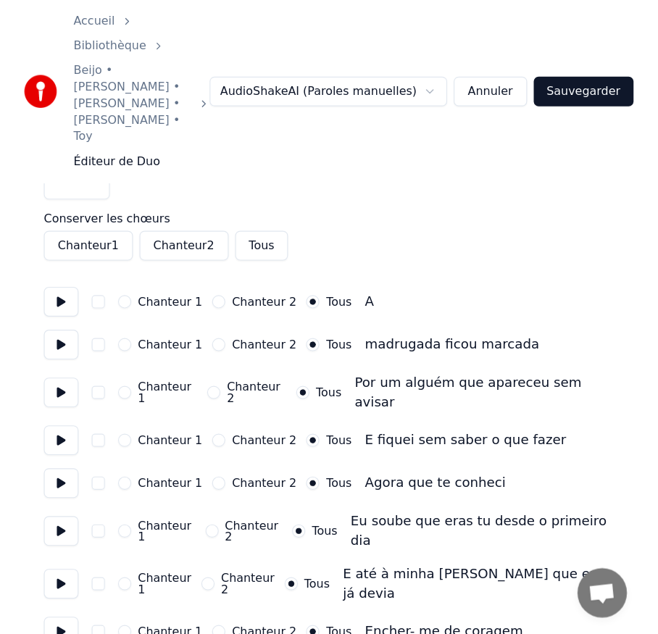
scroll to position [0, 0]
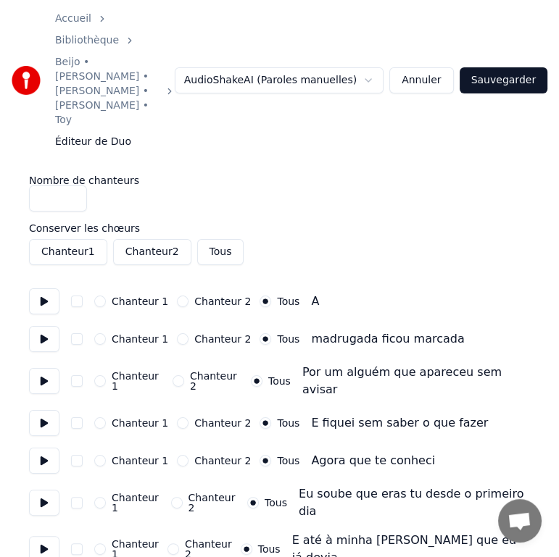
click at [501, 67] on button "Sauvegarder" at bounding box center [504, 80] width 88 height 26
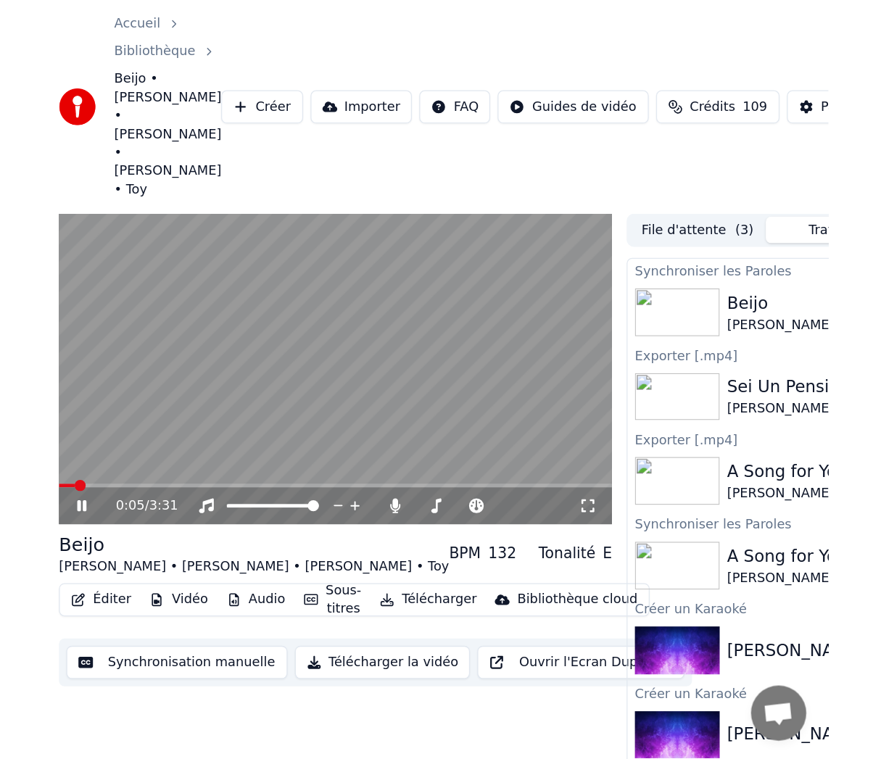
scroll to position [517, 0]
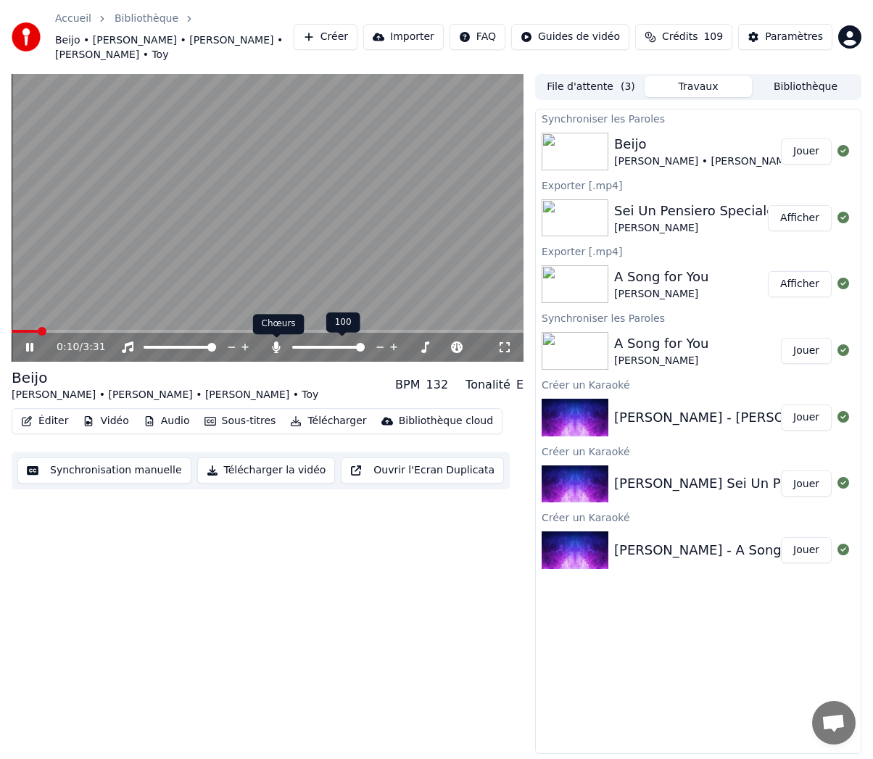
click at [278, 347] on icon at bounding box center [277, 347] width 8 height 12
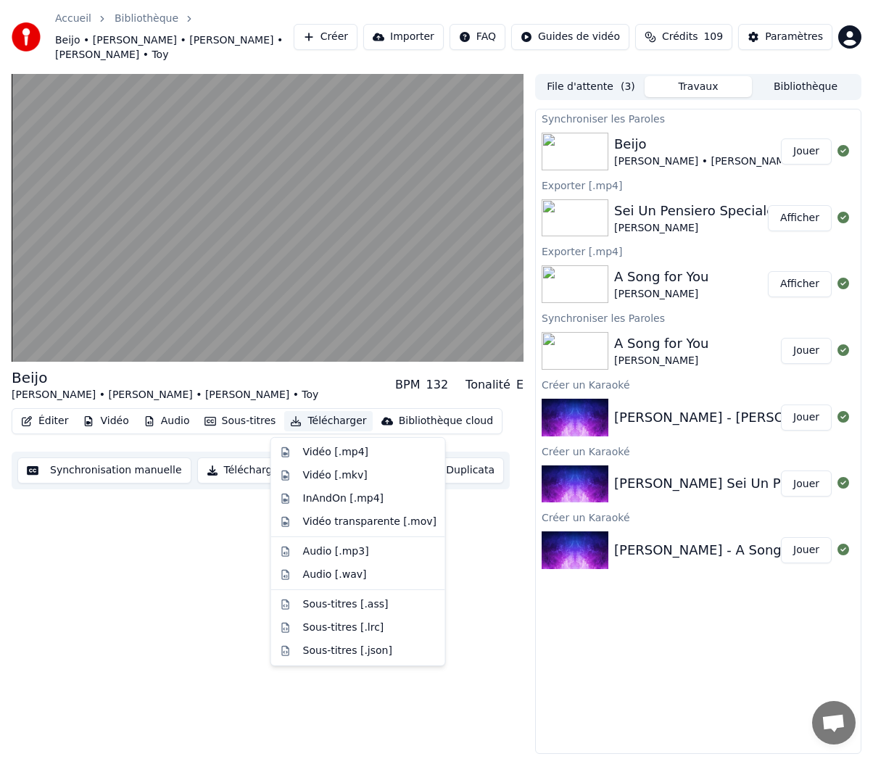
click at [328, 422] on button "Télécharger" at bounding box center [328, 421] width 88 height 20
click at [320, 449] on div "Vidéo [.mp4]" at bounding box center [335, 452] width 65 height 14
